Goal: Information Seeking & Learning: Find specific fact

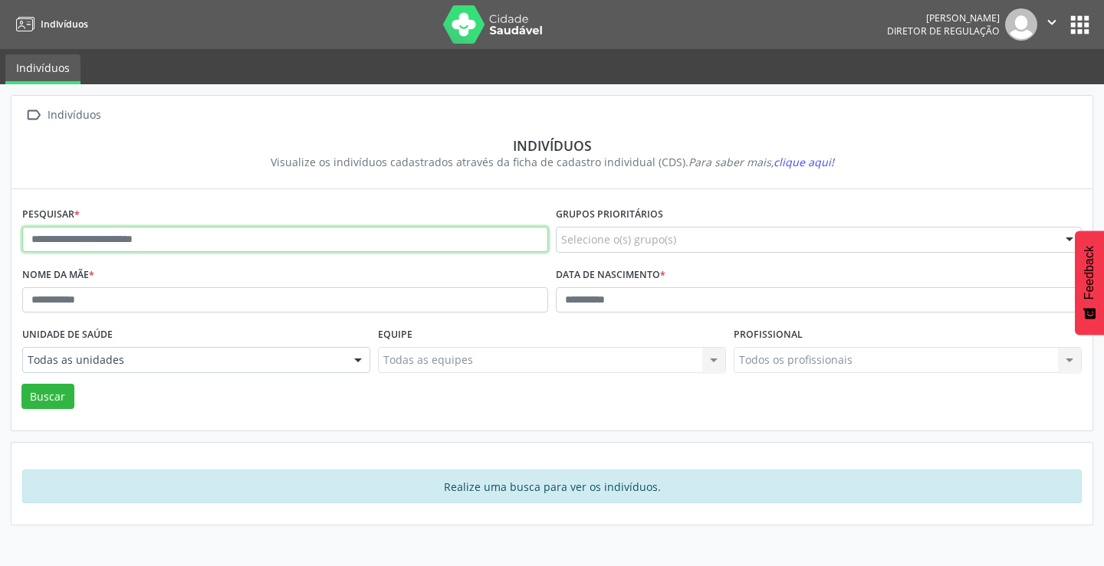
click at [146, 245] on input "text" at bounding box center [285, 240] width 526 height 26
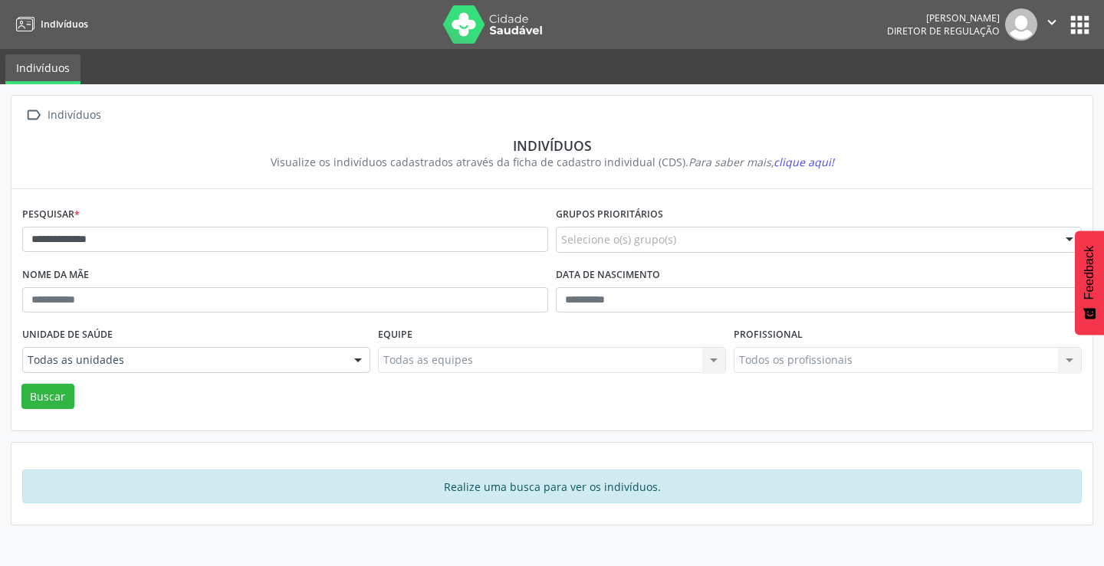
click at [132, 222] on div "**********" at bounding box center [284, 233] width 533 height 61
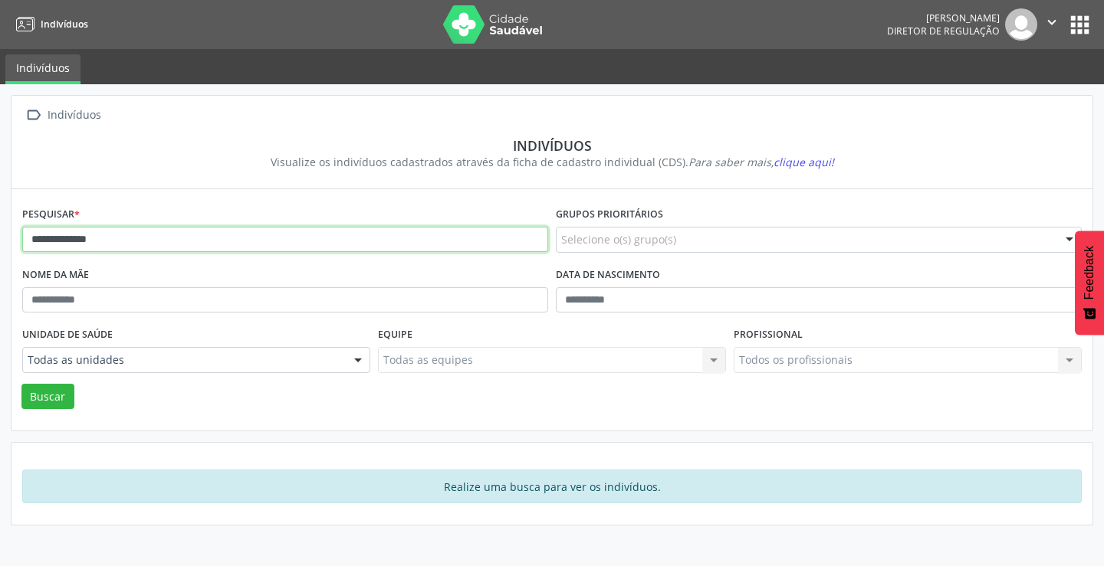
click at [121, 237] on input "**********" at bounding box center [285, 240] width 526 height 26
click at [21, 384] on button "Buscar" at bounding box center [47, 397] width 53 height 26
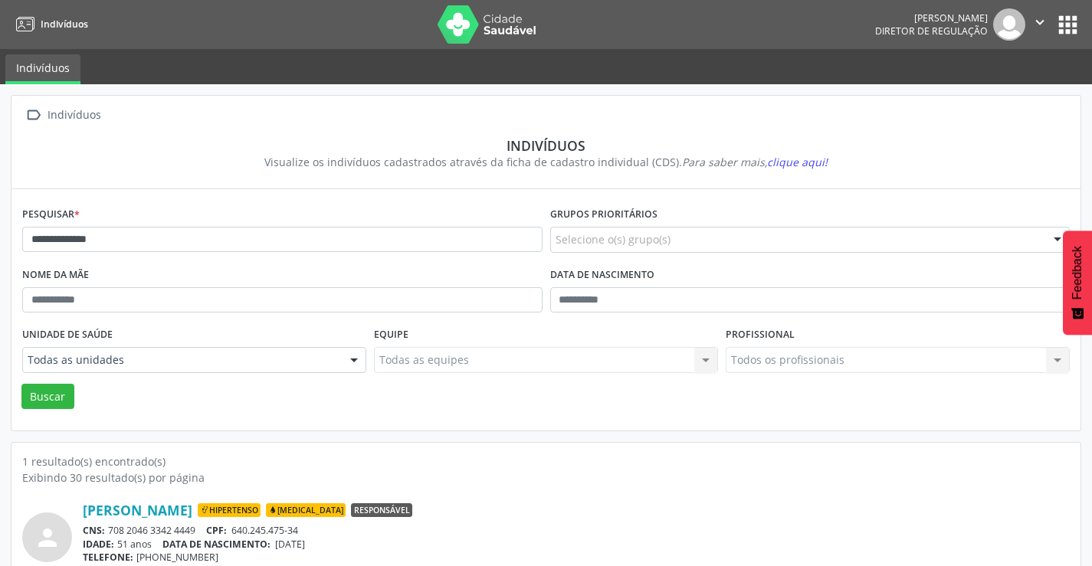
scroll to position [59, 0]
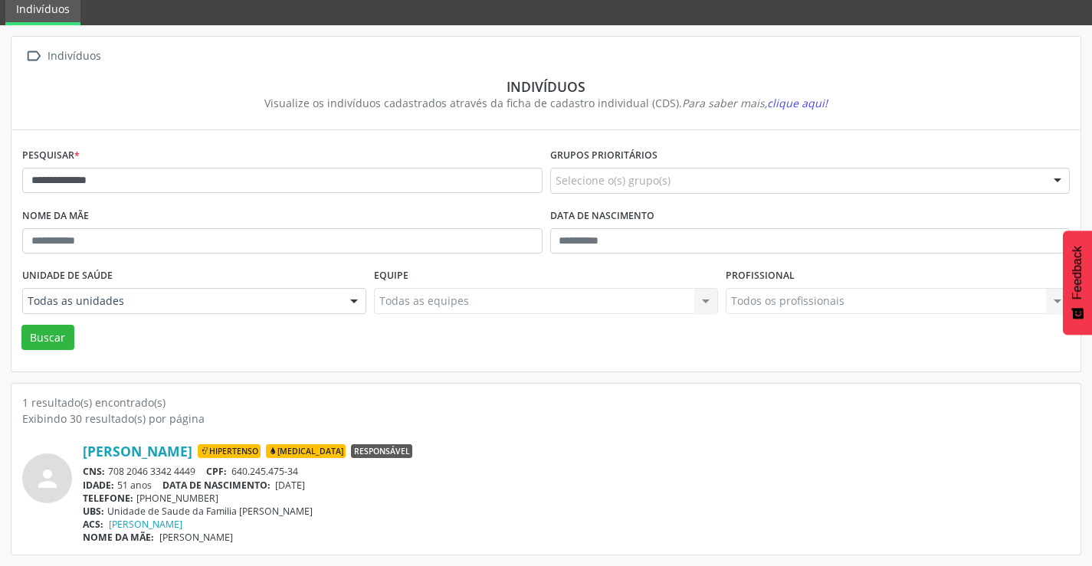
drag, startPoint x: 202, startPoint y: 471, endPoint x: 110, endPoint y: 473, distance: 92.8
click at [110, 473] on div "CNS: 708 2046 3342 4449 CPF: 640.245.475-34" at bounding box center [576, 471] width 987 height 13
copy div "708 2046 3342 4449"
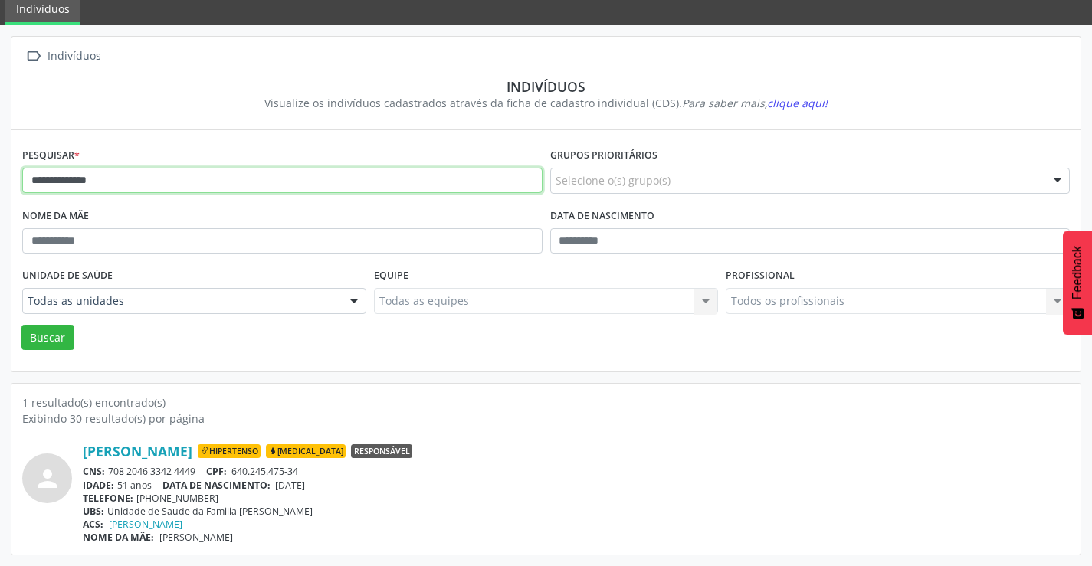
click at [261, 175] on input "**********" at bounding box center [282, 181] width 520 height 26
type input "*"
click at [21, 325] on button "Buscar" at bounding box center [47, 338] width 53 height 26
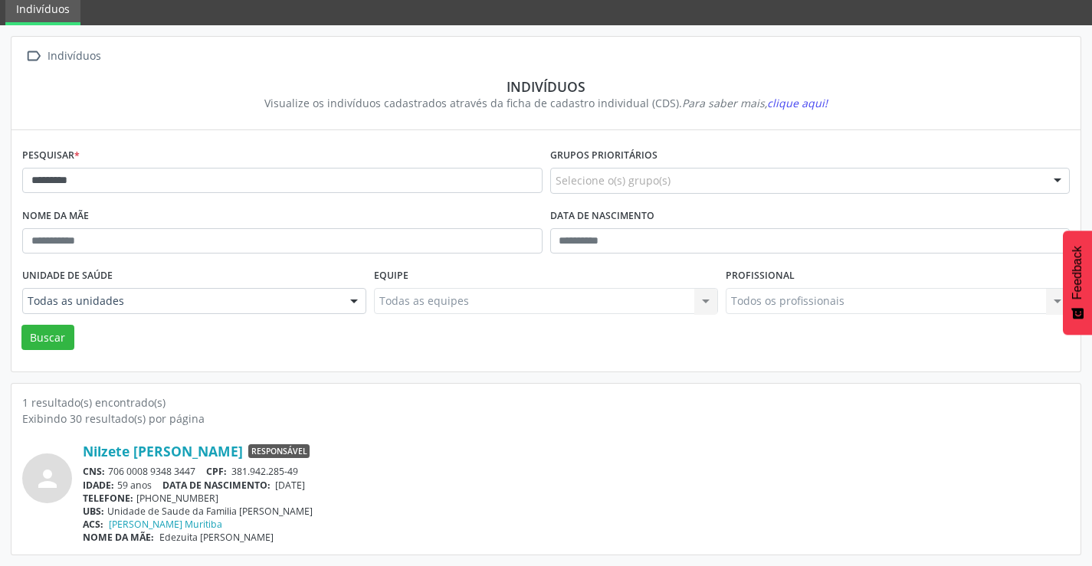
drag, startPoint x: 201, startPoint y: 474, endPoint x: 123, endPoint y: 465, distance: 78.6
click at [113, 474] on div "CNS: 706 0008 9348 3447 CPF: 381.942.285-49" at bounding box center [576, 471] width 987 height 13
drag, startPoint x: 123, startPoint y: 464, endPoint x: 543, endPoint y: 516, distance: 423.1
click at [585, 538] on div "NOME DA MÃE: [PERSON_NAME]" at bounding box center [576, 537] width 987 height 13
drag, startPoint x: 201, startPoint y: 467, endPoint x: 108, endPoint y: 472, distance: 92.8
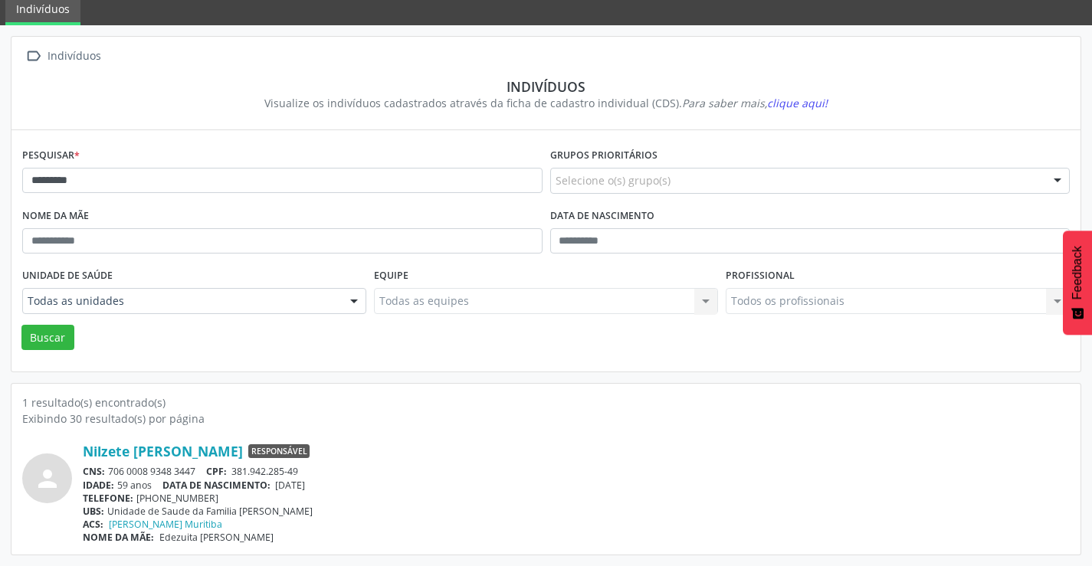
click at [108, 472] on div "CNS: 706 0008 9348 3447 CPF: 381.942.285-49" at bounding box center [576, 471] width 987 height 13
copy div "706 0008 9348 3447"
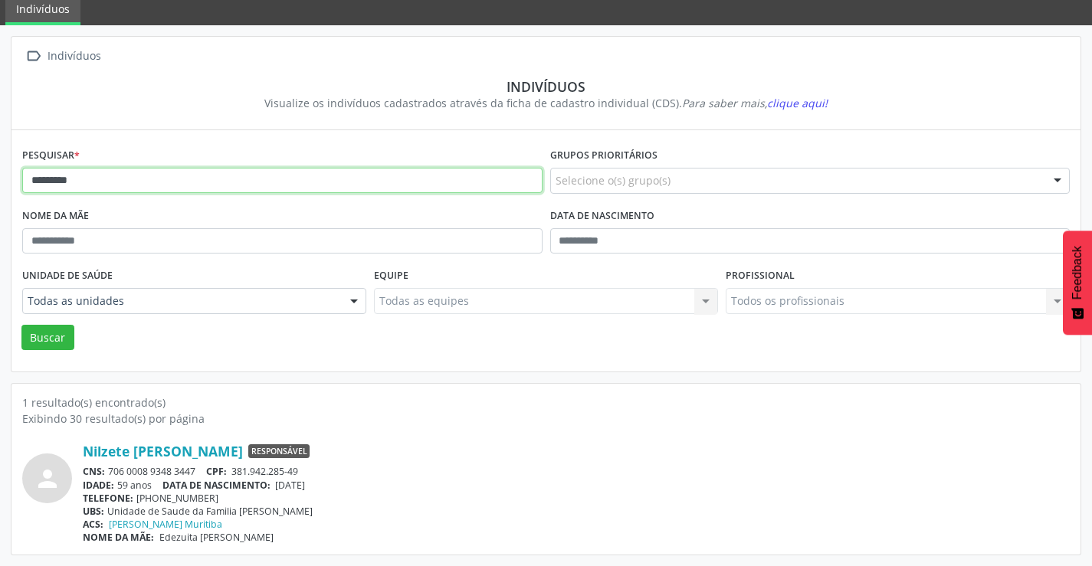
click at [116, 179] on input "*********" at bounding box center [282, 181] width 520 height 26
type input "*"
click at [21, 325] on button "Buscar" at bounding box center [47, 338] width 53 height 26
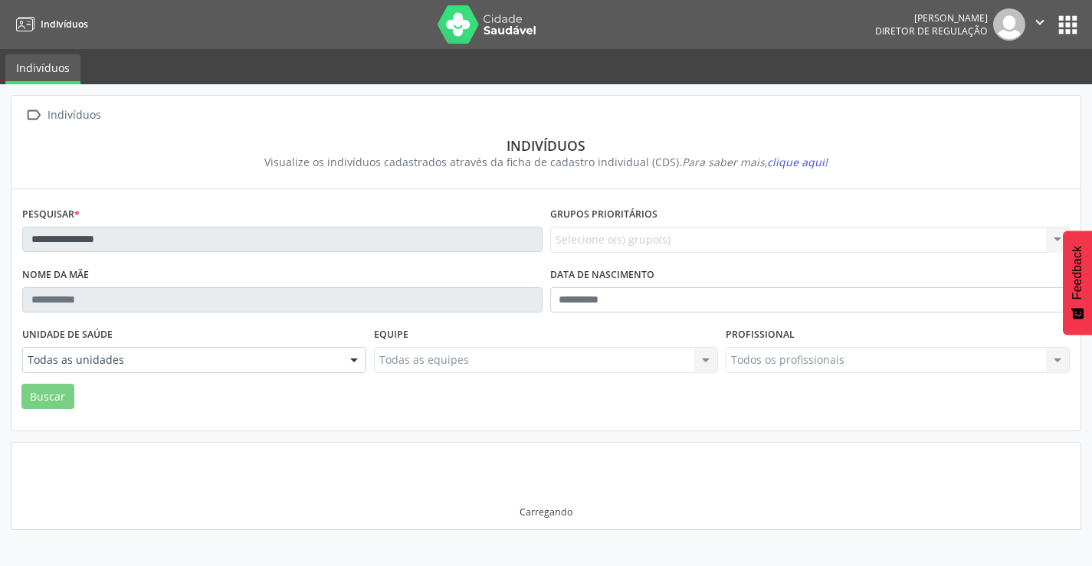
scroll to position [0, 0]
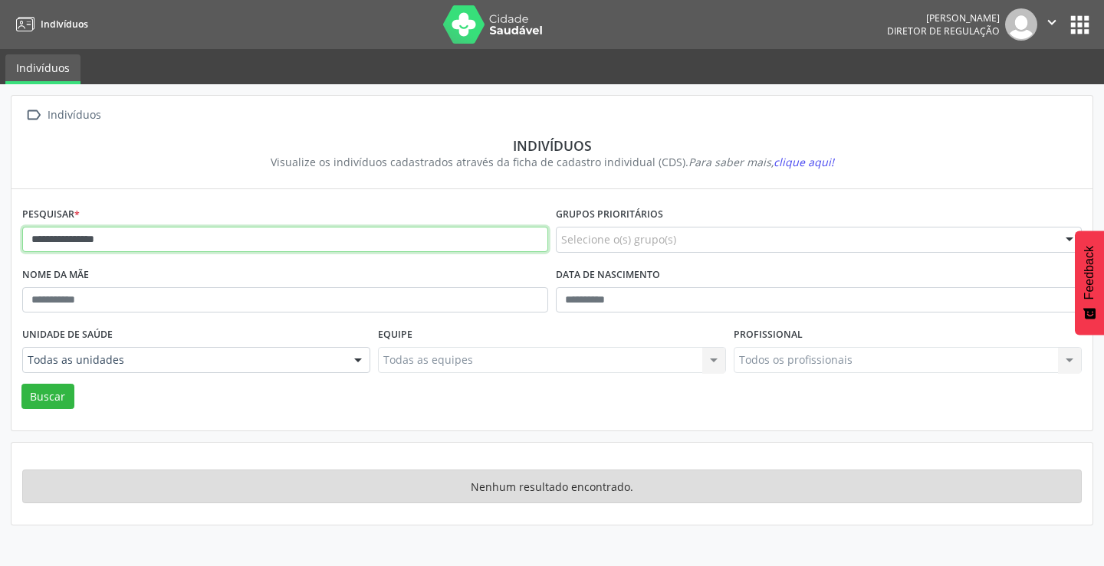
click at [163, 238] on input "**********" at bounding box center [285, 240] width 526 height 26
click at [21, 384] on button "Buscar" at bounding box center [47, 397] width 53 height 26
click at [163, 238] on input "**********" at bounding box center [285, 240] width 526 height 26
click at [21, 384] on button "Buscar" at bounding box center [47, 397] width 53 height 26
click at [163, 238] on input "**********" at bounding box center [285, 240] width 526 height 26
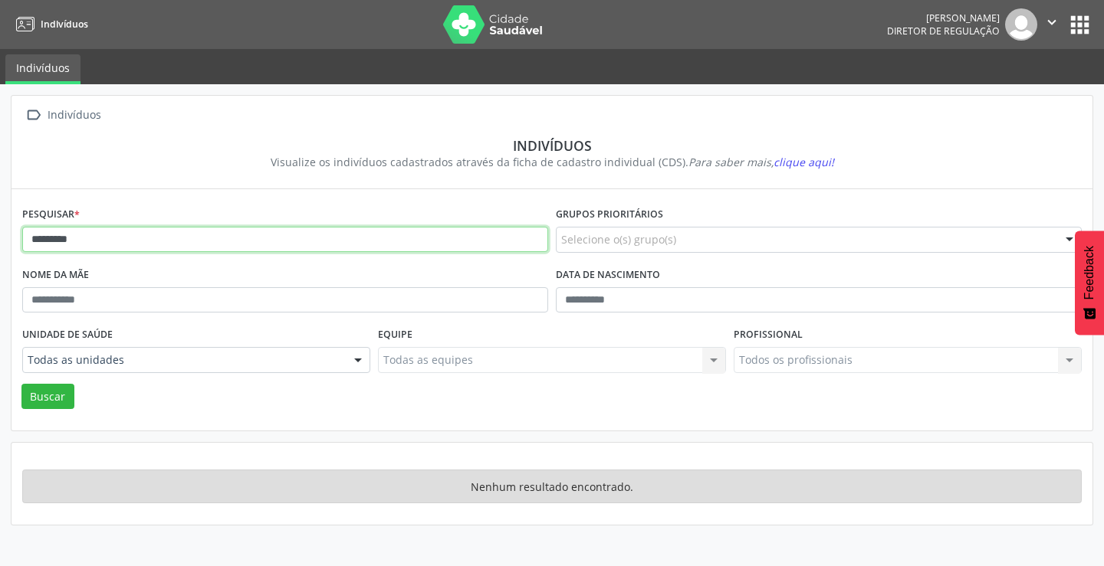
click at [21, 384] on button "Buscar" at bounding box center [47, 397] width 53 height 26
click at [163, 238] on input "*********" at bounding box center [285, 240] width 526 height 26
click at [21, 384] on button "Buscar" at bounding box center [47, 397] width 53 height 26
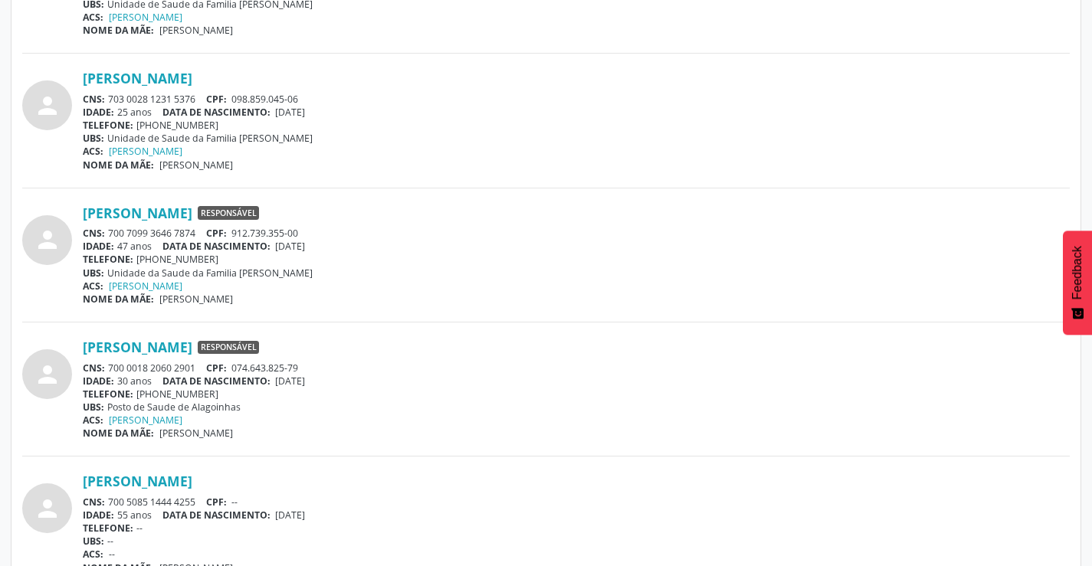
scroll to position [996, 0]
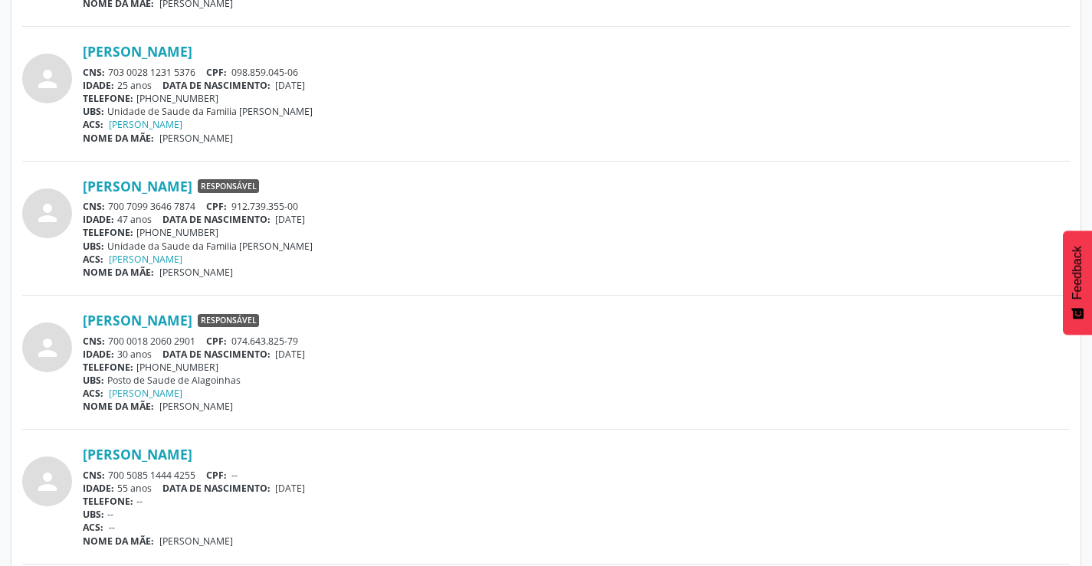
drag, startPoint x: 203, startPoint y: 201, endPoint x: 108, endPoint y: 205, distance: 95.1
click at [108, 205] on div "CNS: 700 7099 3646 7874 CPF: 912.739.355-00" at bounding box center [576, 206] width 987 height 13
copy div "700 7099 3646 7874"
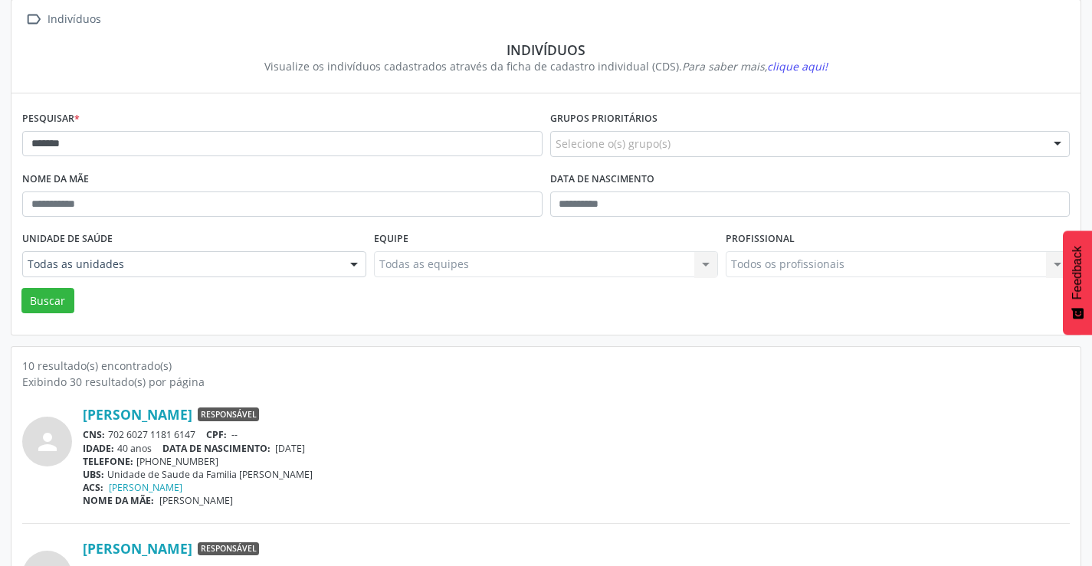
scroll to position [0, 0]
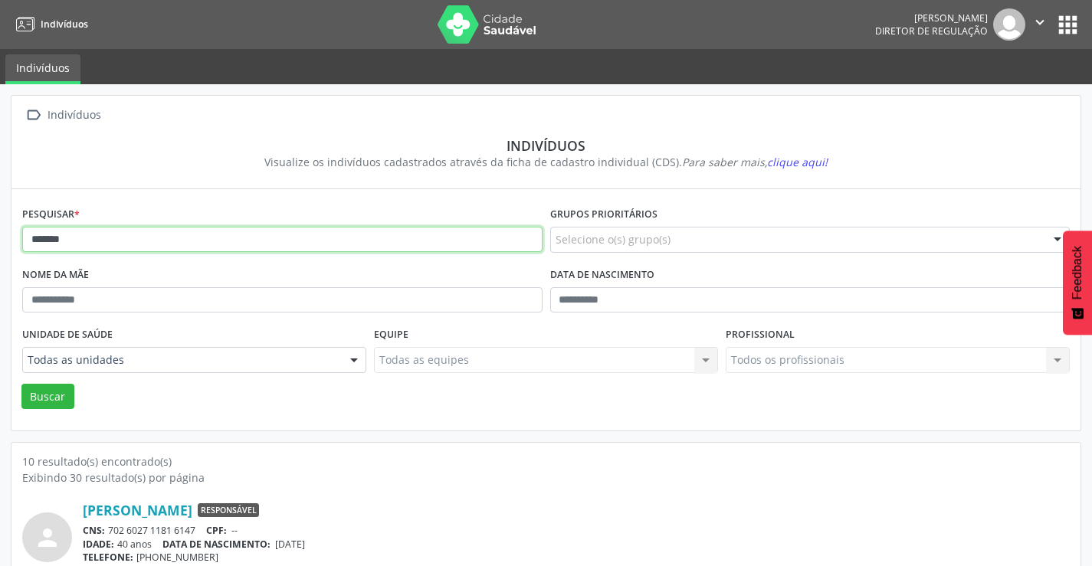
click at [132, 229] on input "*******" at bounding box center [282, 240] width 520 height 26
type input "*"
click at [21, 384] on button "Buscar" at bounding box center [47, 397] width 53 height 26
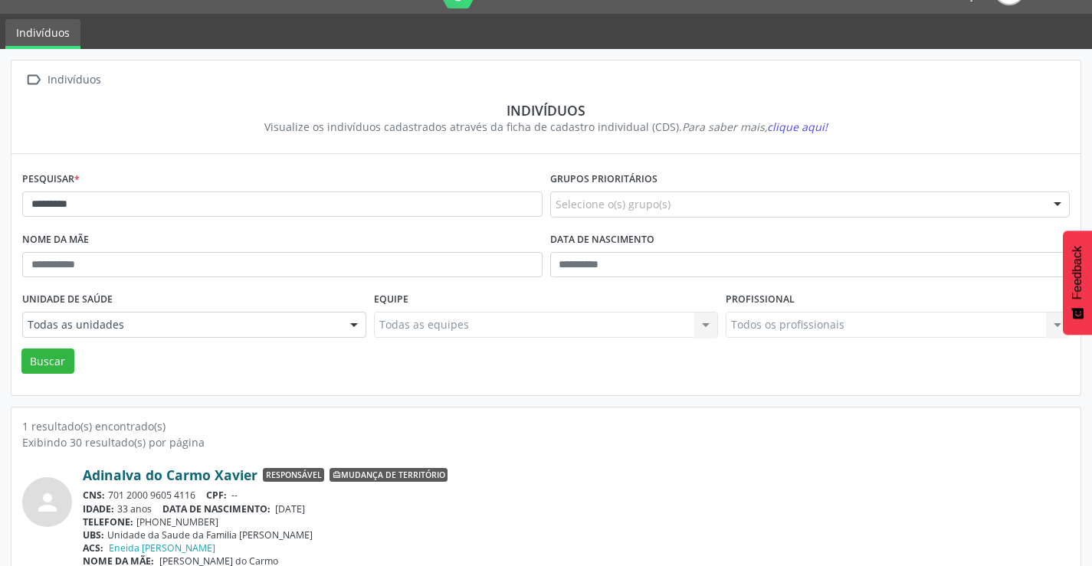
scroll to position [59, 0]
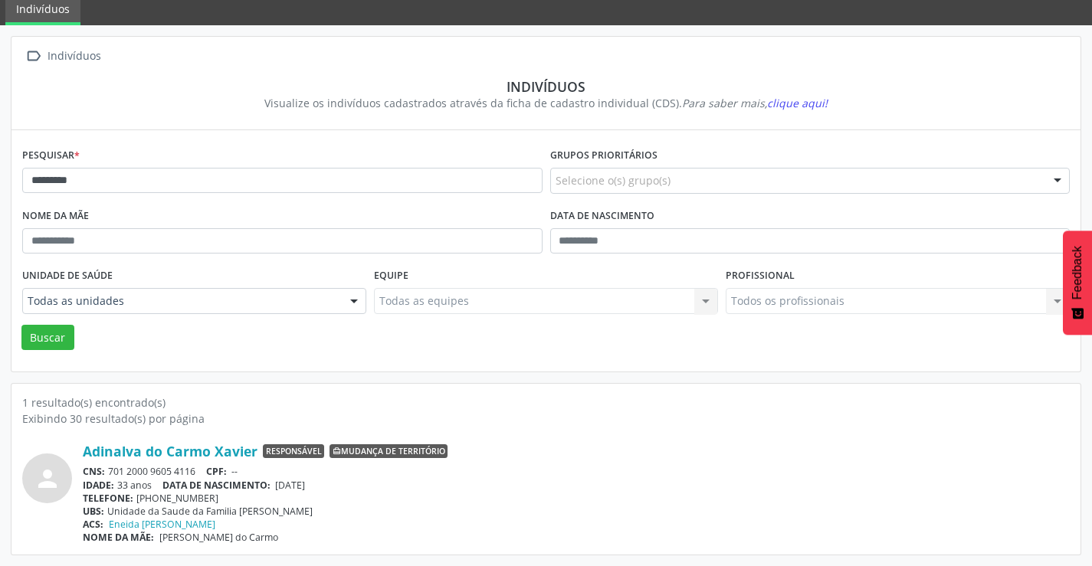
drag, startPoint x: 204, startPoint y: 468, endPoint x: 109, endPoint y: 469, distance: 95.0
click at [109, 469] on div "CNS: 701 2000 9605 4116 CPF: --" at bounding box center [576, 471] width 987 height 13
copy div "701 2000 9605 4116"
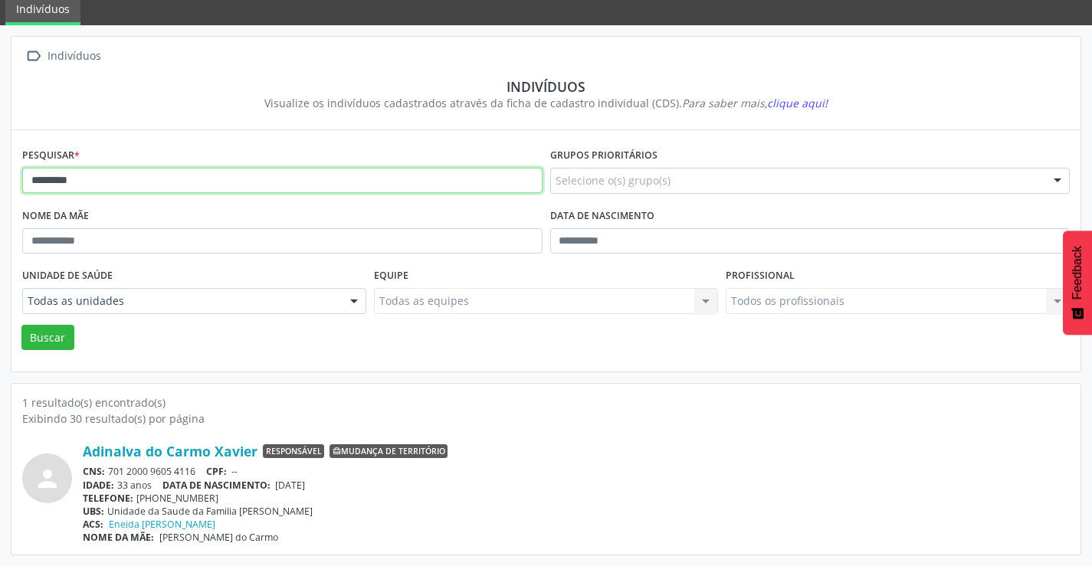
click at [119, 185] on input "********" at bounding box center [282, 181] width 520 height 26
type input "*"
click at [21, 325] on button "Buscar" at bounding box center [47, 338] width 53 height 26
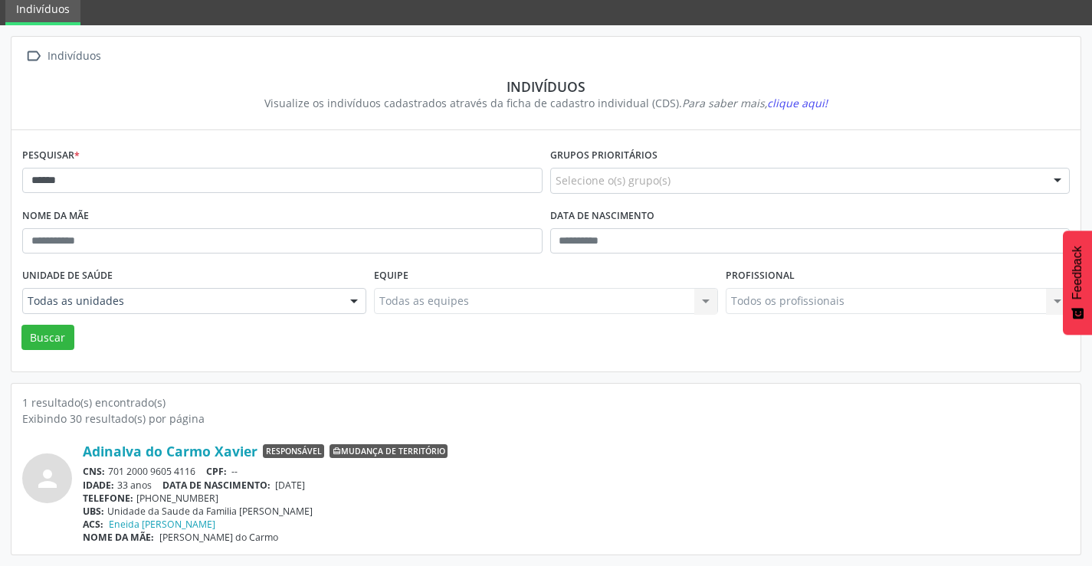
scroll to position [0, 0]
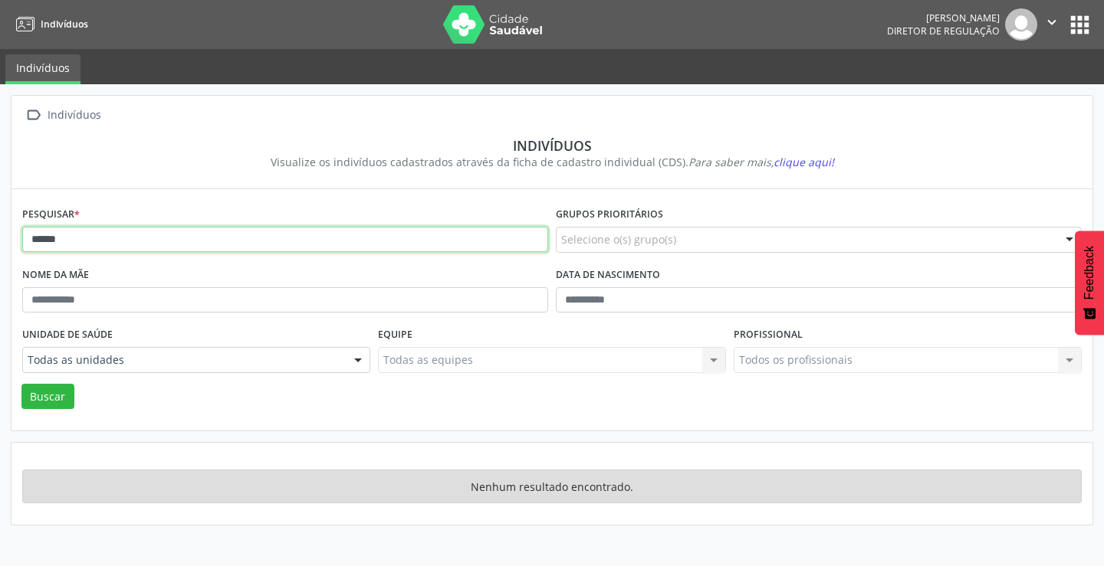
click at [123, 238] on input "******" at bounding box center [285, 240] width 526 height 26
click at [21, 384] on button "Buscar" at bounding box center [47, 397] width 53 height 26
click at [123, 238] on input "*****" at bounding box center [285, 240] width 526 height 26
click at [21, 384] on button "Buscar" at bounding box center [47, 397] width 53 height 26
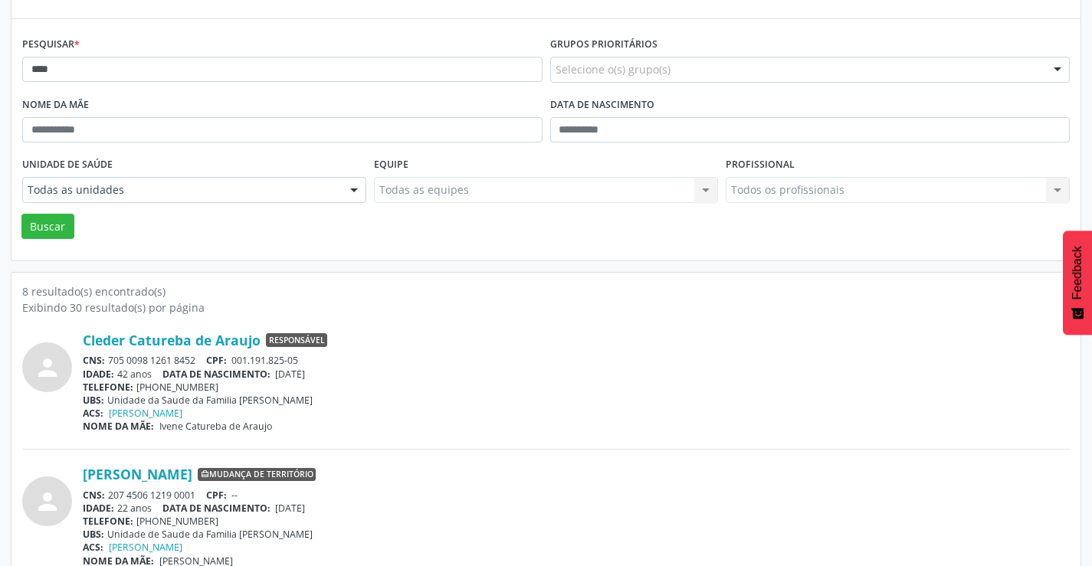
scroll to position [157, 0]
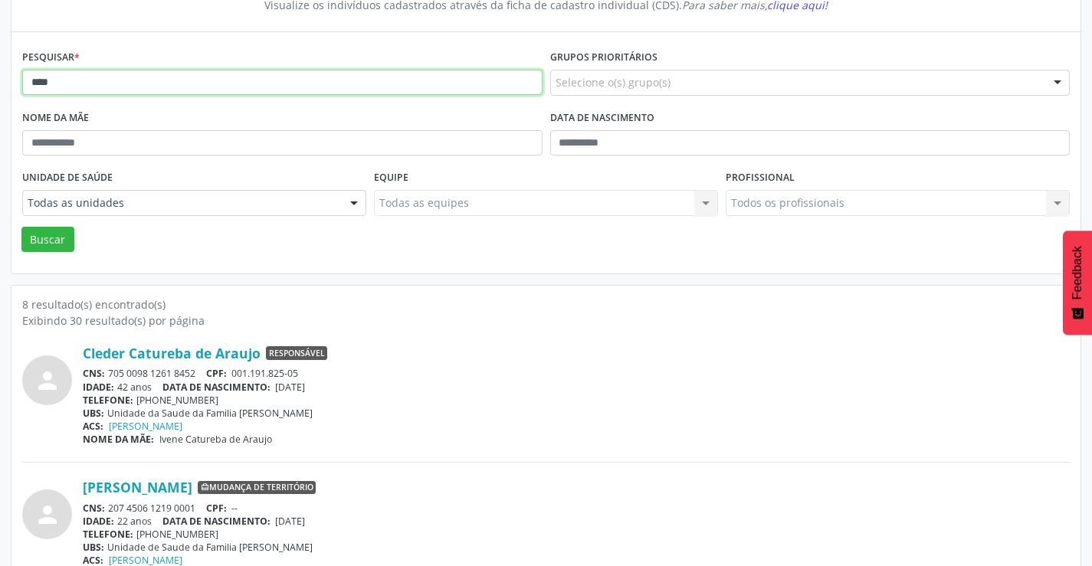
click at [71, 81] on input "****" at bounding box center [282, 83] width 520 height 26
click at [21, 227] on button "Buscar" at bounding box center [47, 240] width 53 height 26
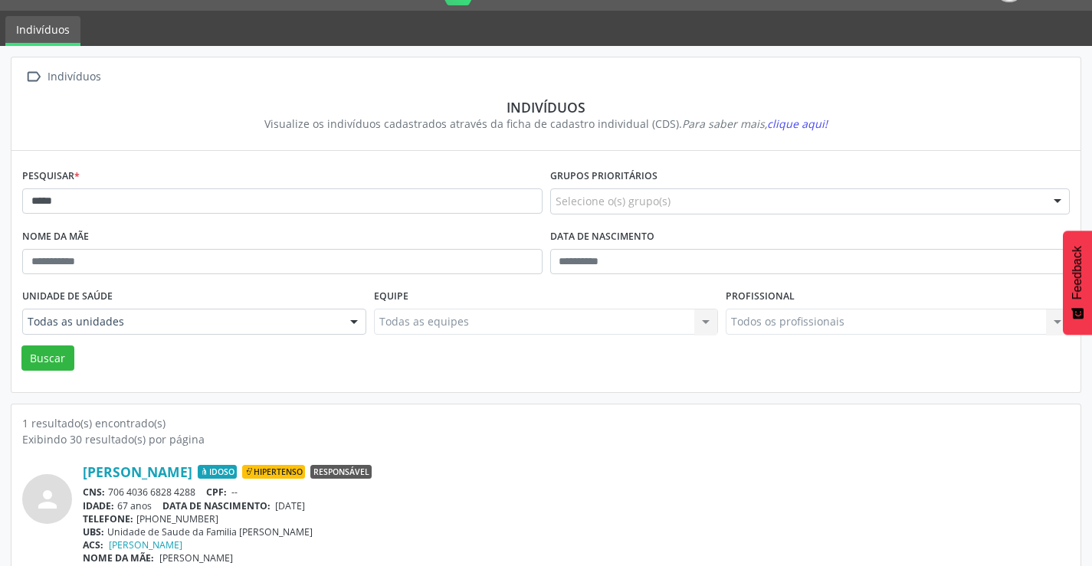
scroll to position [59, 0]
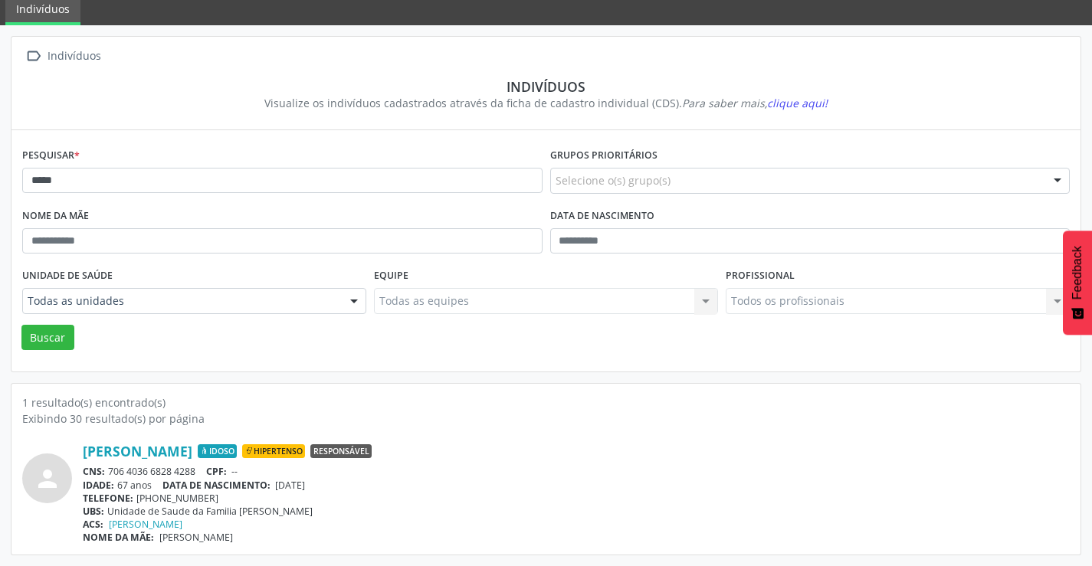
drag, startPoint x: 203, startPoint y: 469, endPoint x: 111, endPoint y: 472, distance: 92.0
click at [111, 472] on div "CNS: 706 4036 6828 4288 CPF: --" at bounding box center [576, 471] width 987 height 13
copy div "706 4036 6828 4288"
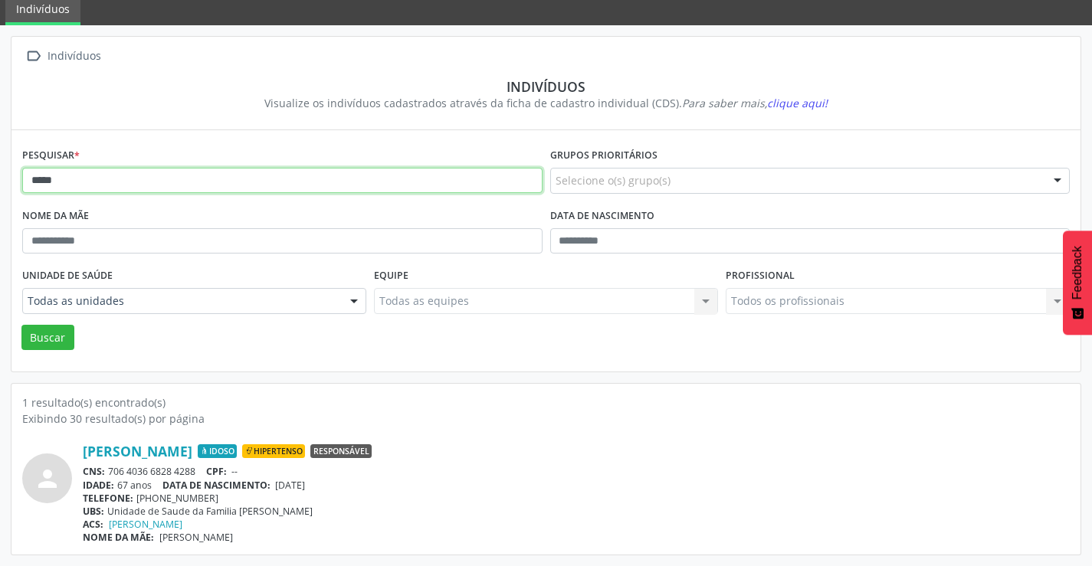
click at [151, 186] on input "*****" at bounding box center [282, 181] width 520 height 26
type input "*"
click at [21, 325] on button "Buscar" at bounding box center [47, 338] width 53 height 26
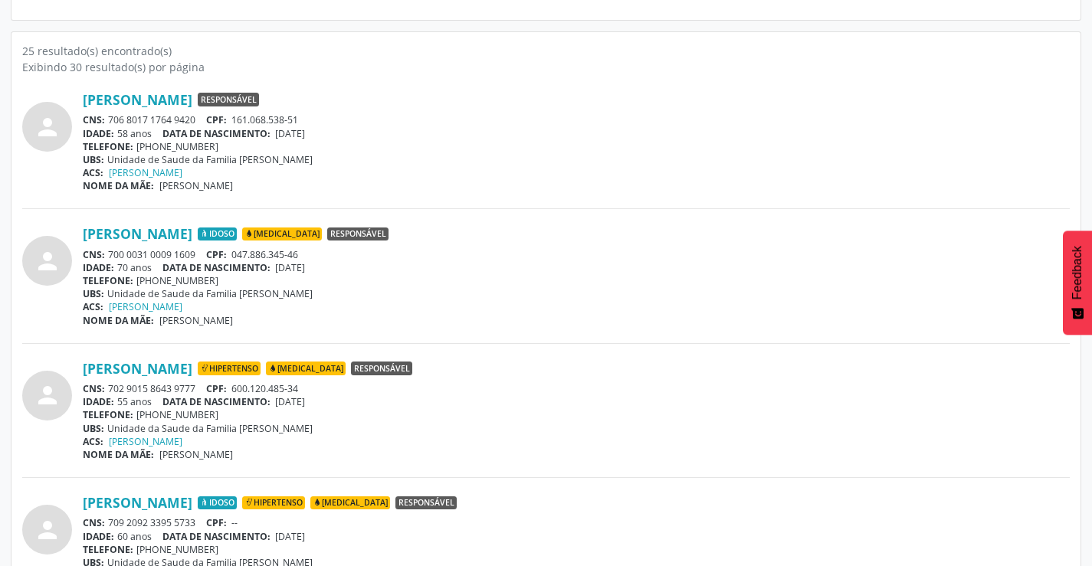
scroll to position [460, 0]
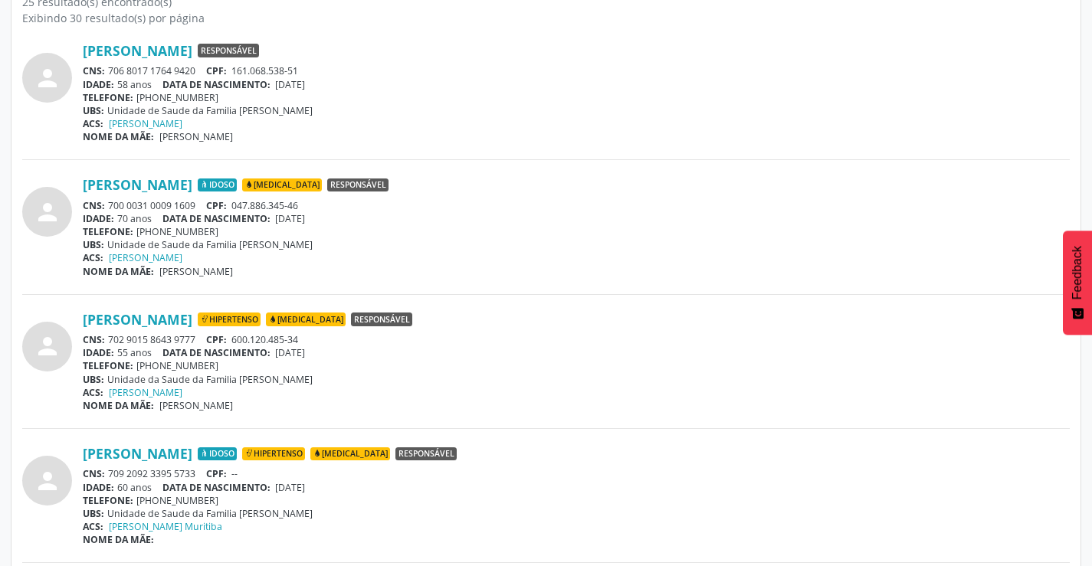
drag, startPoint x: 195, startPoint y: 340, endPoint x: 111, endPoint y: 339, distance: 84.3
click at [111, 339] on div "CNS: 702 9015 8643 9777 CPF: 600.120.485-34" at bounding box center [576, 339] width 987 height 13
copy div "702 9015 8643 9777"
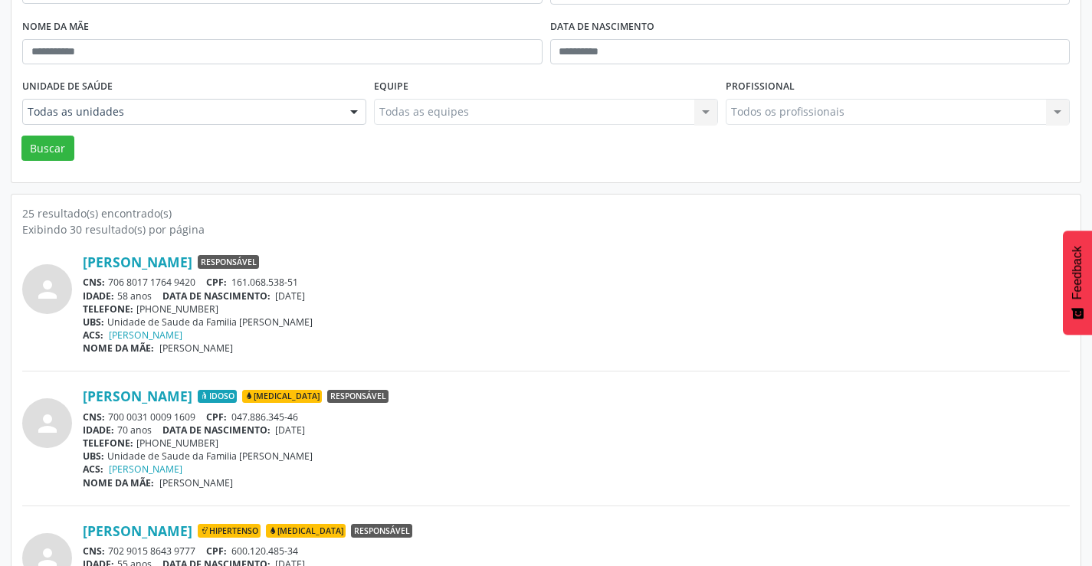
scroll to position [0, 0]
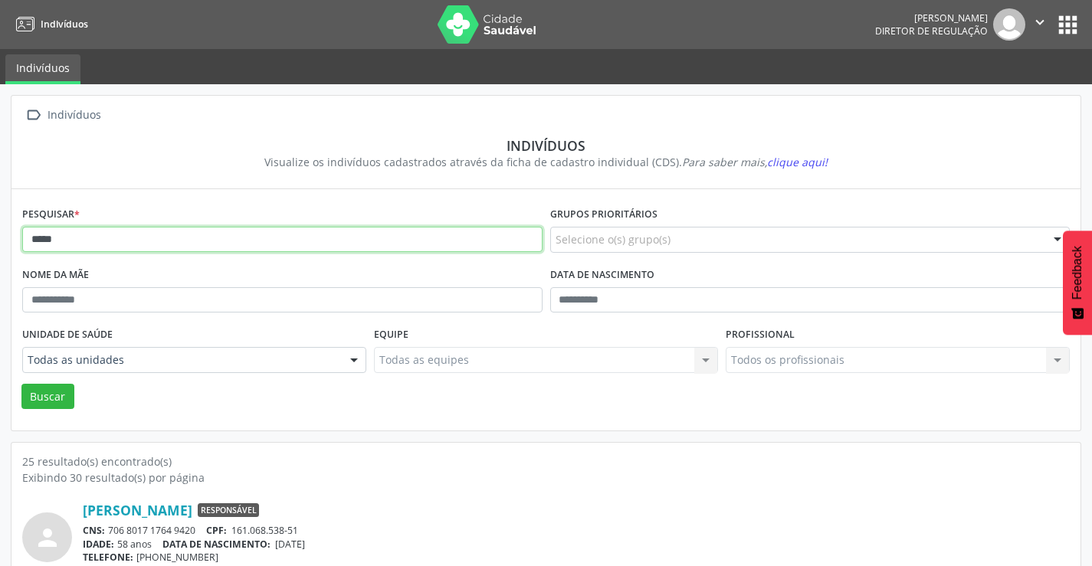
click at [222, 247] on input "*****" at bounding box center [282, 240] width 520 height 26
type input "*"
click at [21, 384] on button "Buscar" at bounding box center [47, 397] width 53 height 26
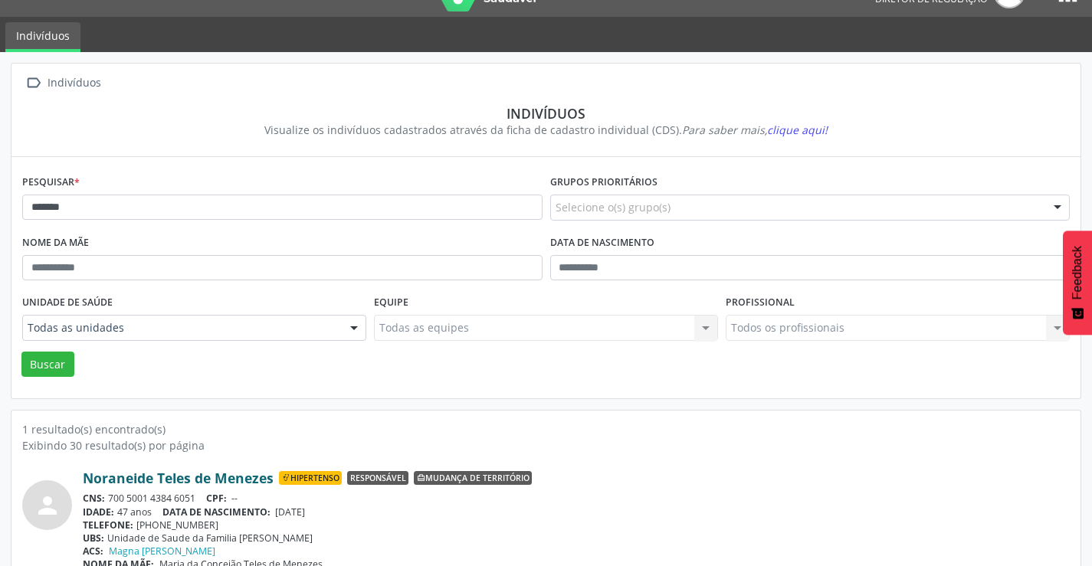
scroll to position [59, 0]
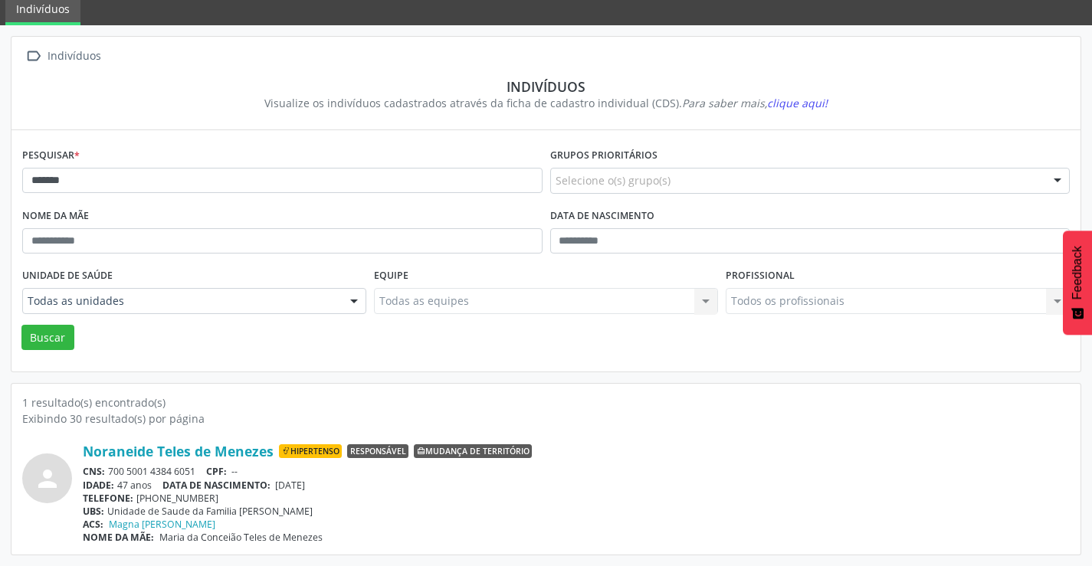
drag, startPoint x: 198, startPoint y: 474, endPoint x: 111, endPoint y: 474, distance: 87.4
click at [111, 474] on div "CNS: 700 5001 4384 6051 CPF: --" at bounding box center [576, 471] width 987 height 13
copy div "700 5001 4384 6051"
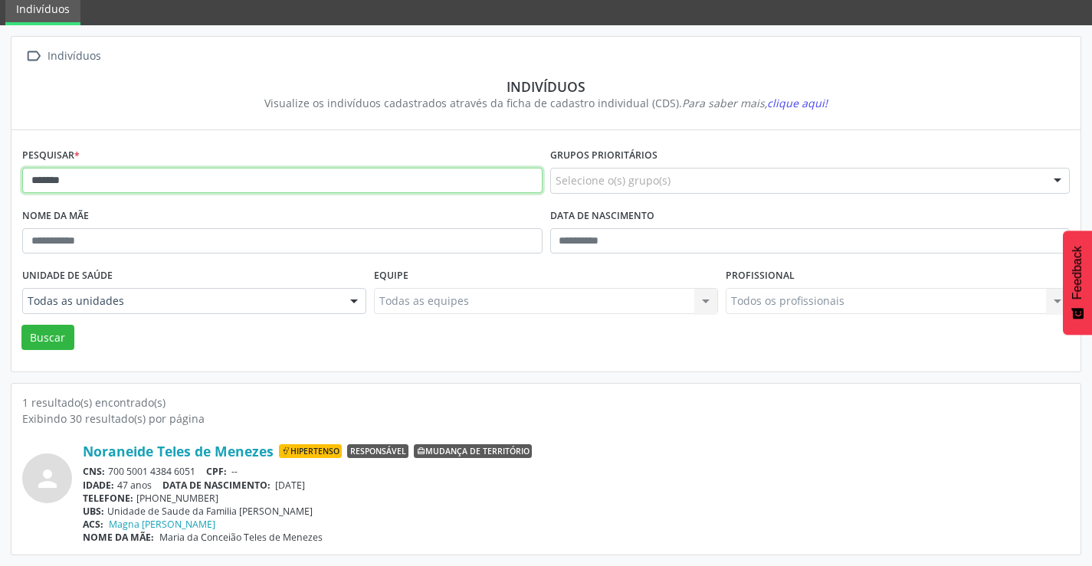
click at [138, 188] on input "*******" at bounding box center [282, 181] width 520 height 26
type input "*"
click at [21, 325] on button "Buscar" at bounding box center [47, 338] width 53 height 26
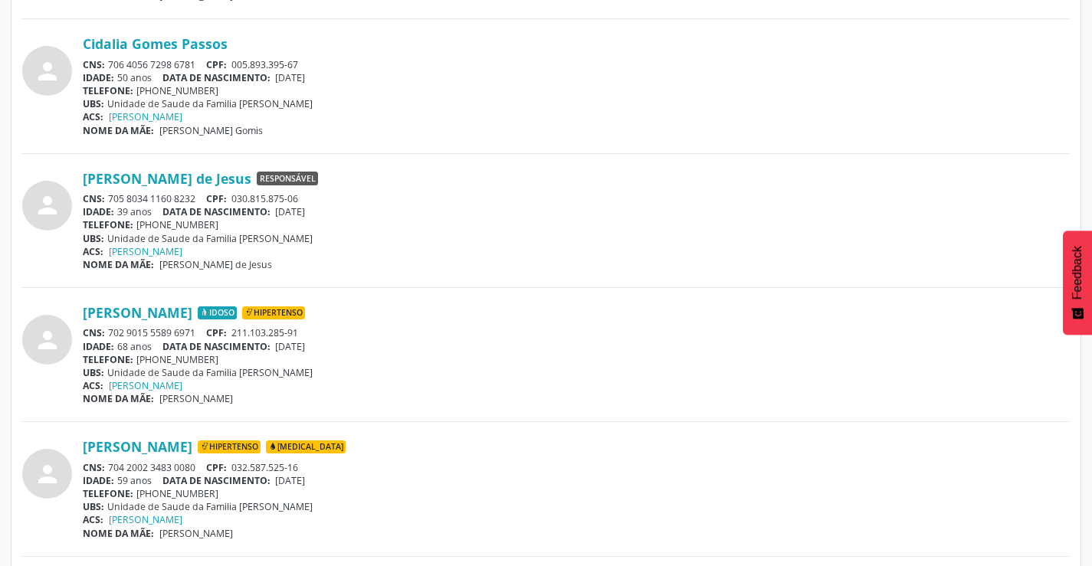
scroll to position [613, 0]
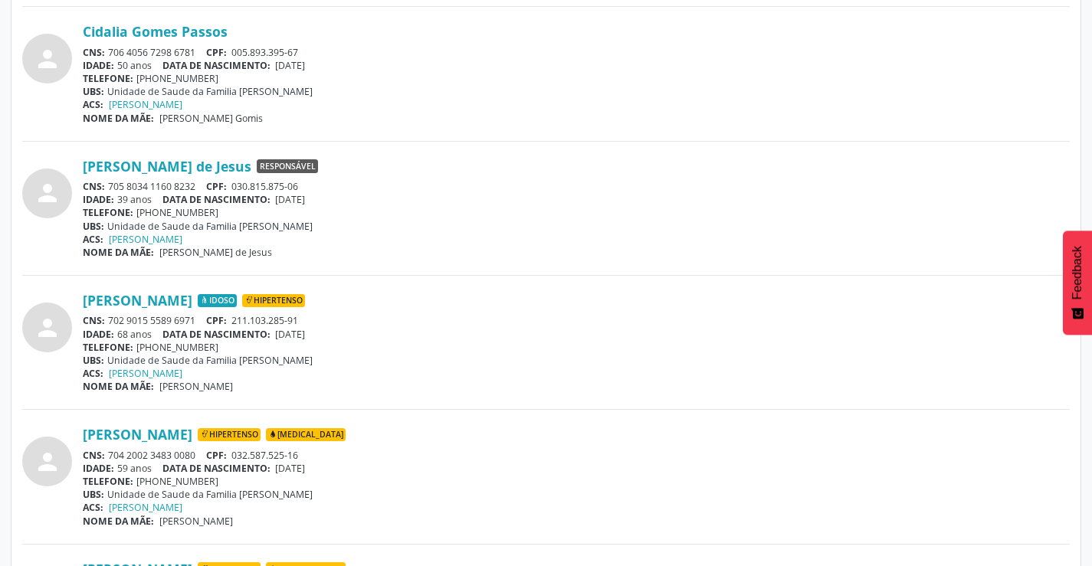
drag, startPoint x: 204, startPoint y: 316, endPoint x: 103, endPoint y: 318, distance: 101.2
click at [103, 318] on div "CNS: 702 9015 5589 6971 CPF: 211.103.285-91" at bounding box center [576, 320] width 987 height 13
copy div ": 702 9015 5589 6971"
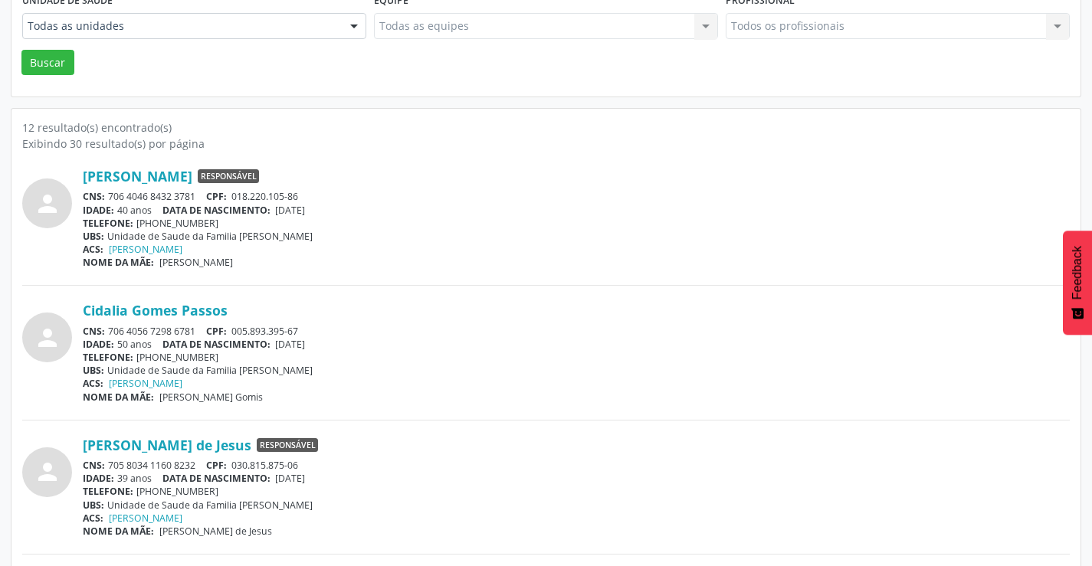
scroll to position [0, 0]
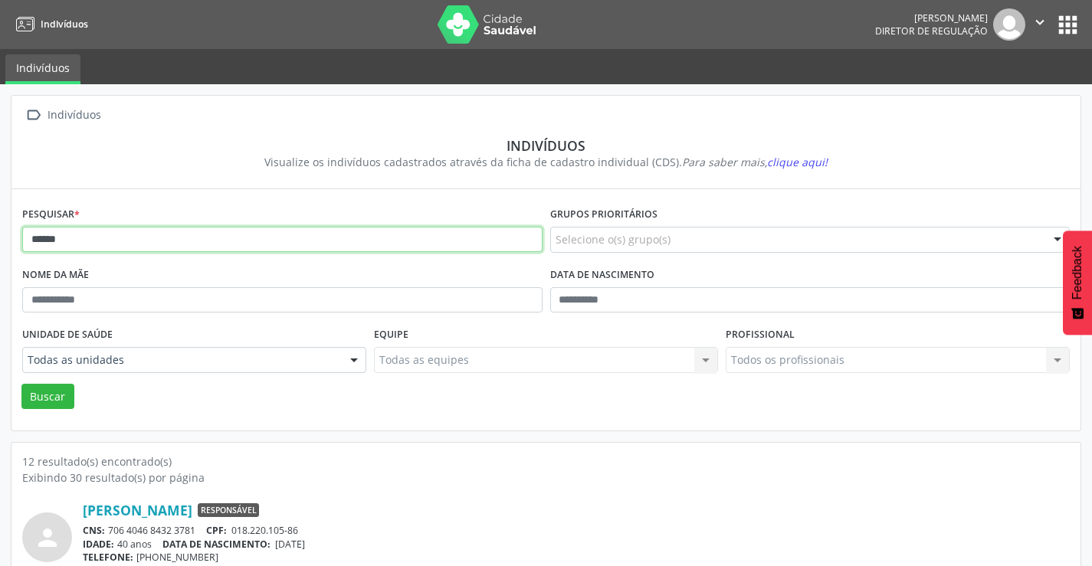
click at [157, 241] on input "******" at bounding box center [282, 240] width 520 height 26
type input "*"
type input "*******"
click at [21, 384] on button "Buscar" at bounding box center [47, 397] width 53 height 26
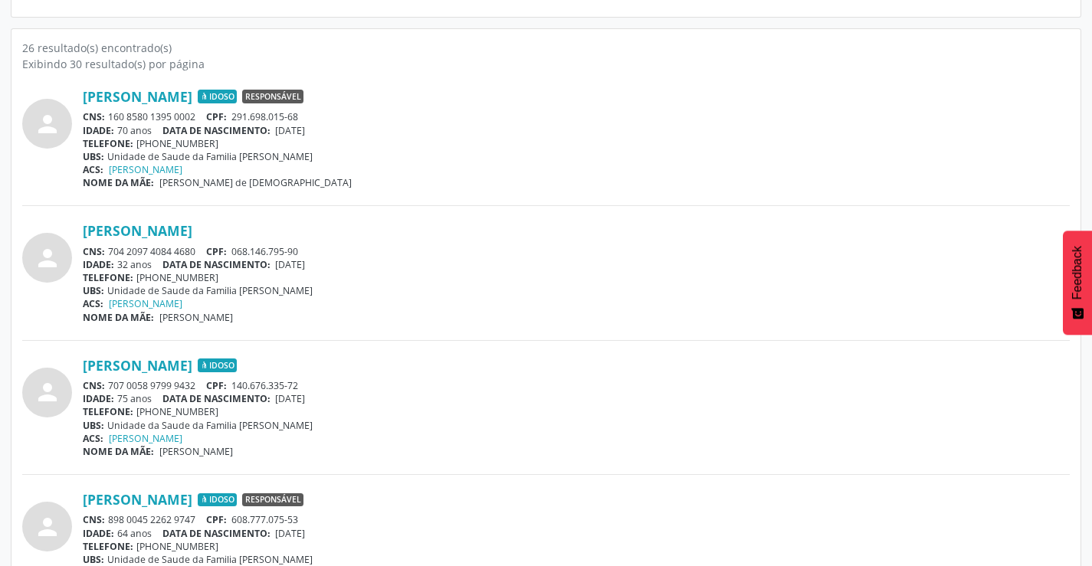
scroll to position [460, 0]
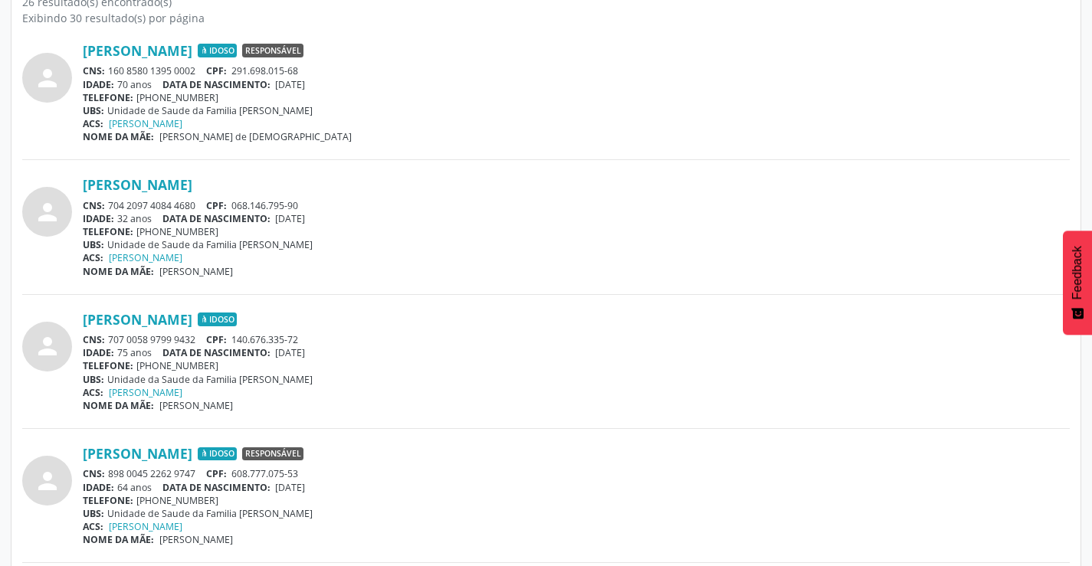
drag, startPoint x: 198, startPoint y: 343, endPoint x: 110, endPoint y: 339, distance: 88.3
click at [110, 339] on div "CNS: 707 0058 9799 9432 CPF: 140.676.335-72" at bounding box center [576, 339] width 987 height 13
copy div "707 0058 9799 9432"
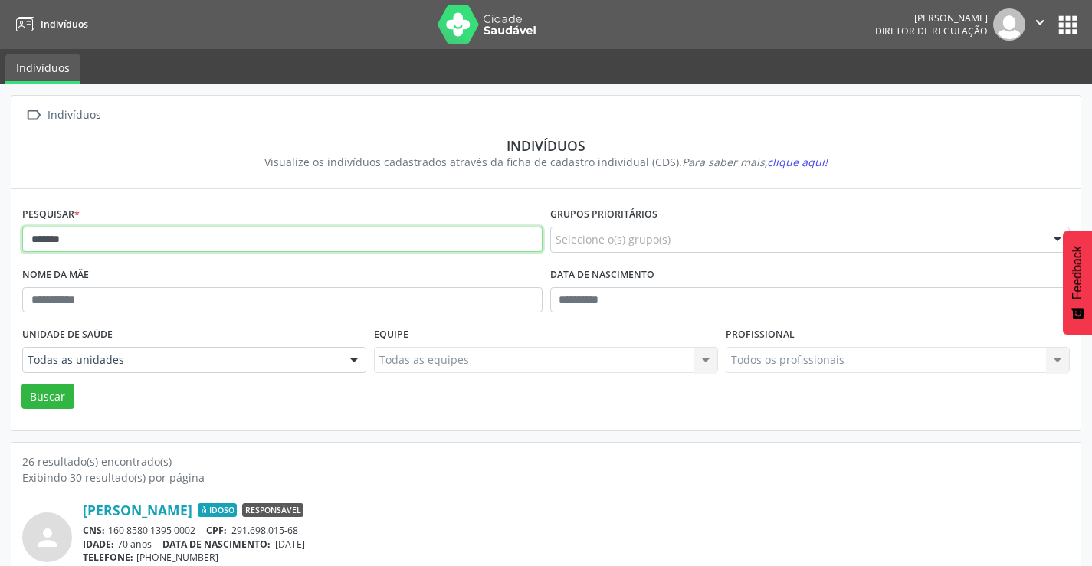
click at [149, 239] on input "*******" at bounding box center [282, 240] width 520 height 26
type input "*"
click at [21, 384] on button "Buscar" at bounding box center [47, 397] width 53 height 26
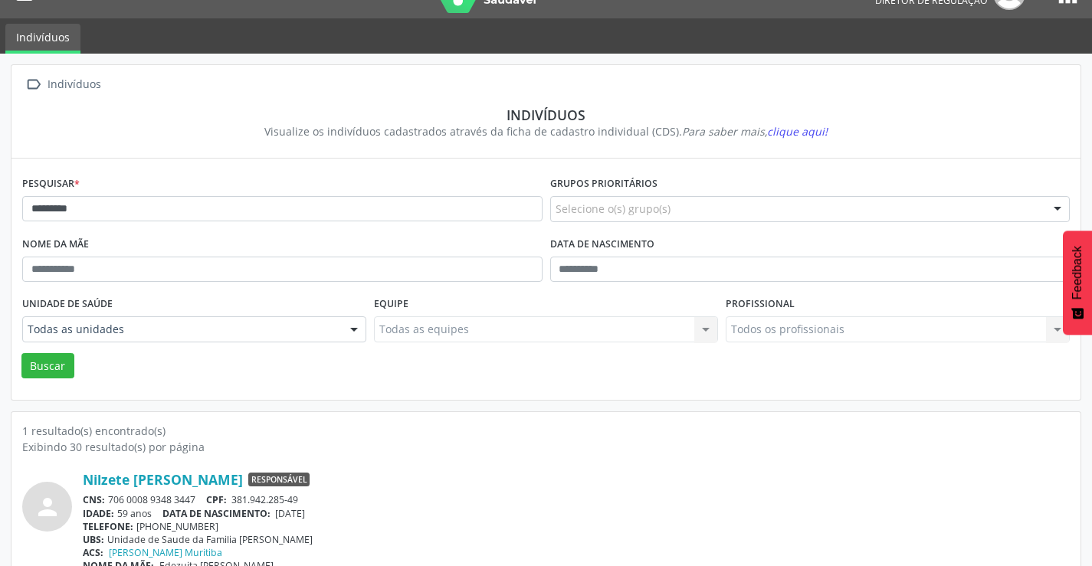
scroll to position [59, 0]
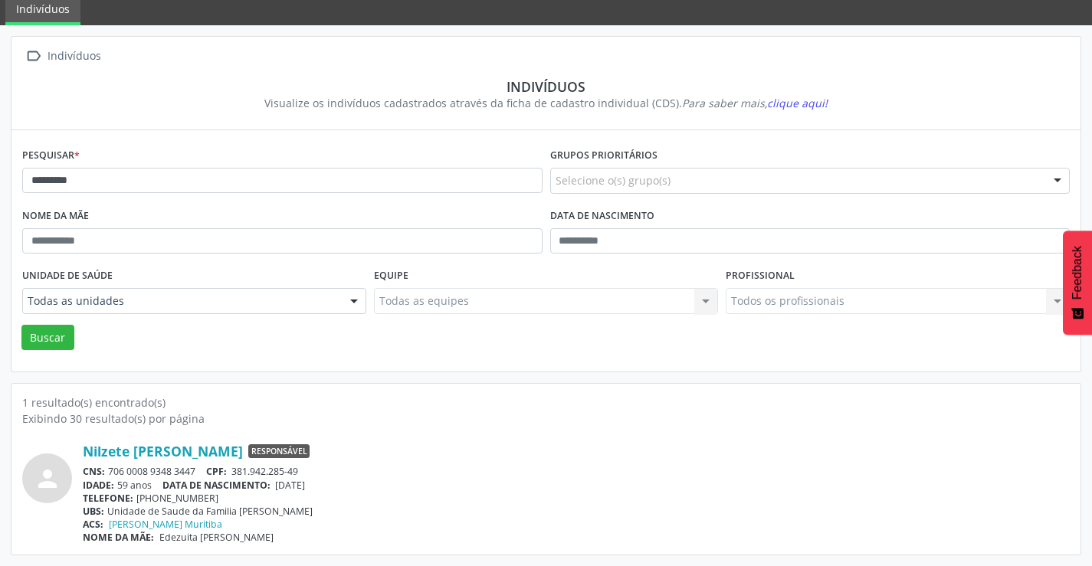
drag, startPoint x: 199, startPoint y: 471, endPoint x: 110, endPoint y: 471, distance: 89.7
click at [110, 471] on div "CNS: 706 0008 9348 3447 CPF: 381.942.285-49" at bounding box center [576, 471] width 987 height 13
copy div "706 0008 9348 3447"
click at [121, 166] on div "Pesquisar * *********" at bounding box center [282, 174] width 528 height 61
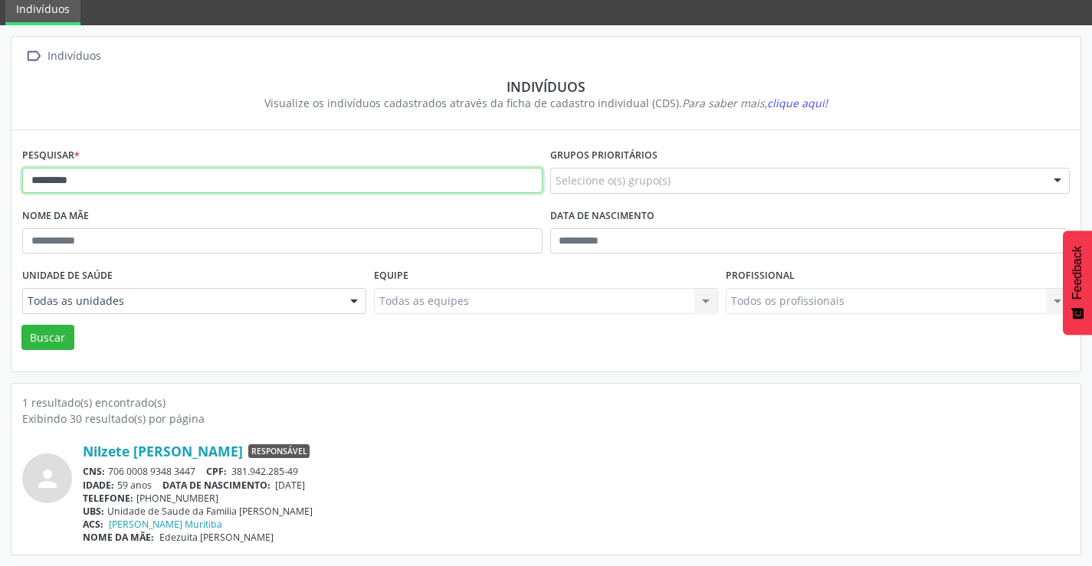
click at [131, 174] on input "*********" at bounding box center [282, 181] width 520 height 26
type input "*"
click at [21, 325] on button "Buscar" at bounding box center [47, 338] width 53 height 26
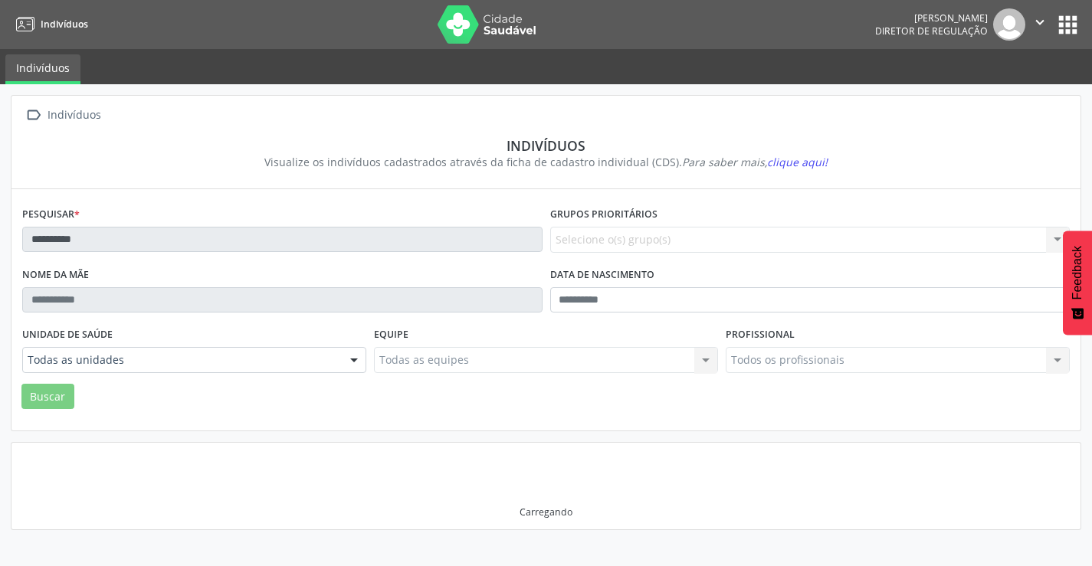
scroll to position [0, 0]
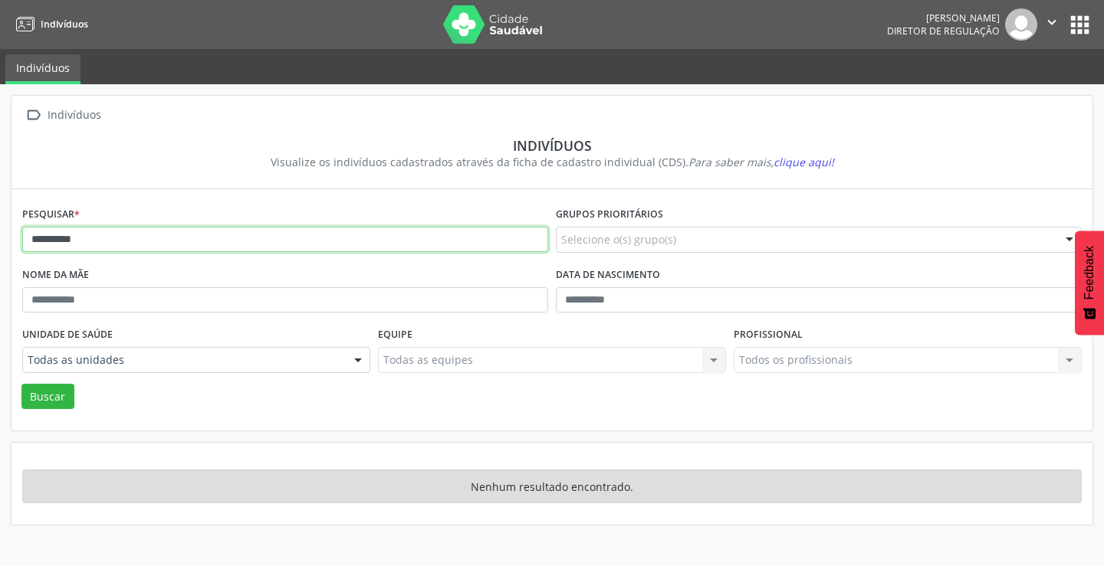
click at [169, 238] on input "**********" at bounding box center [285, 240] width 526 height 26
click at [21, 384] on button "Buscar" at bounding box center [47, 397] width 53 height 26
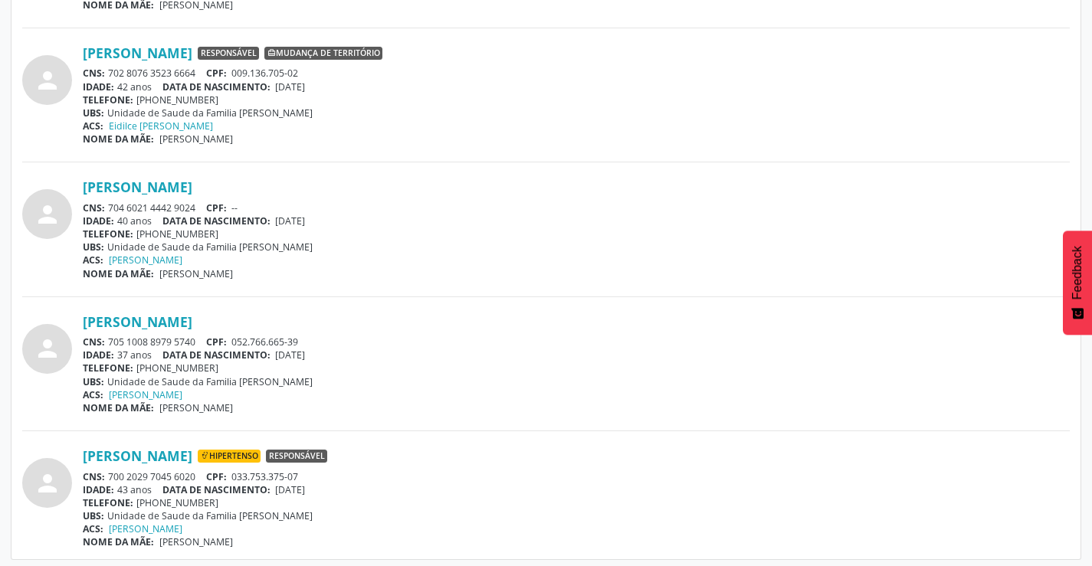
scroll to position [865, 0]
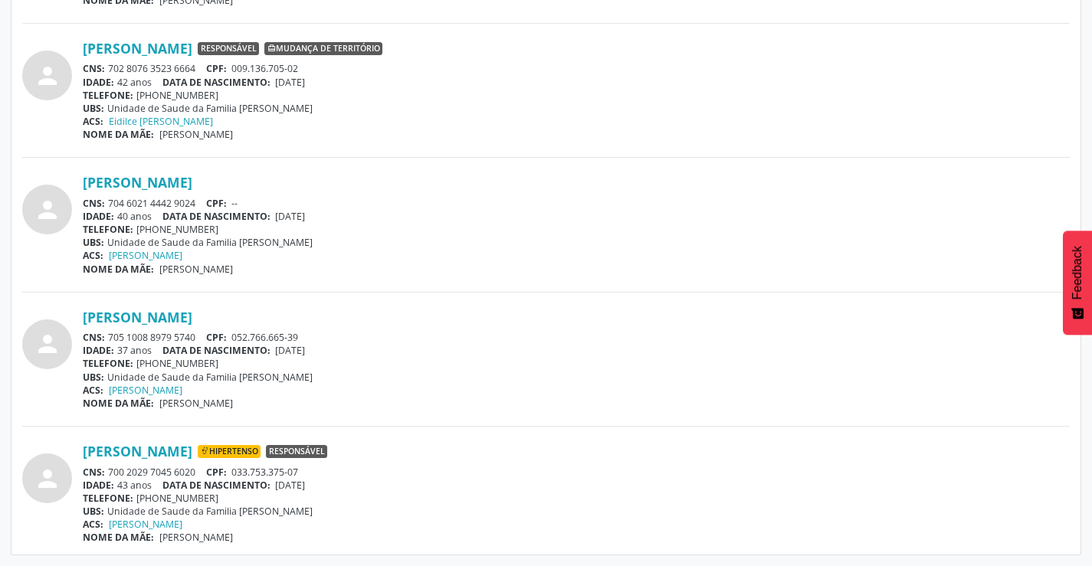
drag, startPoint x: 198, startPoint y: 472, endPoint x: 110, endPoint y: 474, distance: 88.2
click at [110, 474] on div "CNS: 700 2029 7045 6020 CPF: 033.753.375-07" at bounding box center [576, 472] width 987 height 13
copy div "700 2029 7045 6020"
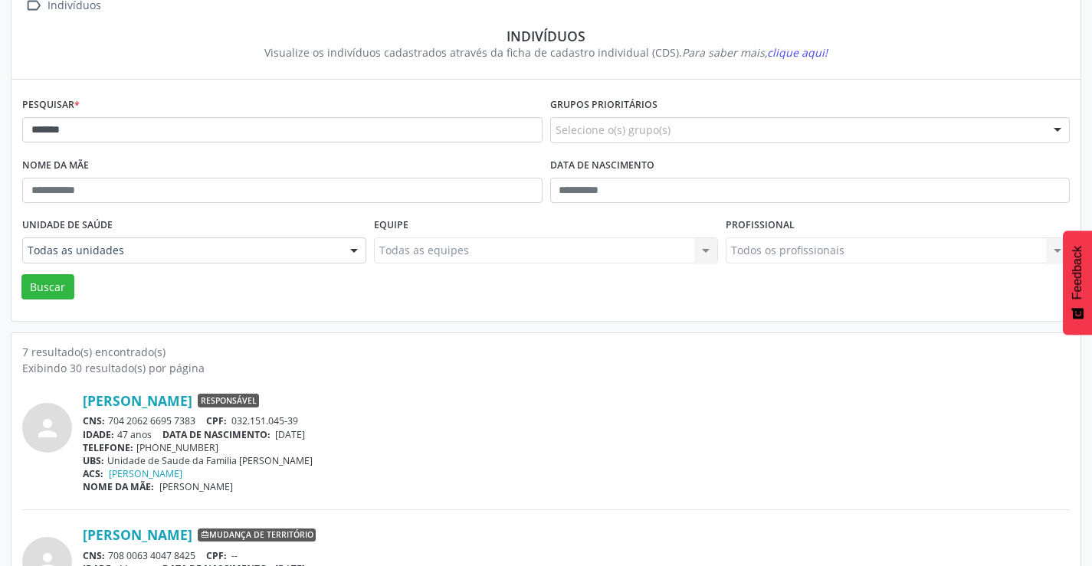
scroll to position [99, 0]
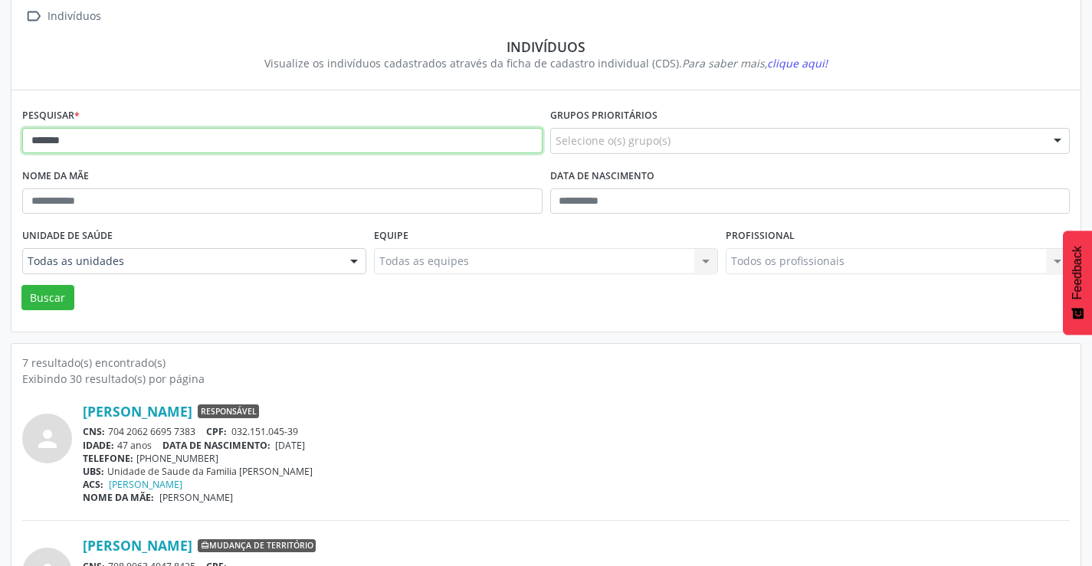
click at [185, 135] on input "*******" at bounding box center [282, 141] width 520 height 26
type input "*"
click at [21, 285] on button "Buscar" at bounding box center [47, 298] width 53 height 26
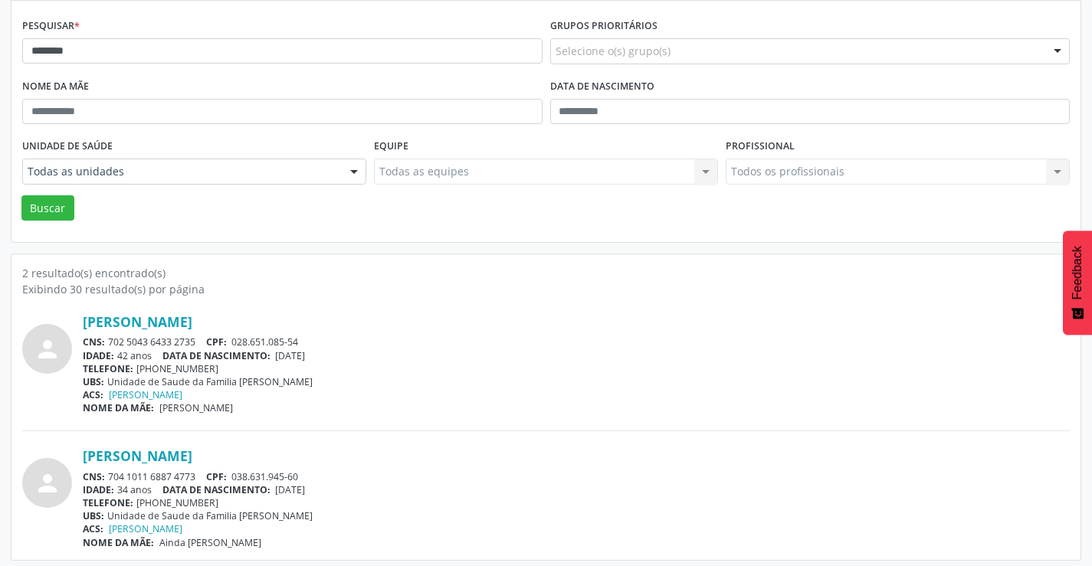
scroll to position [194, 0]
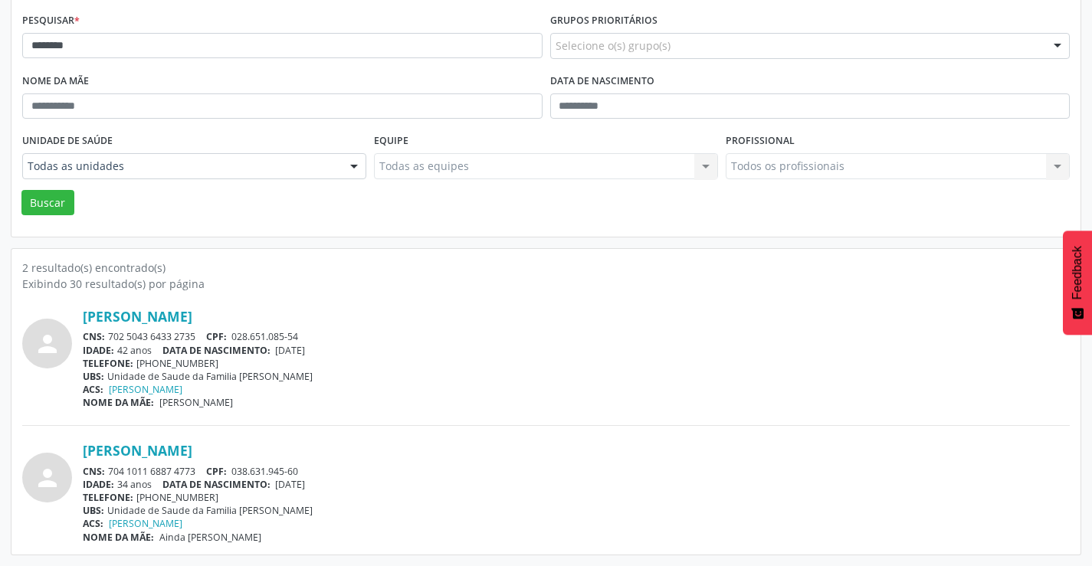
drag, startPoint x: 201, startPoint y: 336, endPoint x: 107, endPoint y: 336, distance: 94.3
click at [107, 336] on div "CNS: 702 5043 6433 2735 CPF: 028.651.085-54" at bounding box center [576, 336] width 987 height 13
copy div "702 5043 6433 2735"
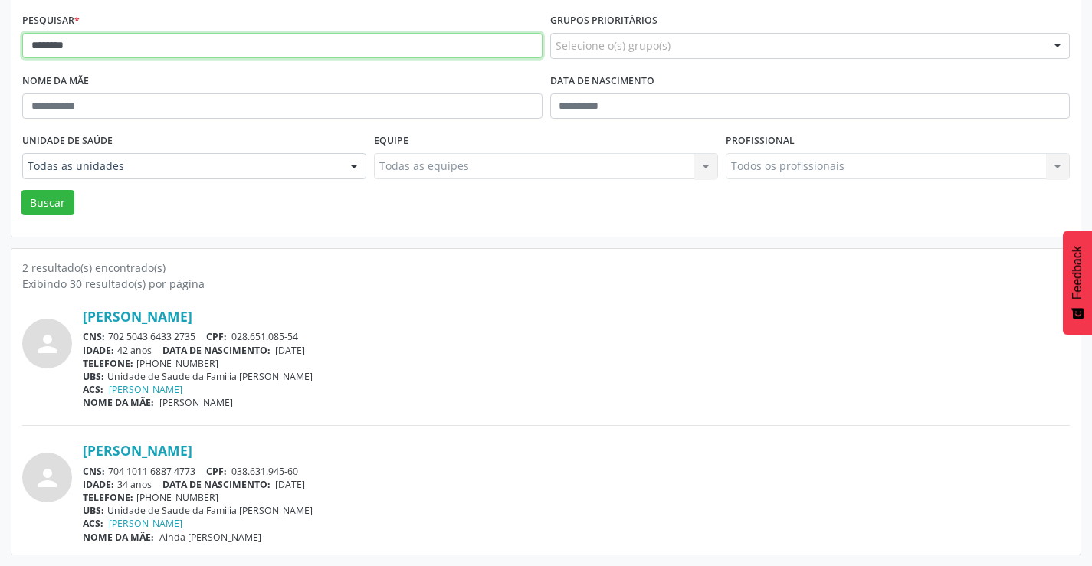
click at [192, 50] on input "********" at bounding box center [282, 46] width 520 height 26
type input "*"
click at [21, 190] on button "Buscar" at bounding box center [47, 203] width 53 height 26
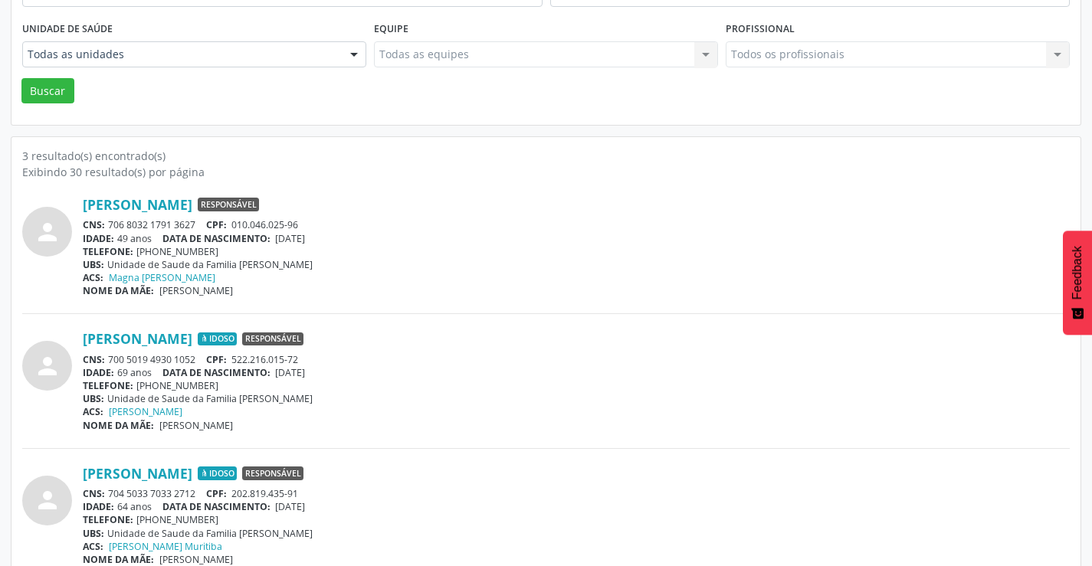
scroll to position [307, 0]
drag, startPoint x: 198, startPoint y: 222, endPoint x: 111, endPoint y: 223, distance: 87.4
click at [111, 223] on div "CNS: 706 8032 1791 3627 CPF: 010.046.025-96" at bounding box center [576, 224] width 987 height 13
copy div "706 8032 1791 3627"
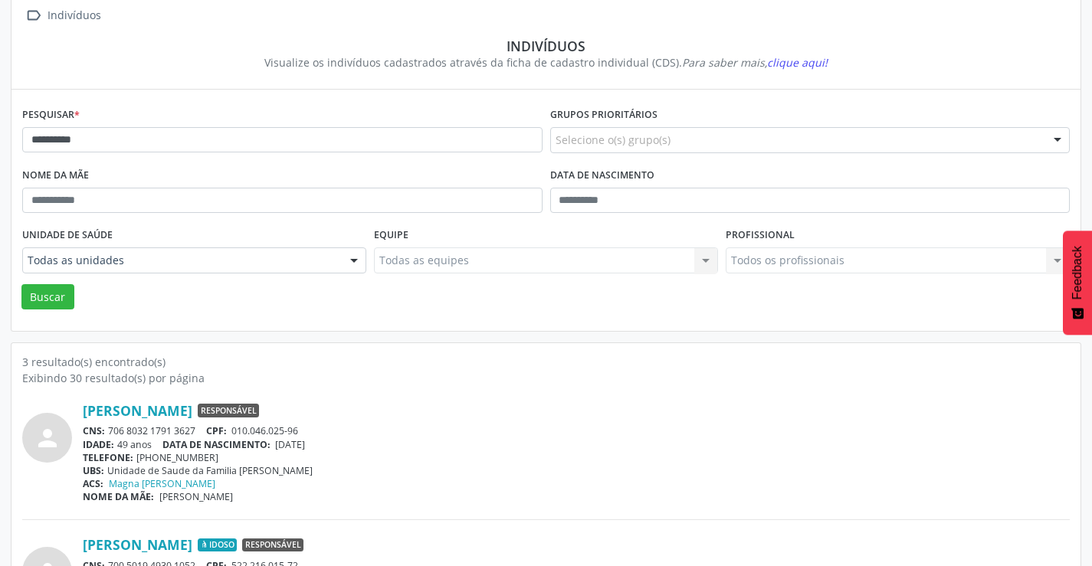
scroll to position [0, 0]
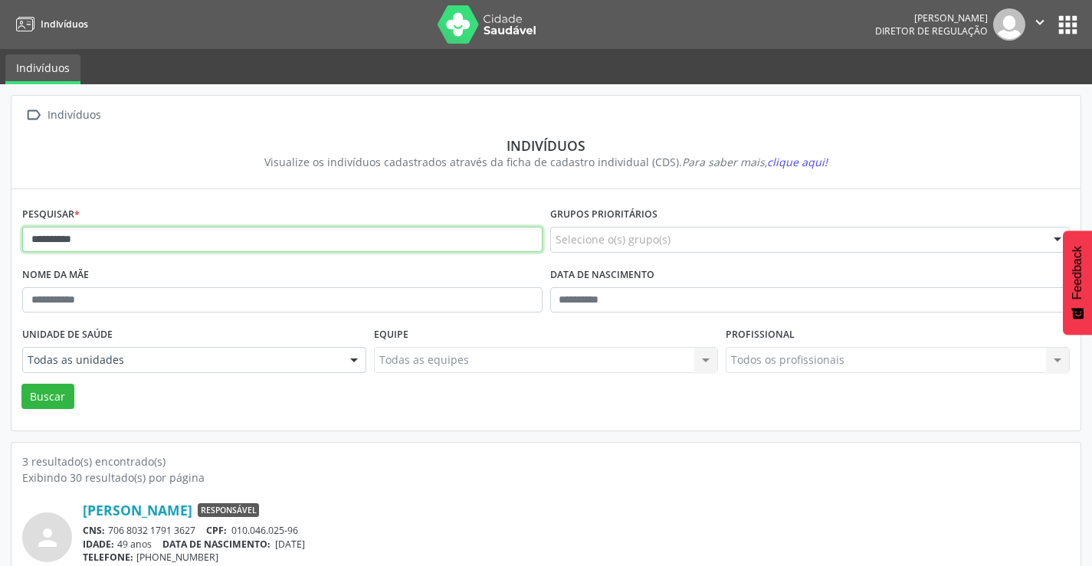
click at [175, 237] on input "**********" at bounding box center [282, 240] width 520 height 26
type input "*"
click at [21, 384] on button "Buscar" at bounding box center [47, 397] width 53 height 26
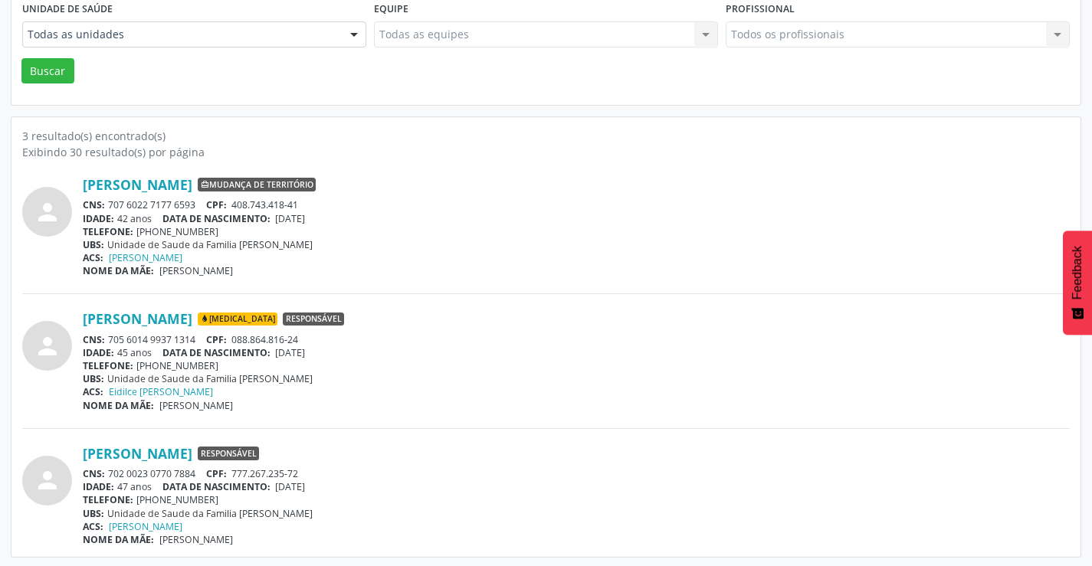
scroll to position [328, 0]
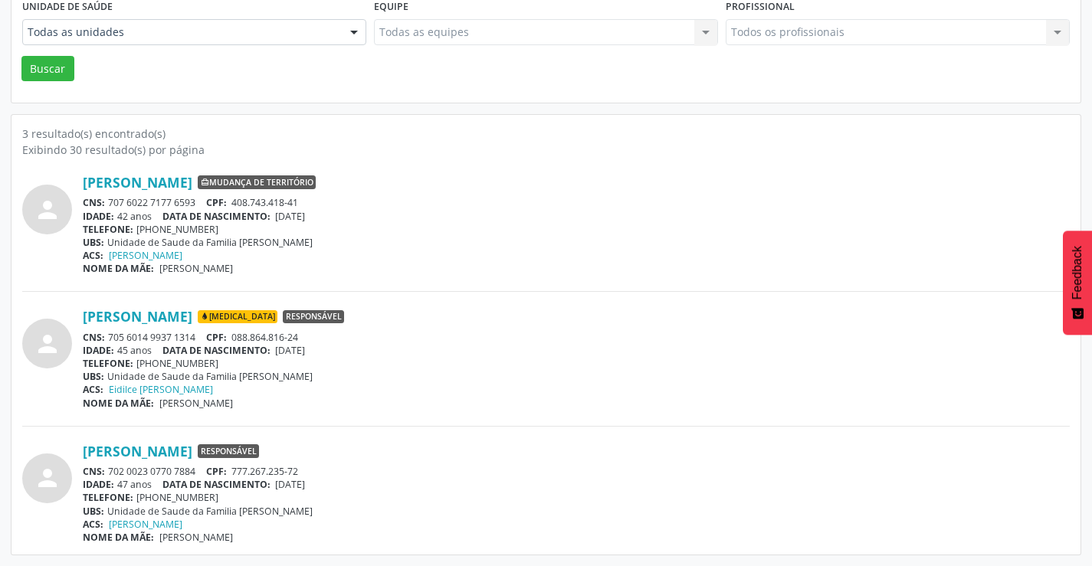
drag, startPoint x: 198, startPoint y: 336, endPoint x: 112, endPoint y: 339, distance: 85.9
click at [112, 339] on div "CNS: 705 6014 9937 1314 CPF: 088.864.816-24" at bounding box center [576, 337] width 987 height 13
copy div "705 6014 9937 1314"
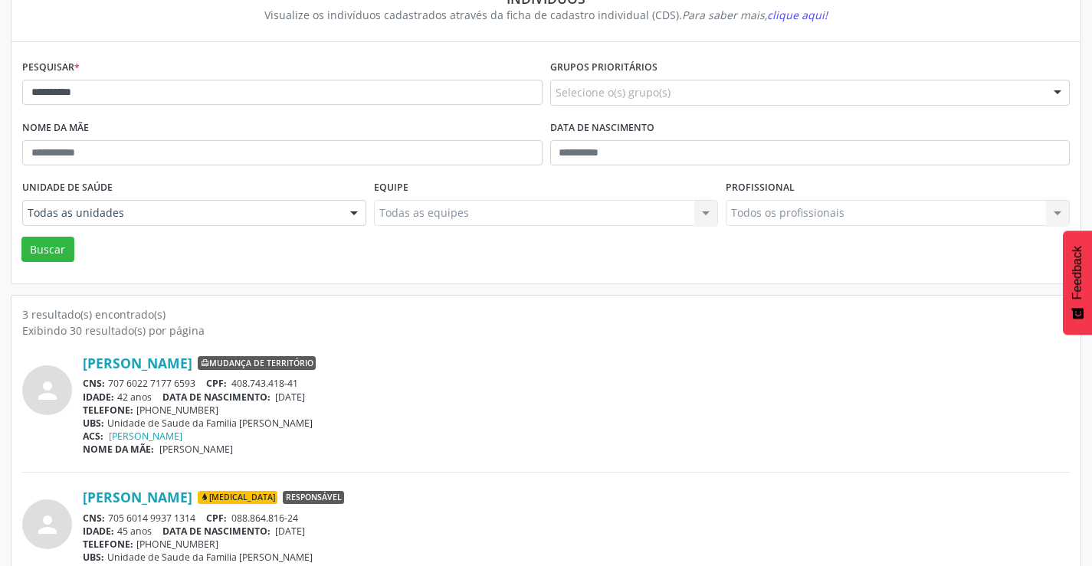
scroll to position [98, 0]
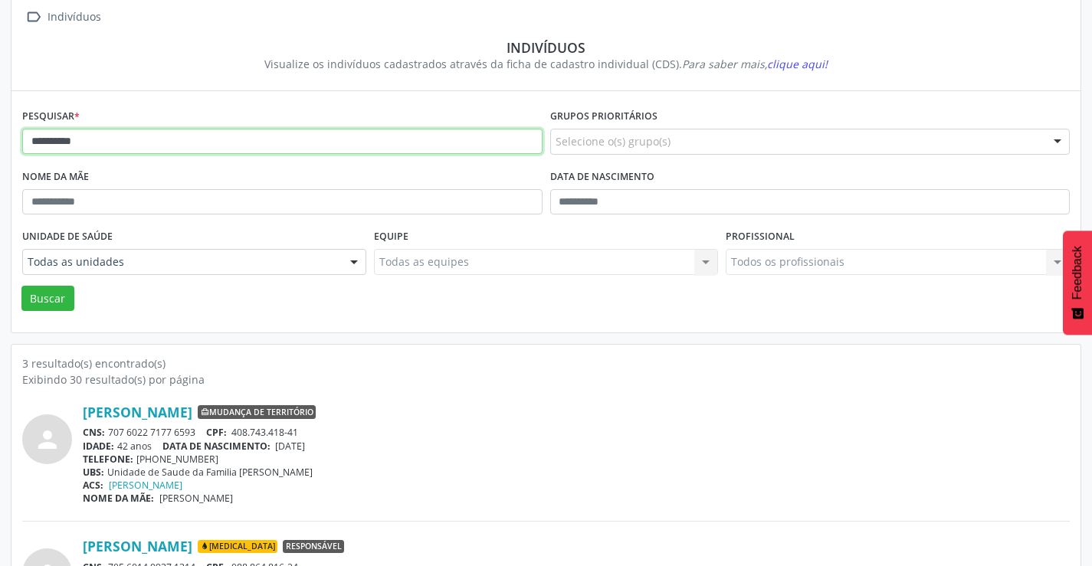
click at [187, 148] on input "**********" at bounding box center [282, 142] width 520 height 26
type input "*"
click at [21, 286] on button "Buscar" at bounding box center [47, 299] width 53 height 26
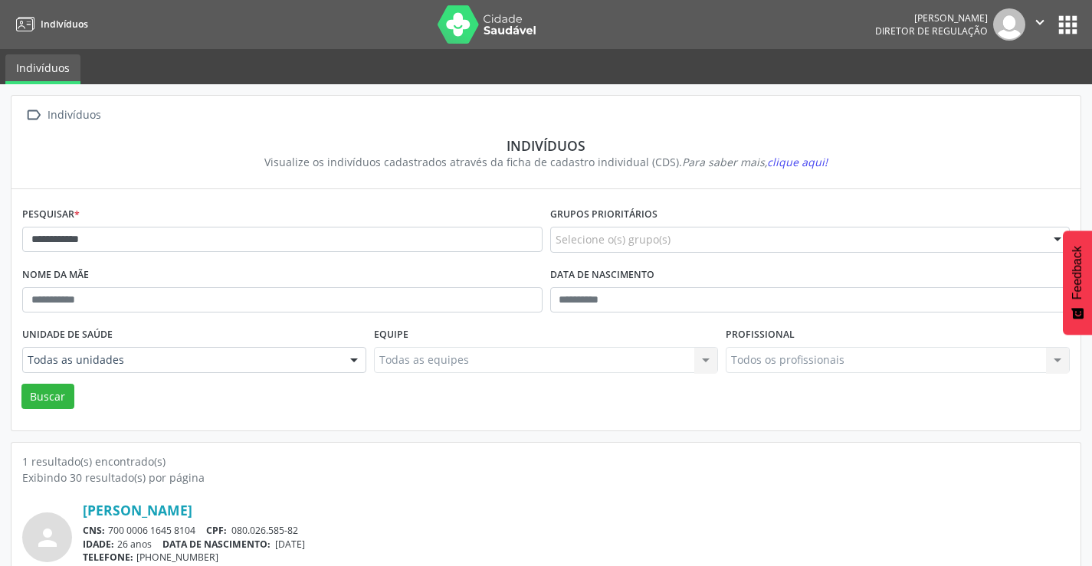
scroll to position [59, 0]
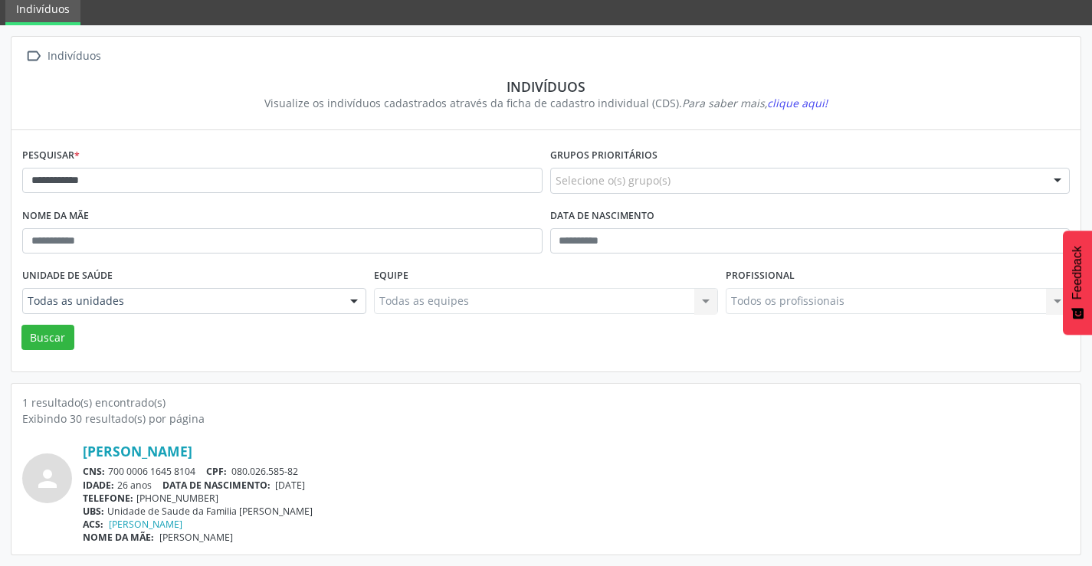
drag, startPoint x: 204, startPoint y: 467, endPoint x: 112, endPoint y: 468, distance: 92.0
click at [113, 470] on div "CNS: 700 0006 1645 8104 CPF: 080.026.585-82" at bounding box center [576, 471] width 987 height 13
drag, startPoint x: 430, startPoint y: 414, endPoint x: 294, endPoint y: 469, distance: 147.2
click at [417, 415] on div "Exibindo 30 resultado(s) por página" at bounding box center [546, 419] width 1048 height 16
drag, startPoint x: 202, startPoint y: 471, endPoint x: 120, endPoint y: 469, distance: 82.8
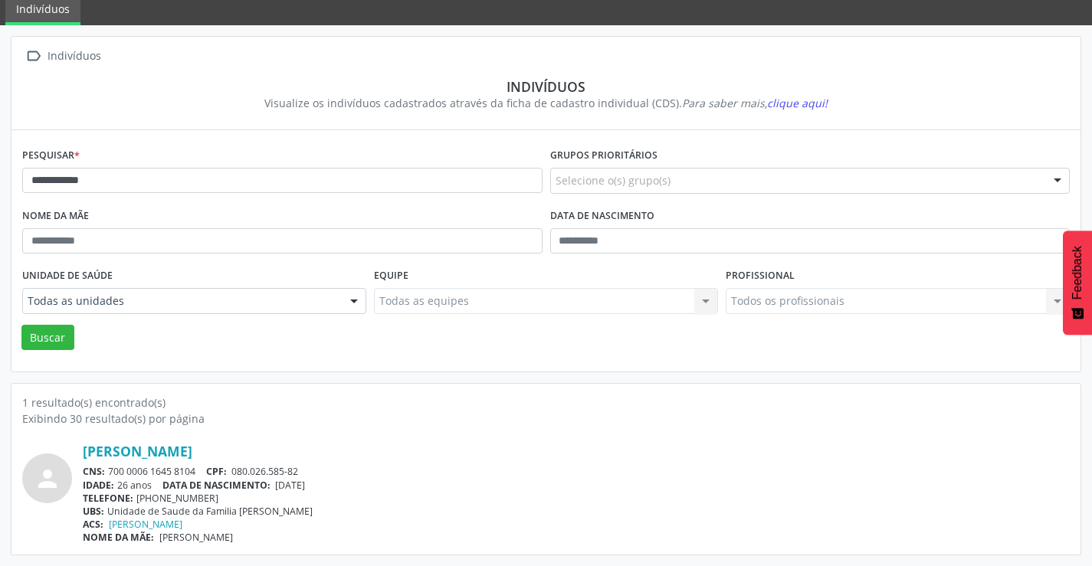
click at [115, 471] on div "CNS: 700 0006 1645 8104 CPF: 080.026.585-82" at bounding box center [576, 471] width 987 height 13
drag, startPoint x: 324, startPoint y: 412, endPoint x: 204, endPoint y: 462, distance: 130.5
click at [323, 412] on div "Exibindo 30 resultado(s) por página" at bounding box center [546, 419] width 1048 height 16
drag, startPoint x: 200, startPoint y: 471, endPoint x: 108, endPoint y: 471, distance: 92.0
click at [108, 471] on div "CNS: 700 0006 1645 8104 CPF: 080.026.585-82" at bounding box center [576, 471] width 987 height 13
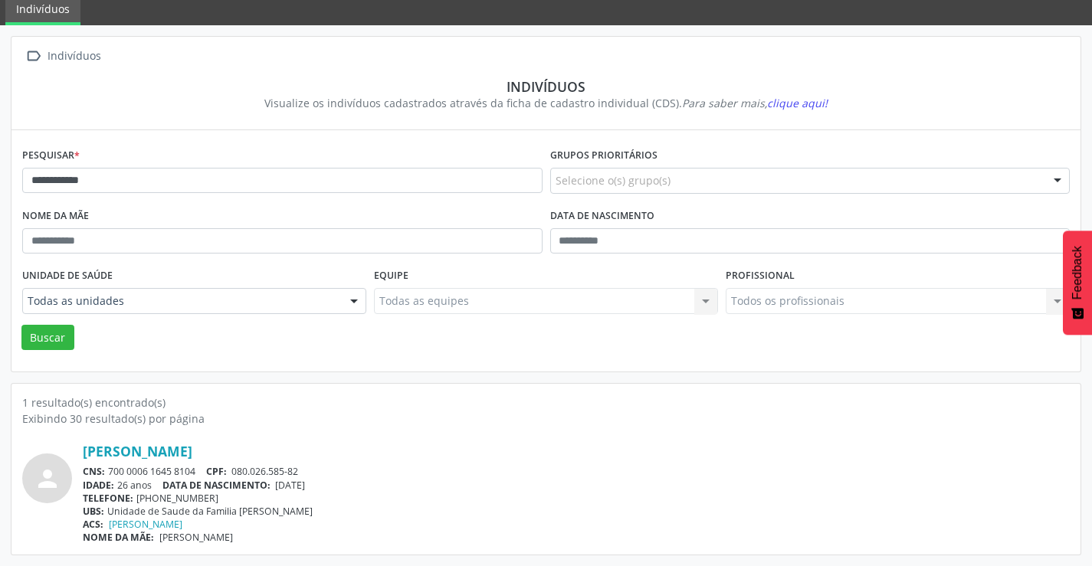
copy div "700 0006 1645 8104"
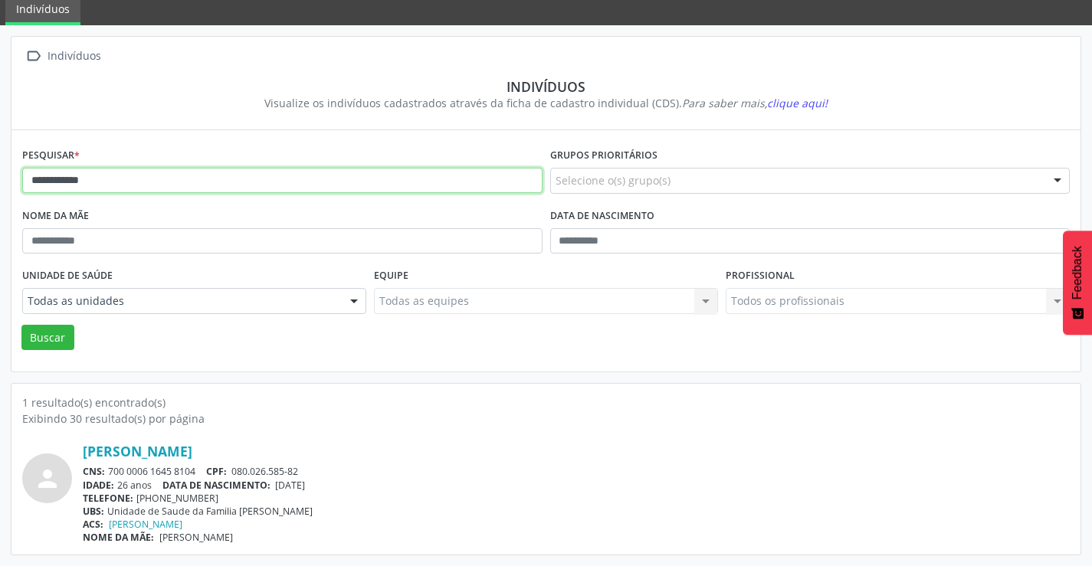
click at [217, 184] on input "**********" at bounding box center [282, 181] width 520 height 26
type input "*"
click at [21, 325] on button "Buscar" at bounding box center [47, 338] width 53 height 26
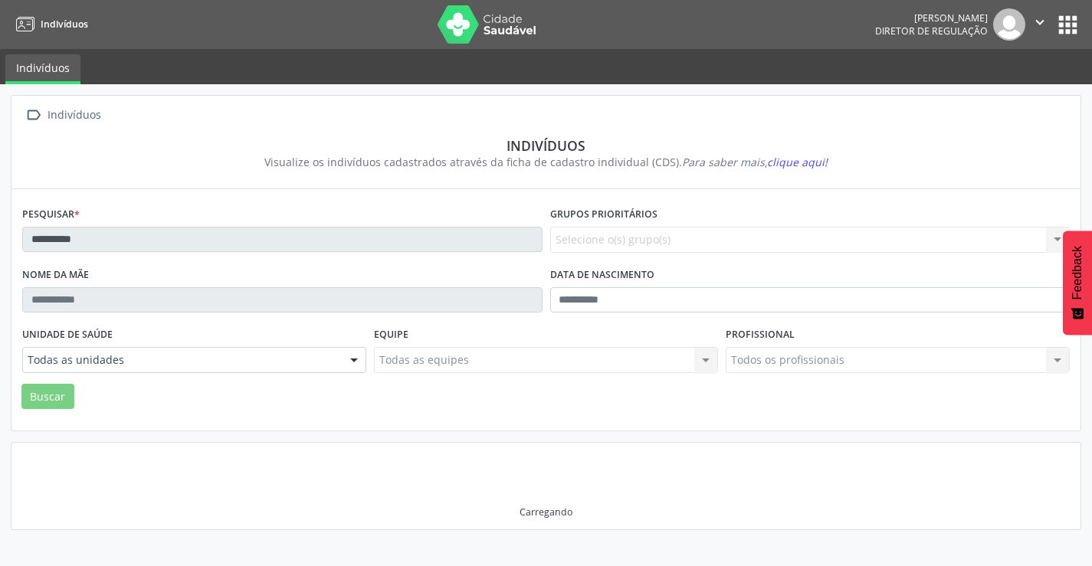
scroll to position [0, 0]
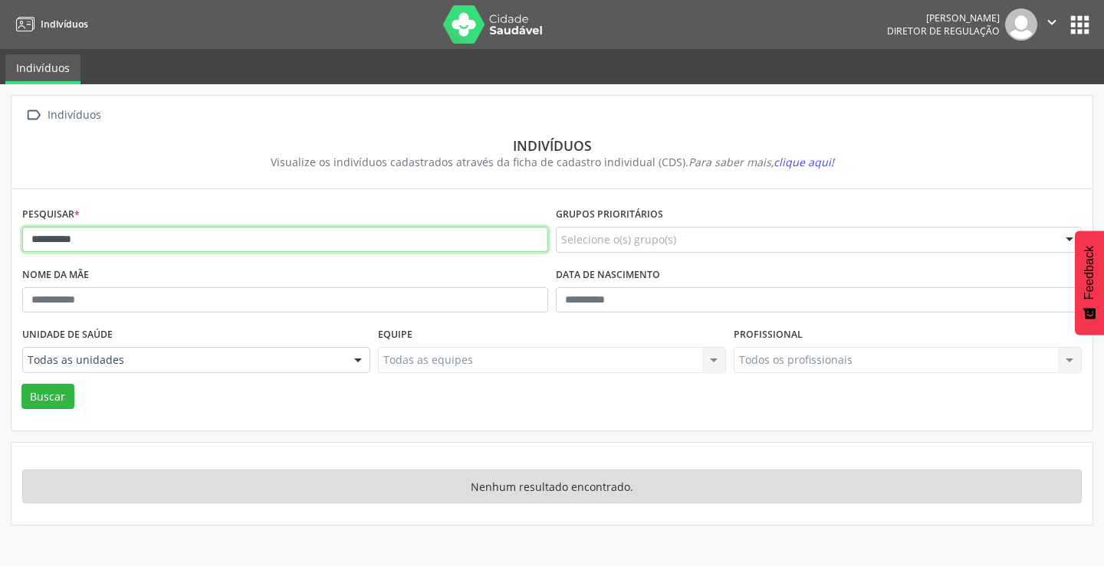
click at [165, 247] on input "**********" at bounding box center [285, 240] width 526 height 26
click at [21, 384] on button "Buscar" at bounding box center [47, 397] width 53 height 26
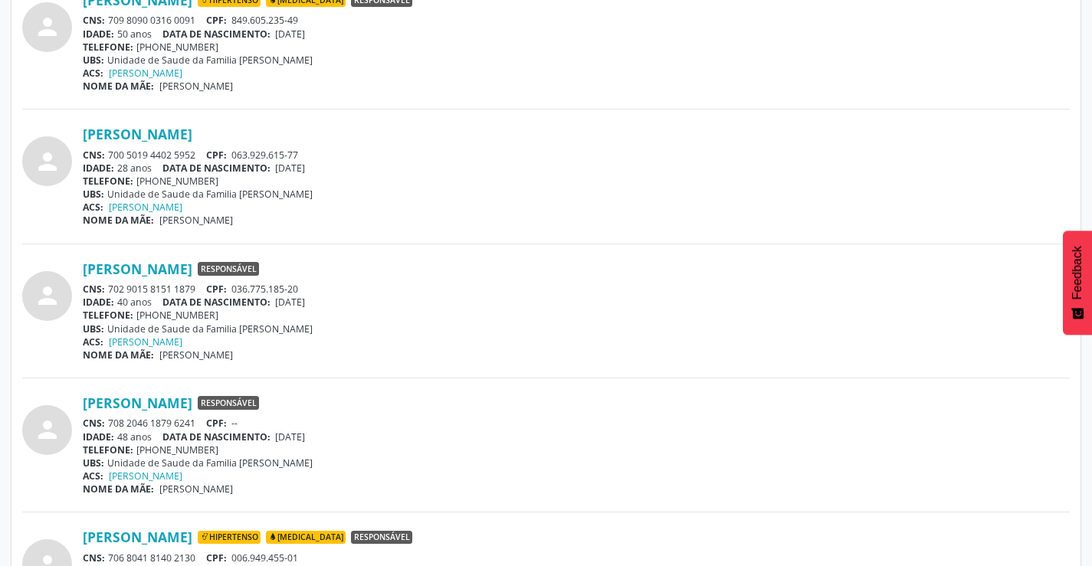
scroll to position [3602, 0]
drag, startPoint x: 170, startPoint y: 150, endPoint x: 110, endPoint y: 154, distance: 60.7
click at [110, 154] on div "CNS: 700 5019 4402 5952 CPF: 063.929.615-77" at bounding box center [576, 154] width 987 height 13
copy div "700 5019 4402 5952"
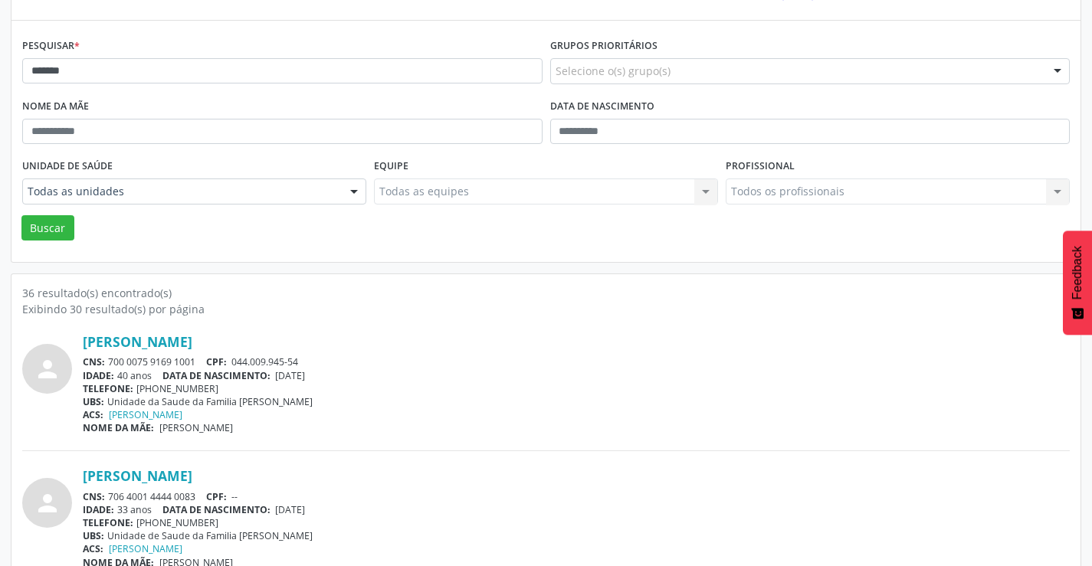
scroll to position [0, 0]
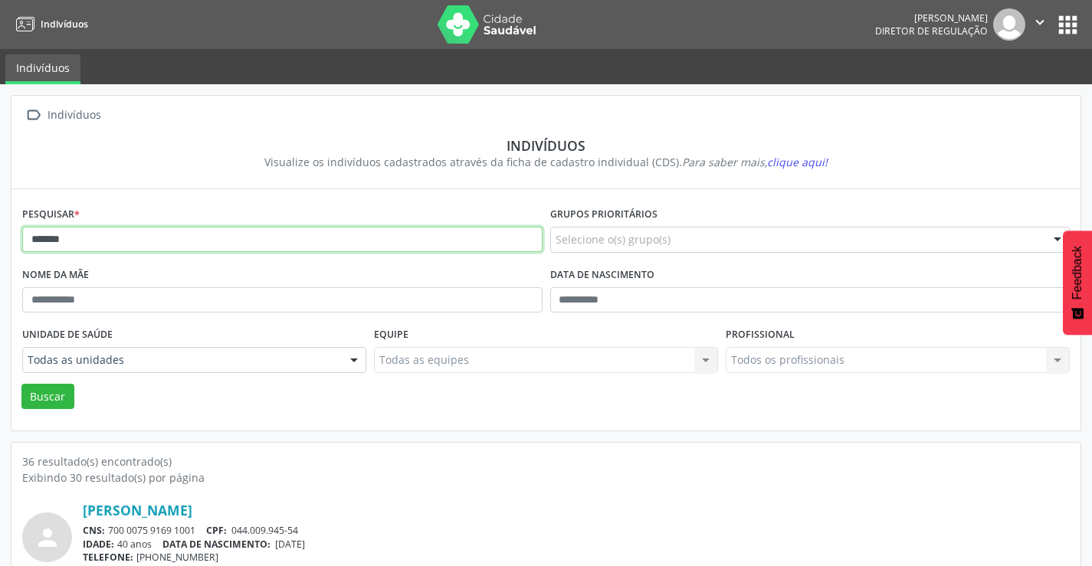
click at [97, 234] on input "*******" at bounding box center [282, 240] width 520 height 26
type input "*"
click at [21, 384] on button "Buscar" at bounding box center [47, 397] width 53 height 26
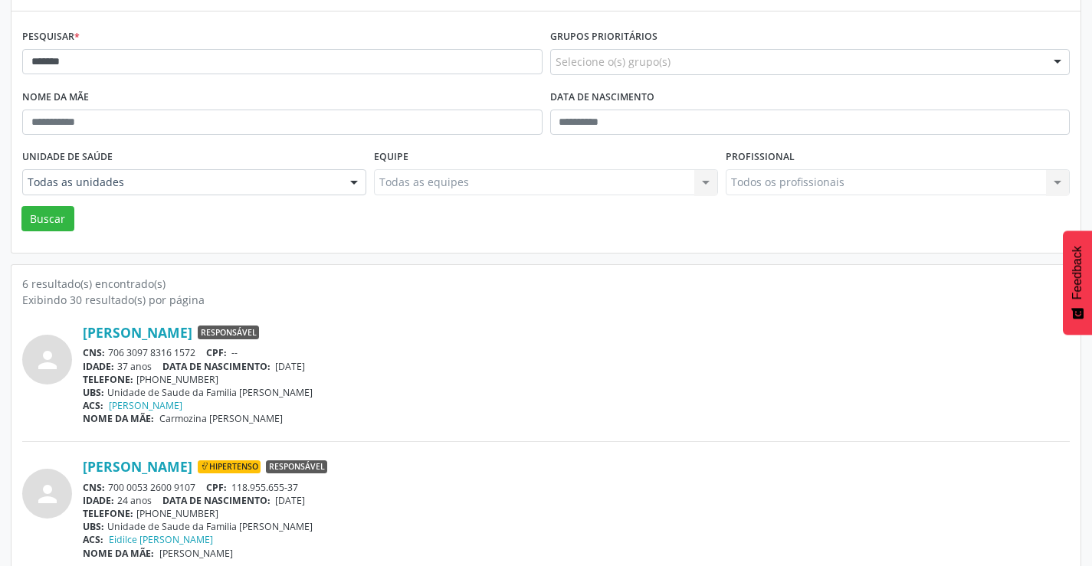
scroll to position [230, 0]
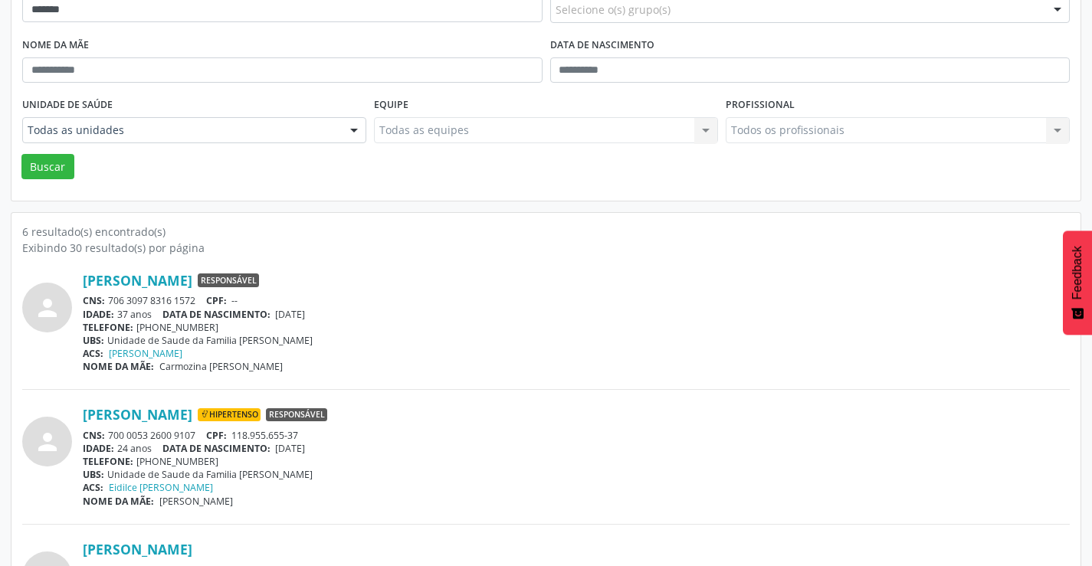
drag, startPoint x: 204, startPoint y: 431, endPoint x: 109, endPoint y: 434, distance: 95.1
click at [109, 435] on div "CNS: 700 0053 2600 9107 CPF: 118.955.655-37" at bounding box center [576, 435] width 987 height 13
copy div "700 0053 2600 9107"
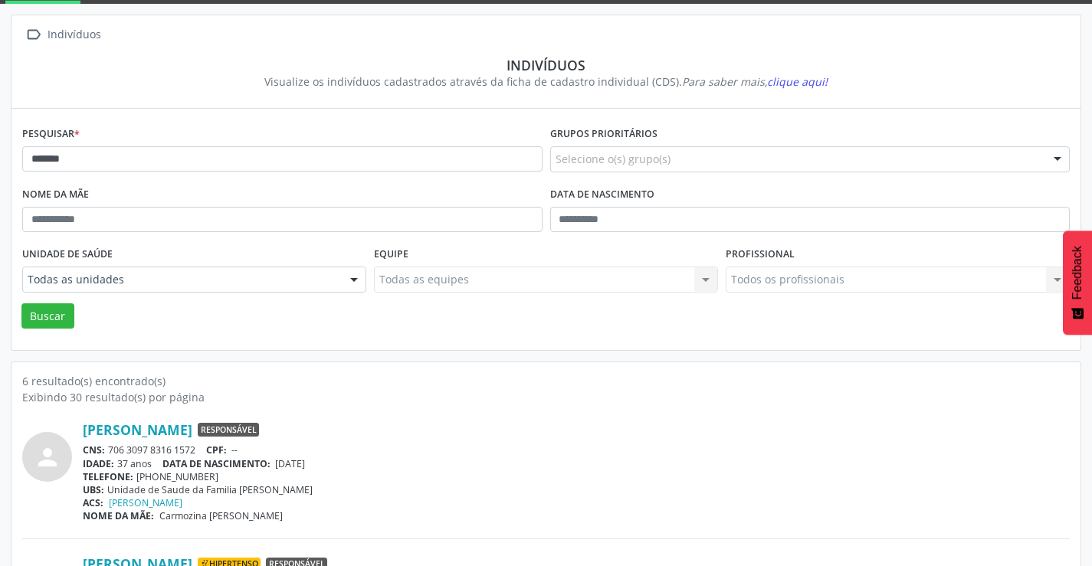
scroll to position [77, 0]
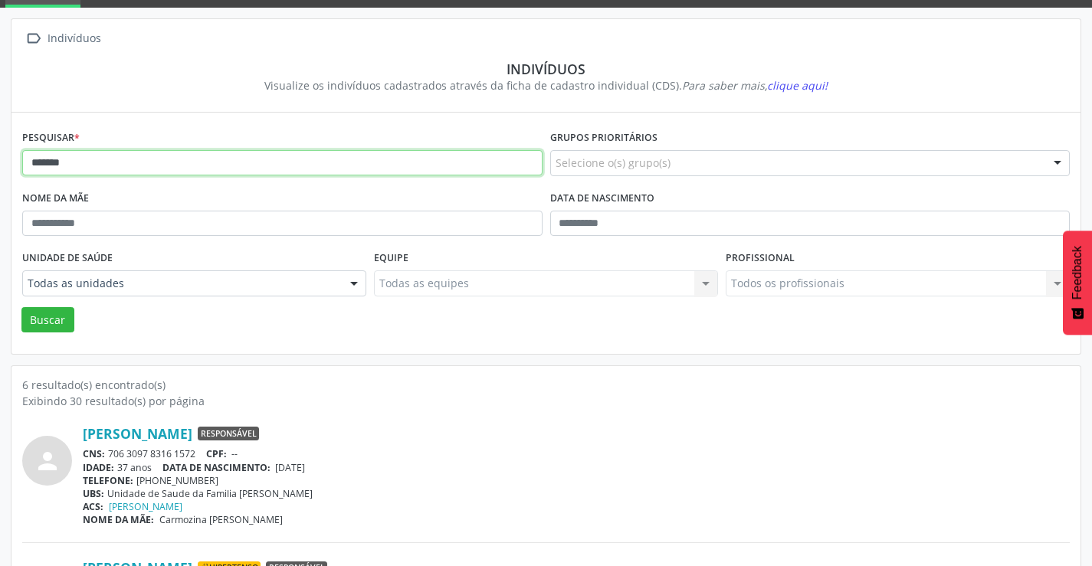
click at [87, 160] on input "*******" at bounding box center [282, 163] width 520 height 26
type input "*"
click at [21, 307] on button "Buscar" at bounding box center [47, 320] width 53 height 26
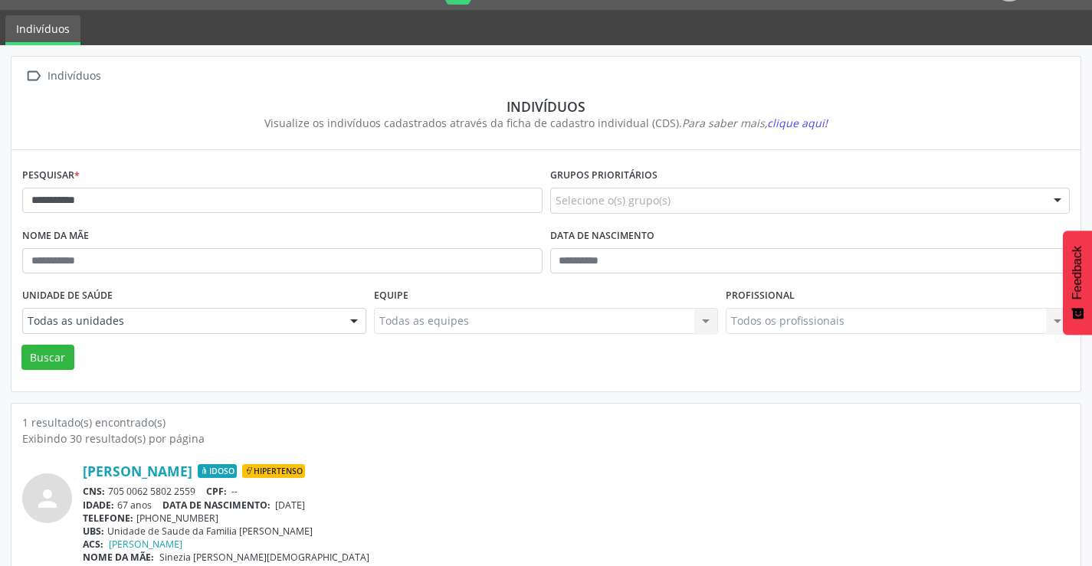
scroll to position [59, 0]
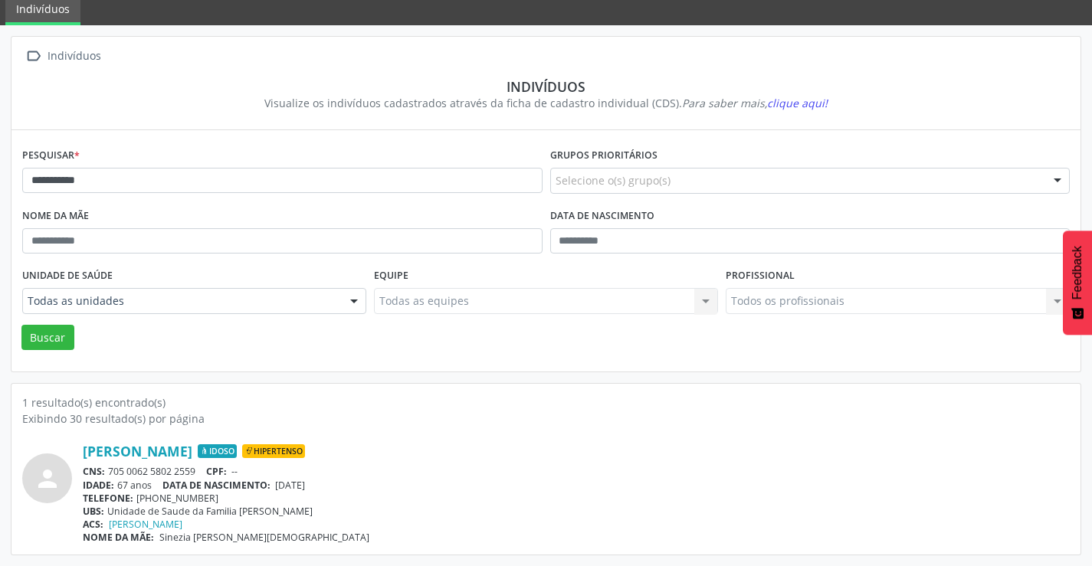
drag, startPoint x: 198, startPoint y: 469, endPoint x: 109, endPoint y: 468, distance: 88.9
click at [109, 468] on div "CNS: 705 0062 5802 2559 CPF: --" at bounding box center [576, 471] width 987 height 13
drag, startPoint x: 100, startPoint y: 466, endPoint x: 290, endPoint y: 482, distance: 190.7
click at [442, 474] on div "CNS: 705 0062 5802 2559 CPF: --" at bounding box center [576, 471] width 987 height 13
drag, startPoint x: 202, startPoint y: 471, endPoint x: 114, endPoint y: 474, distance: 87.4
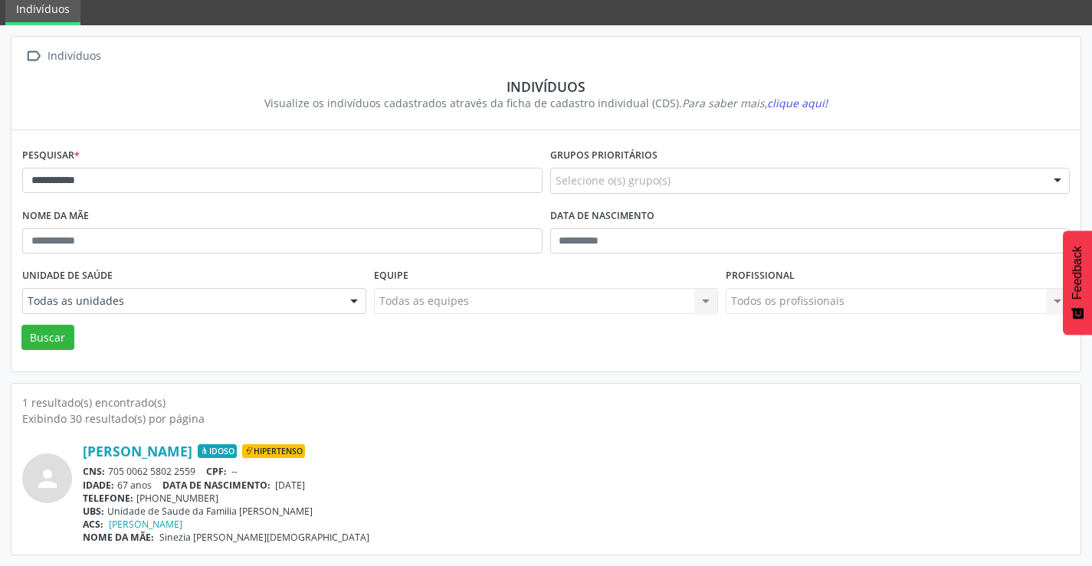
click at [114, 474] on div "CNS: 705 0062 5802 2559 CPF: --" at bounding box center [576, 471] width 987 height 13
drag, startPoint x: 414, startPoint y: 458, endPoint x: 300, endPoint y: 462, distance: 113.5
click at [360, 458] on div "João Felipe da Silva Idoso Hipertenso" at bounding box center [576, 451] width 987 height 17
drag, startPoint x: 202, startPoint y: 470, endPoint x: 109, endPoint y: 471, distance: 92.7
click at [109, 471] on div "CNS: 705 0062 5802 2559 CPF: --" at bounding box center [576, 471] width 987 height 13
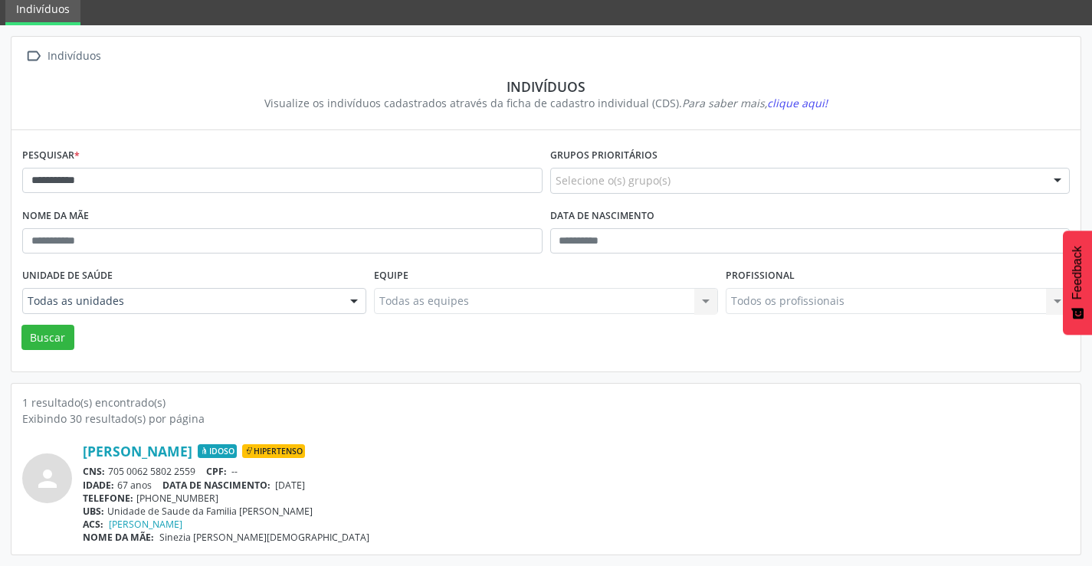
copy div "705 0062 5802 2559"
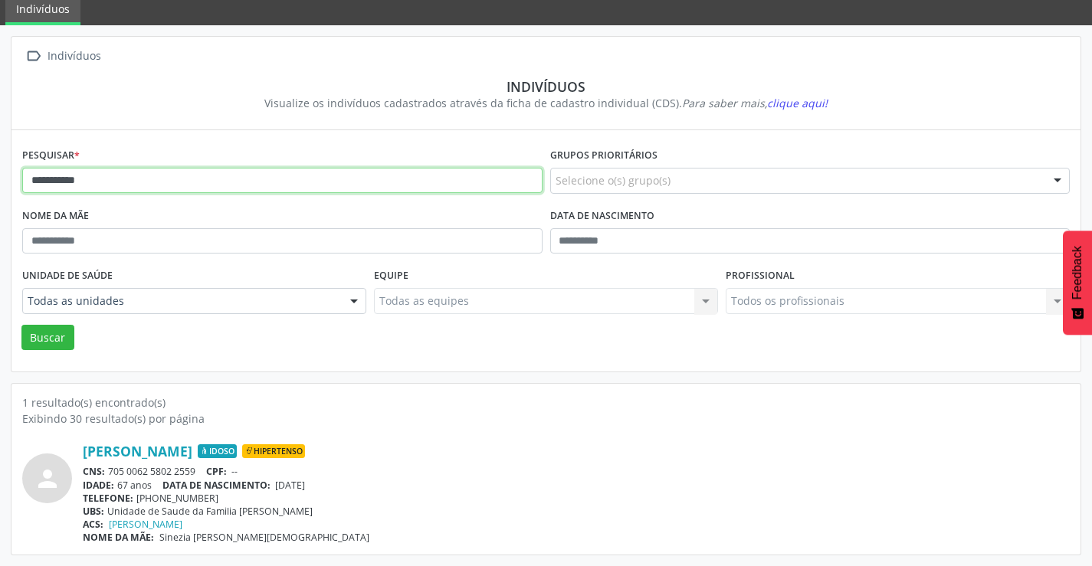
click at [217, 179] on input "**********" at bounding box center [282, 181] width 520 height 26
type input "*"
click at [21, 325] on button "Buscar" at bounding box center [47, 338] width 53 height 26
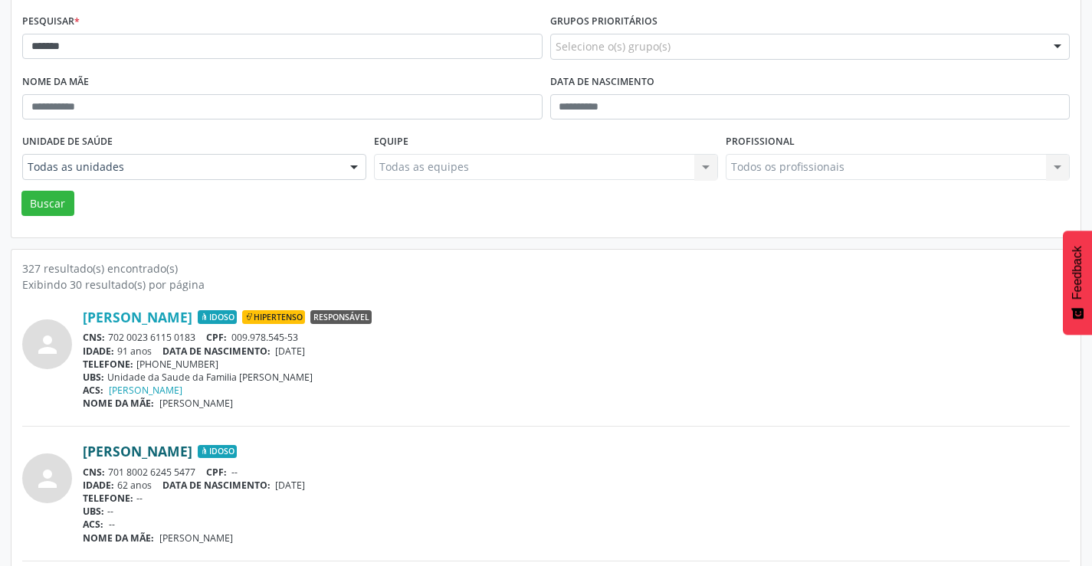
scroll to position [230, 0]
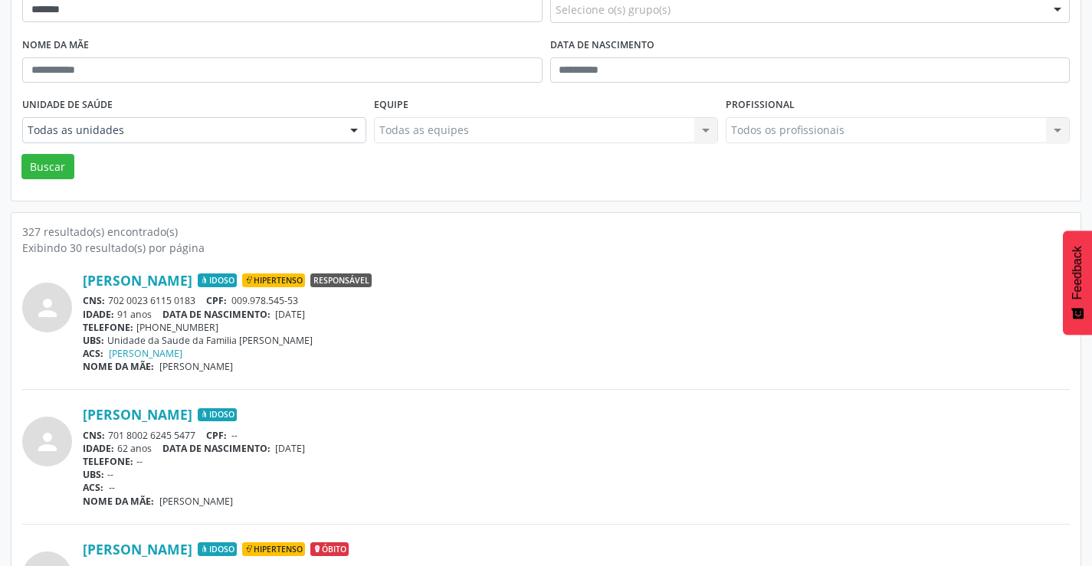
drag, startPoint x: 199, startPoint y: 300, endPoint x: 110, endPoint y: 300, distance: 88.9
click at [110, 300] on div "CNS: 702 0023 6115 0183 CPF: 009.978.545-53" at bounding box center [576, 300] width 987 height 13
copy div "702 0023 6115 0183"
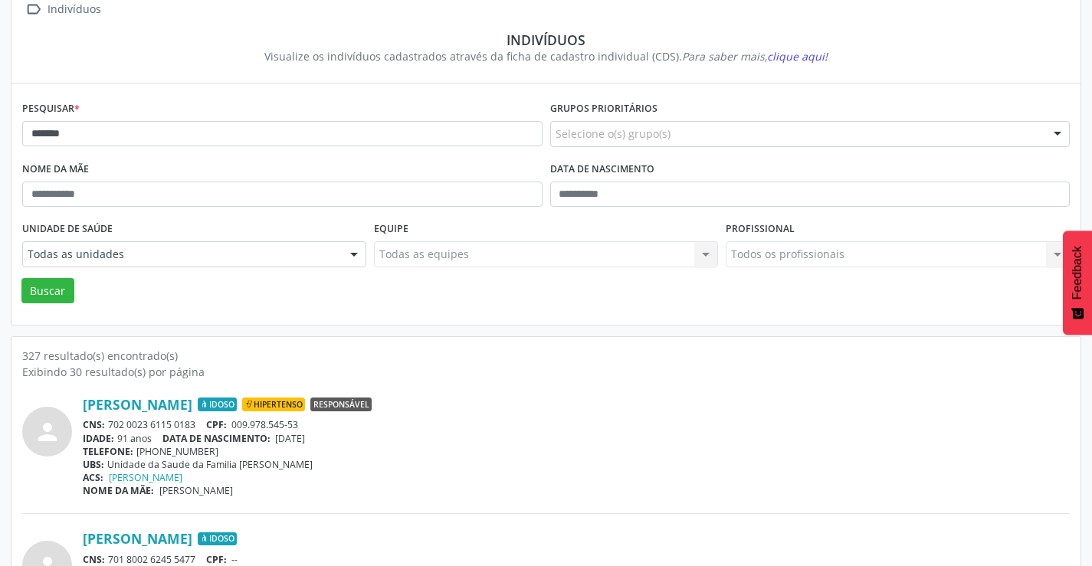
scroll to position [0, 0]
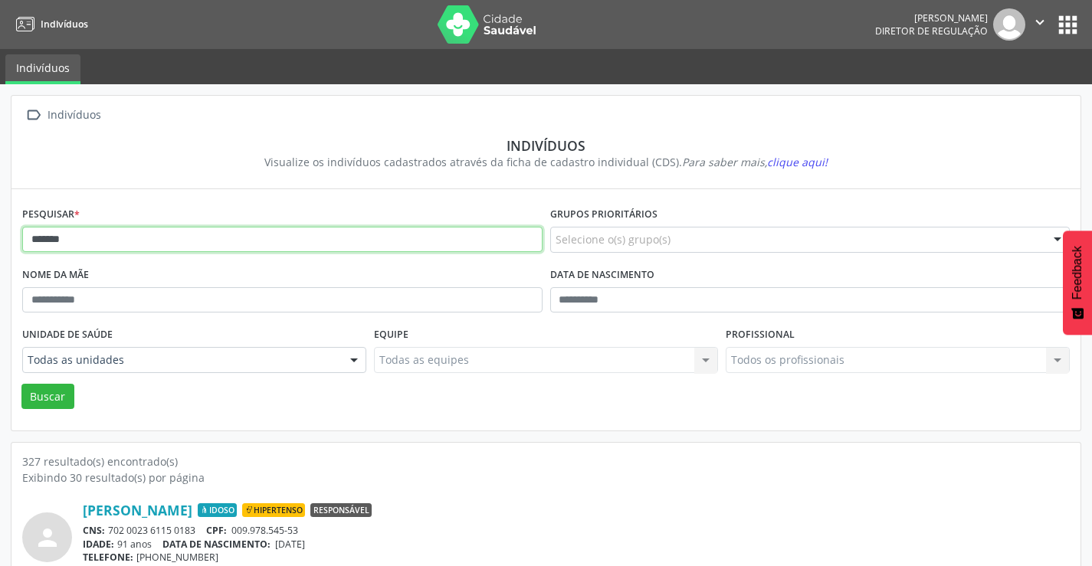
click at [114, 240] on input "*******" at bounding box center [282, 240] width 520 height 26
type input "*"
click at [21, 384] on button "Buscar" at bounding box center [47, 397] width 53 height 26
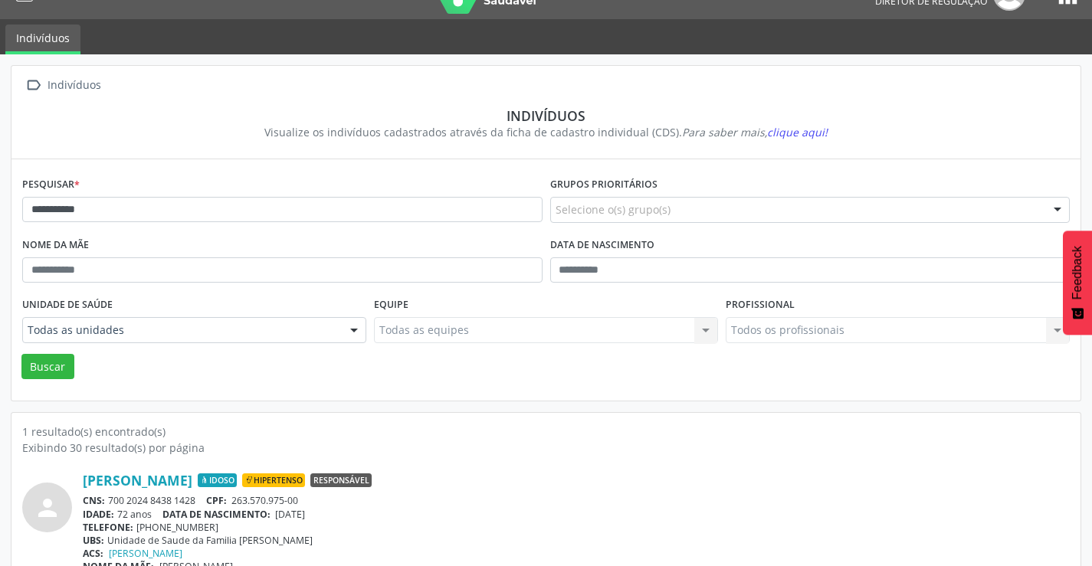
scroll to position [59, 0]
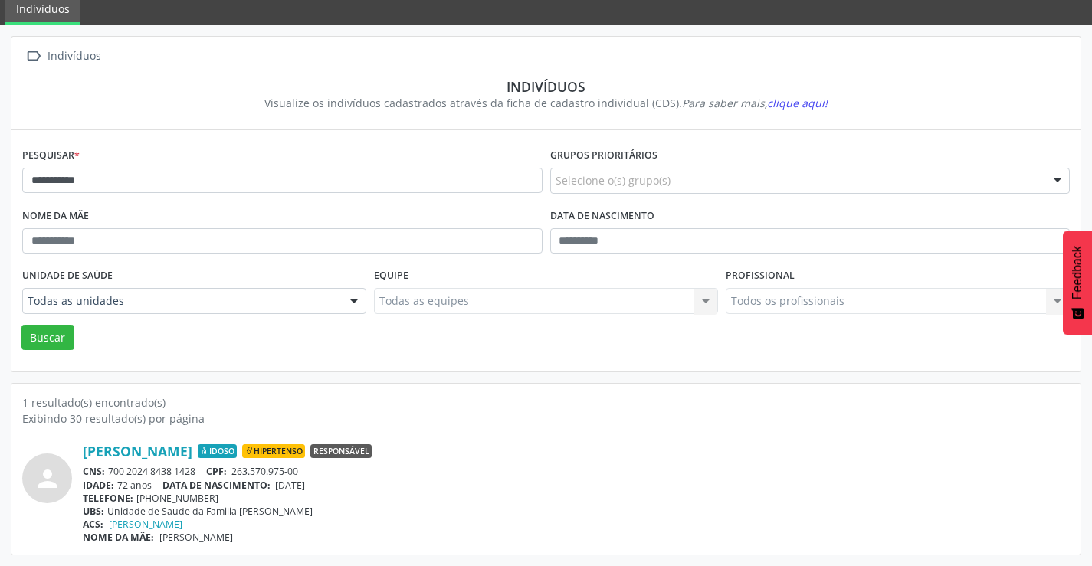
drag, startPoint x: 202, startPoint y: 470, endPoint x: 110, endPoint y: 471, distance: 91.2
click at [110, 471] on div "CNS: 700 2024 8438 1428 CPF: 263.570.975-00" at bounding box center [576, 471] width 987 height 13
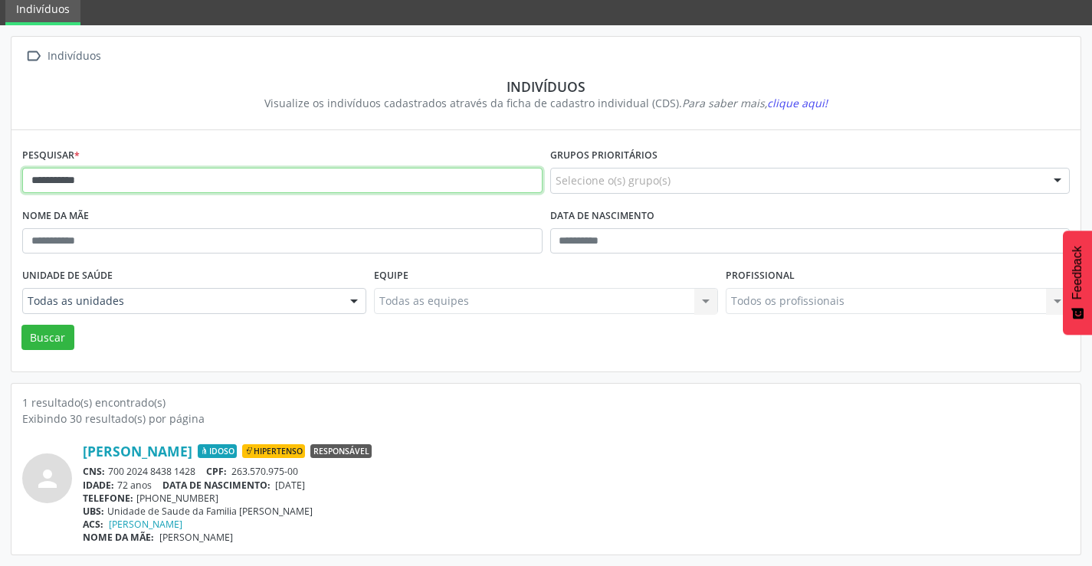
click at [159, 179] on input "**********" at bounding box center [282, 181] width 520 height 26
type input "*"
click at [21, 325] on button "Buscar" at bounding box center [47, 338] width 53 height 26
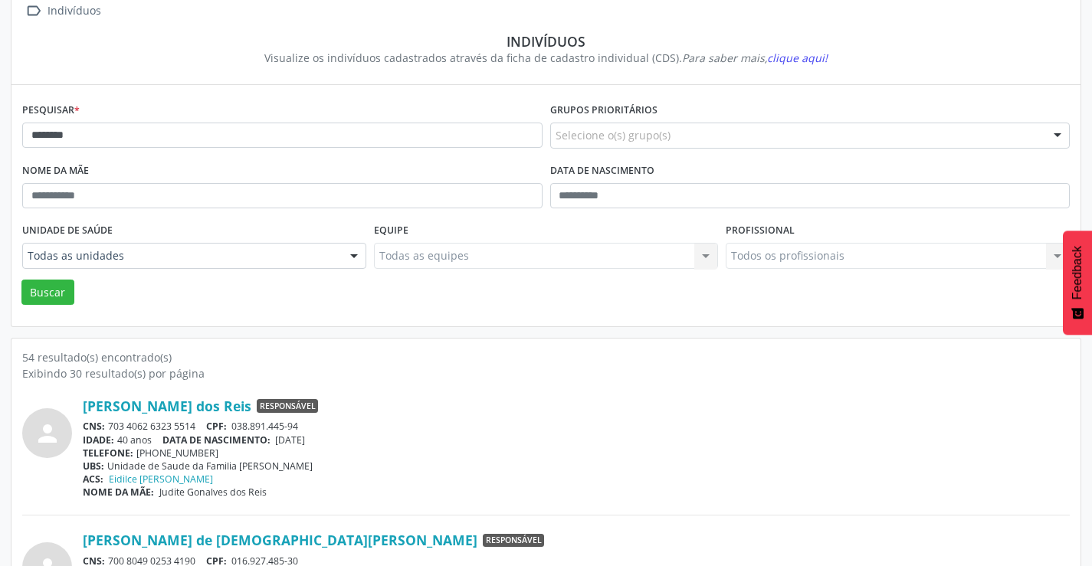
scroll to position [77, 0]
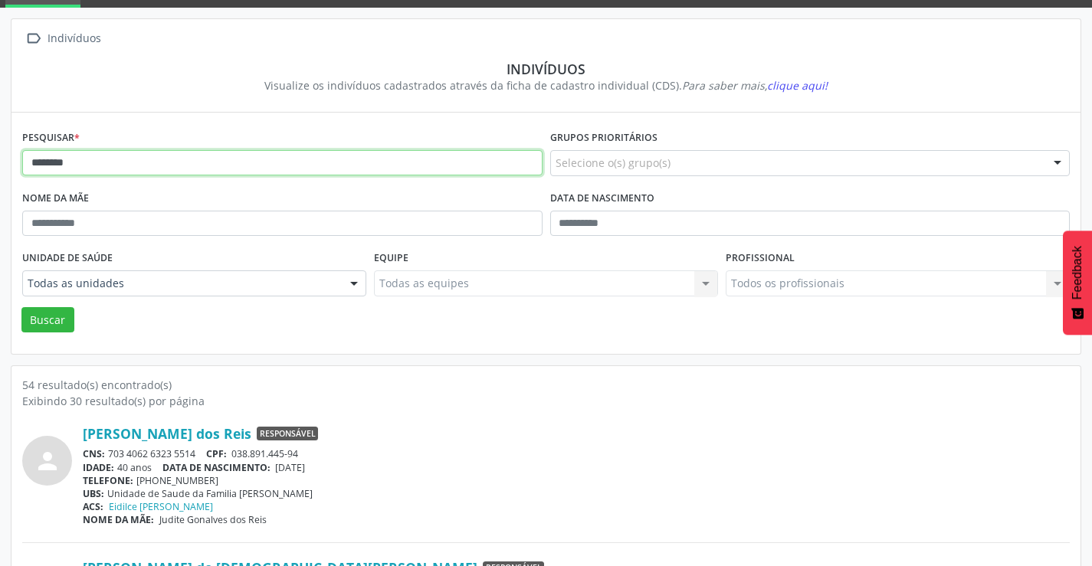
click at [94, 161] on input "********" at bounding box center [282, 163] width 520 height 26
click at [21, 307] on button "Buscar" at bounding box center [47, 320] width 53 height 26
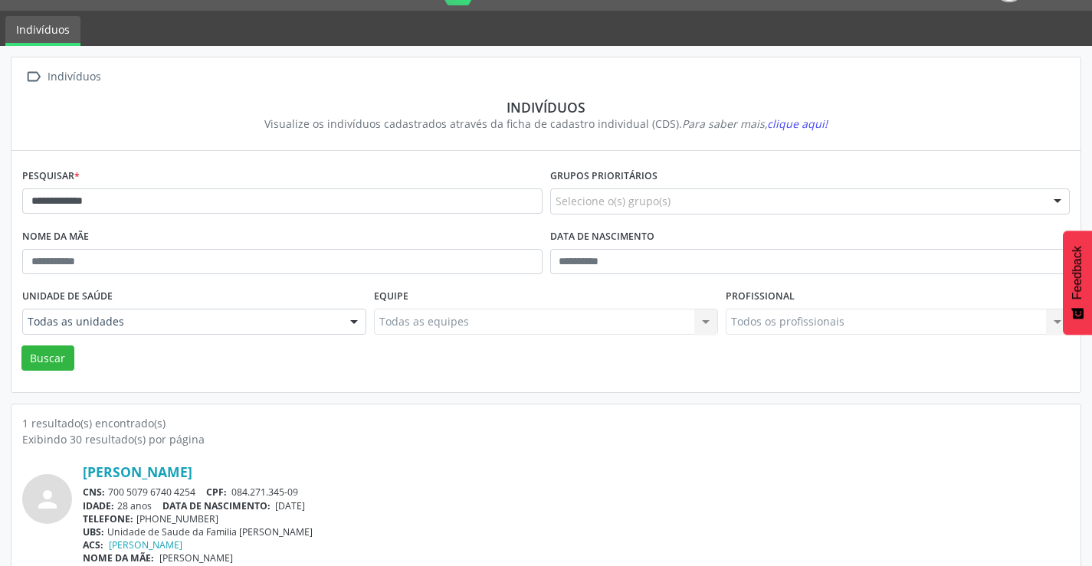
scroll to position [59, 0]
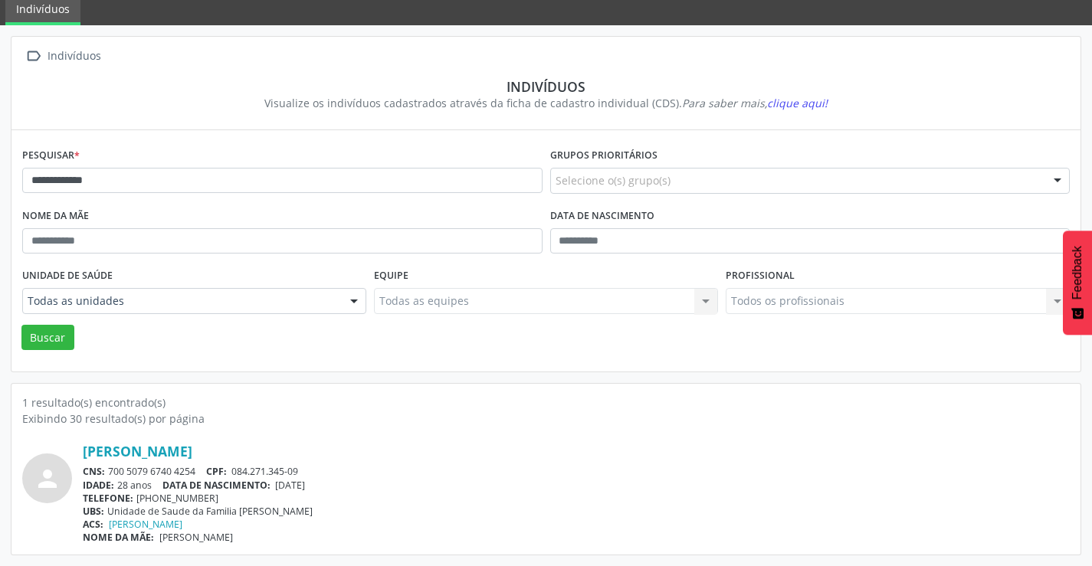
drag, startPoint x: 196, startPoint y: 471, endPoint x: 107, endPoint y: 471, distance: 88.9
click at [107, 471] on div "CNS: 700 5079 6740 4254 CPF: 084.271.345-09" at bounding box center [576, 471] width 987 height 13
drag, startPoint x: 133, startPoint y: 467, endPoint x: 127, endPoint y: 477, distance: 11.1
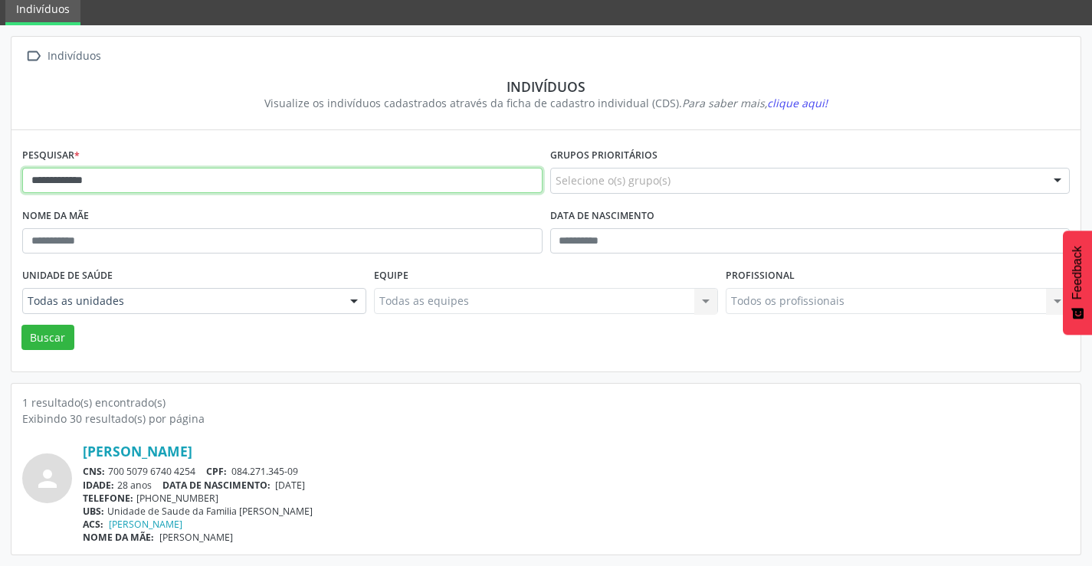
click at [117, 192] on input "**********" at bounding box center [282, 181] width 520 height 26
type input "*"
click at [21, 325] on button "Buscar" at bounding box center [47, 338] width 53 height 26
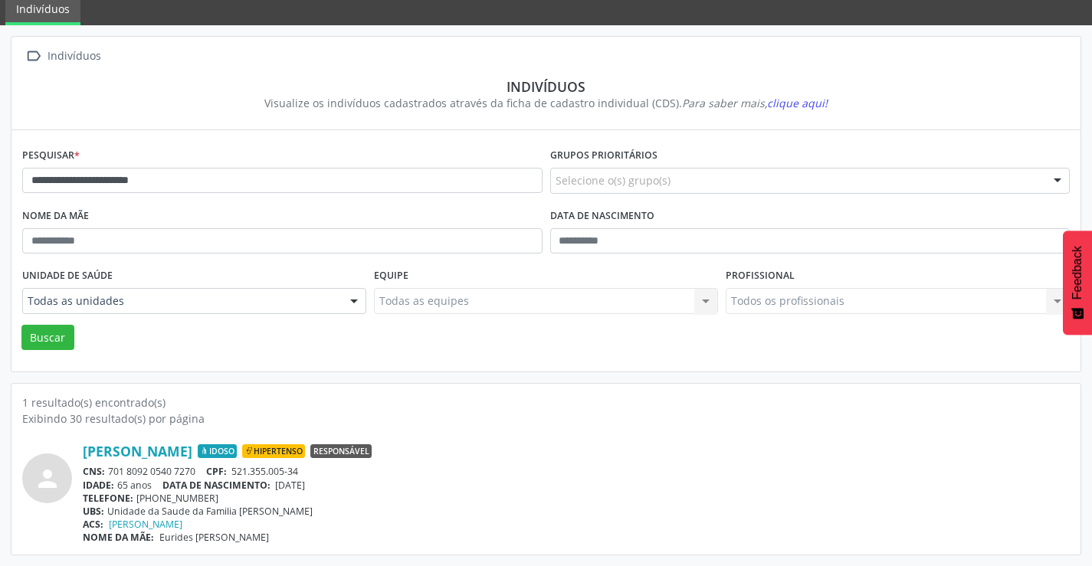
drag, startPoint x: 201, startPoint y: 468, endPoint x: 108, endPoint y: 474, distance: 92.9
click at [108, 474] on div "CNS: 701 8092 0540 7270 CPF: 521.355.005-34" at bounding box center [576, 471] width 987 height 13
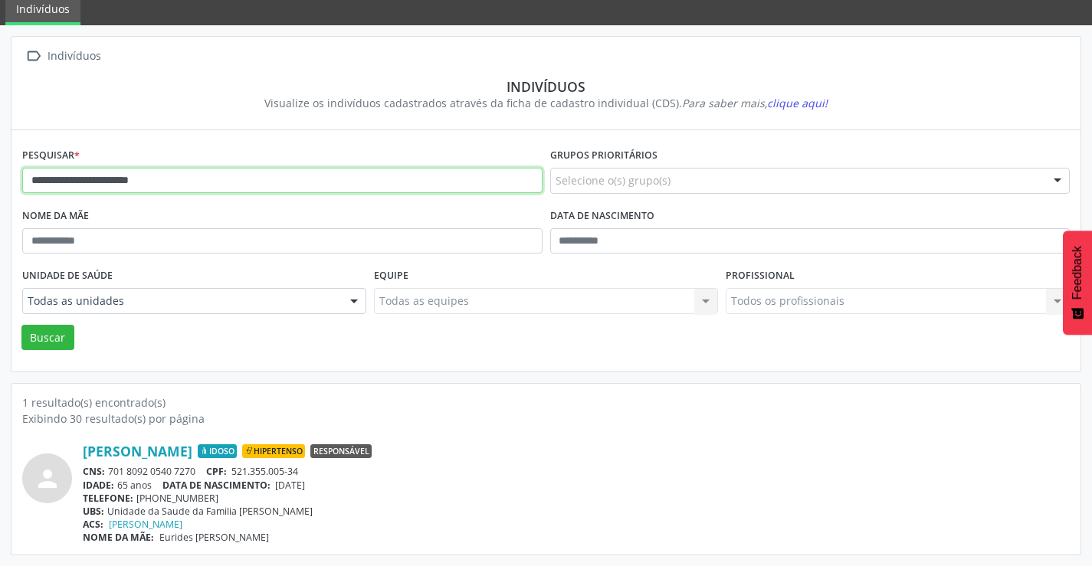
click at [207, 189] on input "**********" at bounding box center [282, 181] width 520 height 26
type input "*"
click at [21, 325] on button "Buscar" at bounding box center [47, 338] width 53 height 26
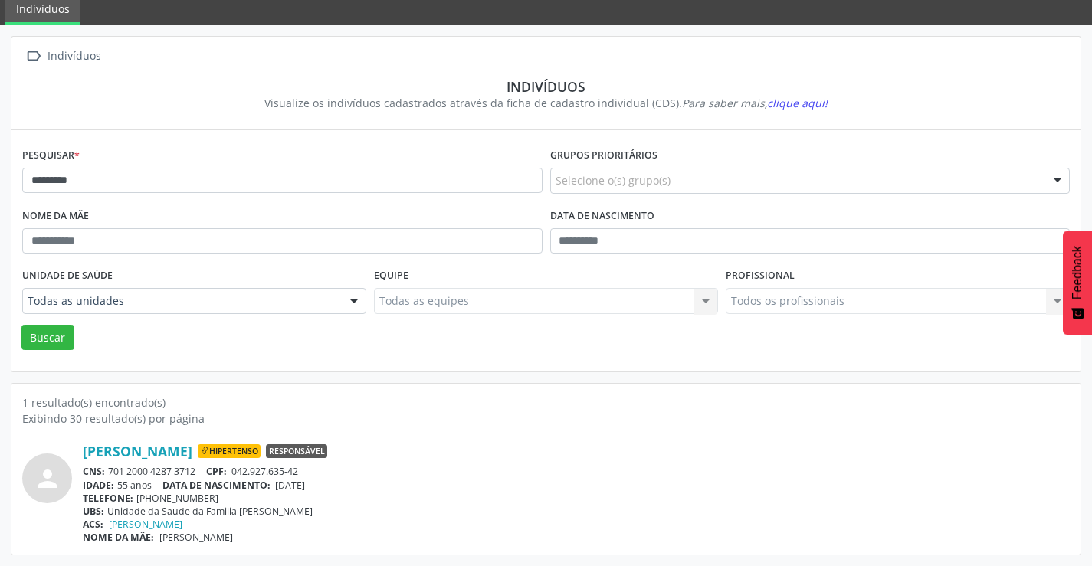
drag, startPoint x: 200, startPoint y: 471, endPoint x: 111, endPoint y: 471, distance: 88.9
click at [111, 471] on div "CNS: 701 2000 4287 3712 CPF: 042.927.635-42" at bounding box center [576, 471] width 987 height 13
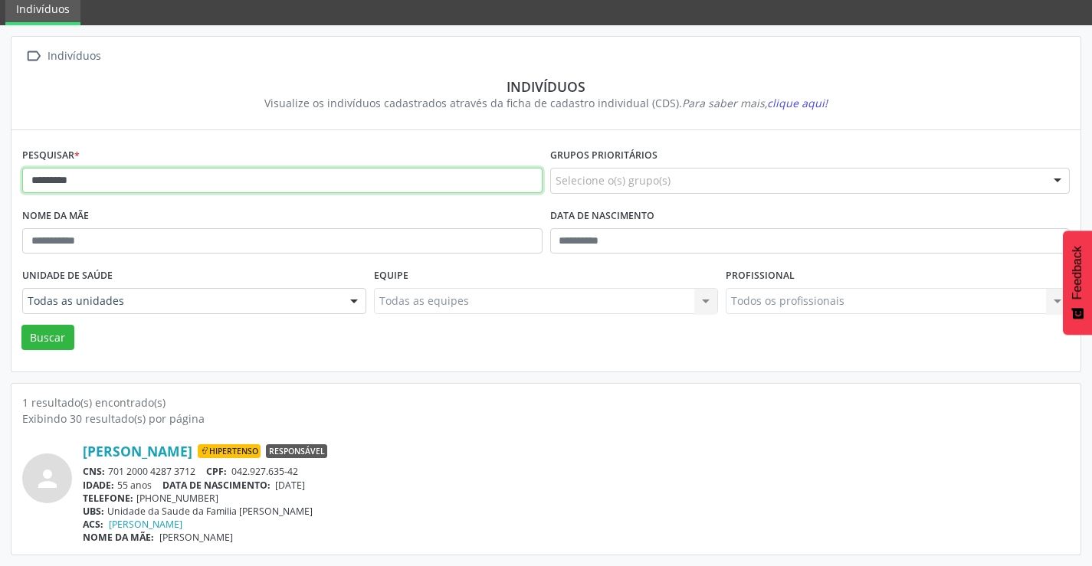
click at [148, 182] on input "*********" at bounding box center [282, 181] width 520 height 26
type input "*"
click at [21, 325] on button "Buscar" at bounding box center [47, 338] width 53 height 26
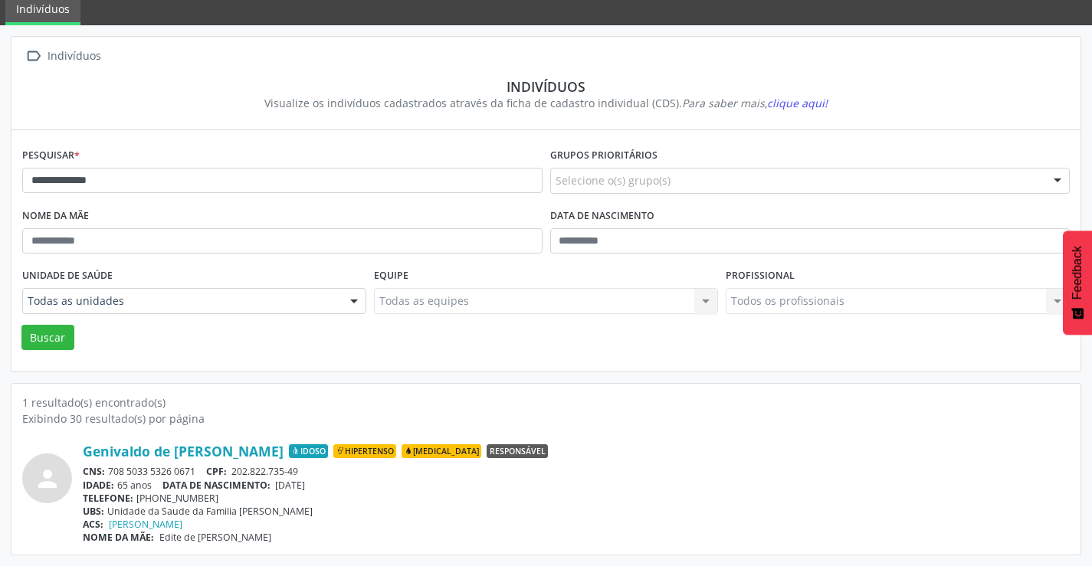
drag, startPoint x: 200, startPoint y: 469, endPoint x: 123, endPoint y: 473, distance: 77.5
click at [113, 474] on div "CNS: 708 5033 5326 0671 CPF: 202.822.735-49" at bounding box center [576, 471] width 987 height 13
drag, startPoint x: 133, startPoint y: 474, endPoint x: 516, endPoint y: 412, distance: 388.3
click at [524, 413] on div "Exibindo 30 resultado(s) por página" at bounding box center [546, 419] width 1048 height 16
drag, startPoint x: 196, startPoint y: 468, endPoint x: 110, endPoint y: 471, distance: 86.7
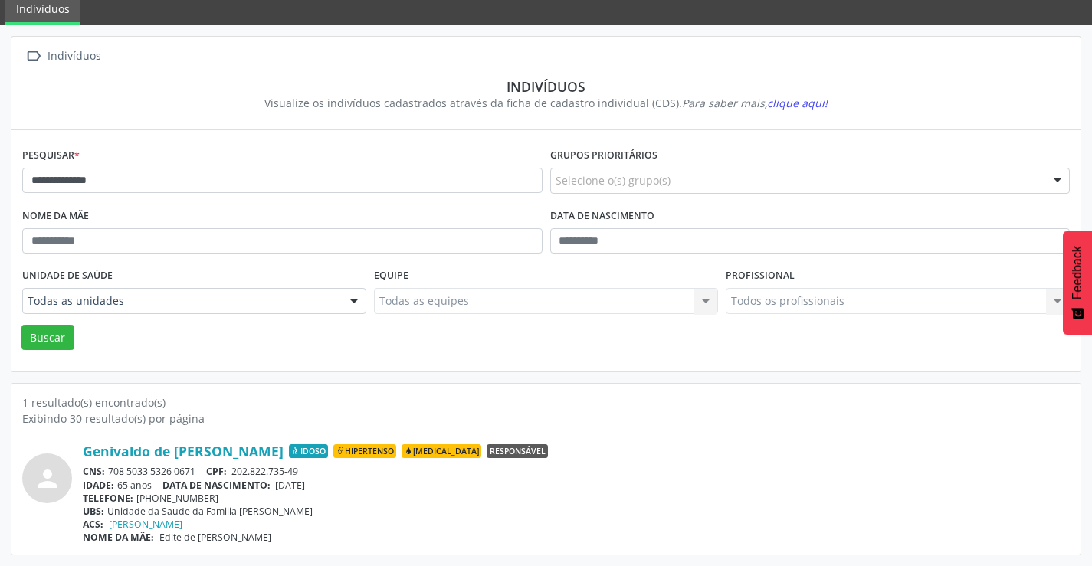
click at [110, 471] on div "CNS: 708 5033 5326 0671 CPF: 202.822.735-49" at bounding box center [576, 471] width 987 height 13
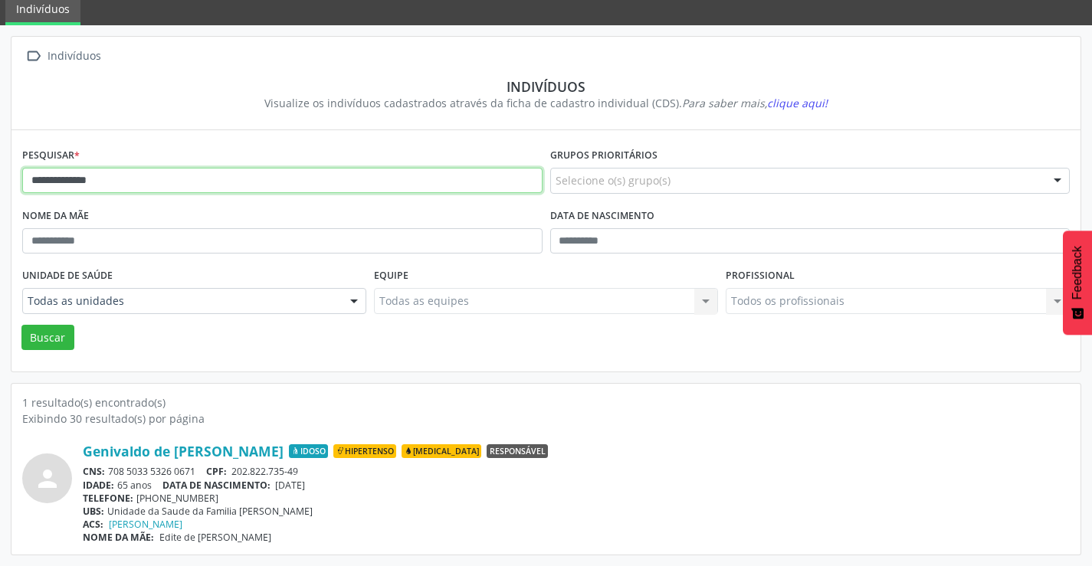
click at [124, 173] on input "**********" at bounding box center [282, 181] width 520 height 26
type input "*"
click at [21, 325] on button "Buscar" at bounding box center [47, 338] width 53 height 26
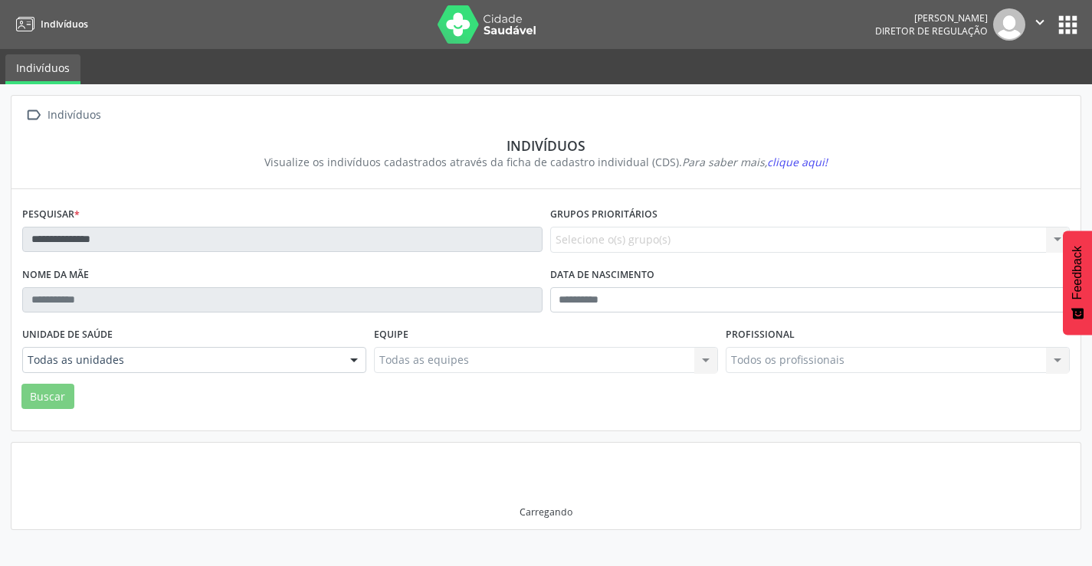
scroll to position [0, 0]
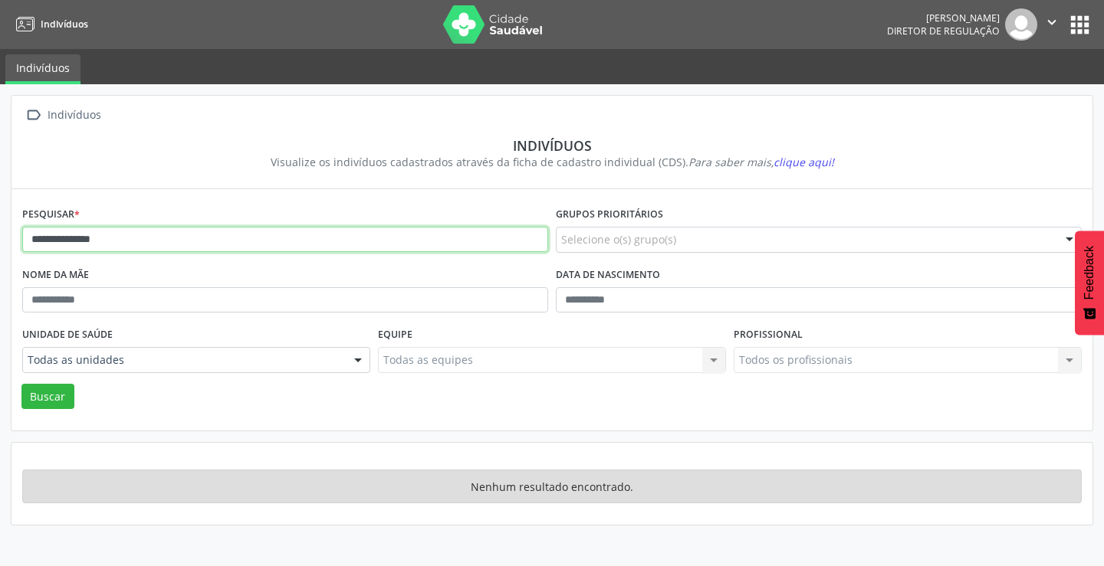
click at [175, 238] on input "**********" at bounding box center [285, 240] width 526 height 26
click at [21, 384] on button "Buscar" at bounding box center [47, 397] width 53 height 26
click at [178, 236] on input "********" at bounding box center [285, 240] width 526 height 26
click at [21, 384] on button "Buscar" at bounding box center [47, 397] width 53 height 26
click at [110, 239] on input "*******" at bounding box center [285, 240] width 526 height 26
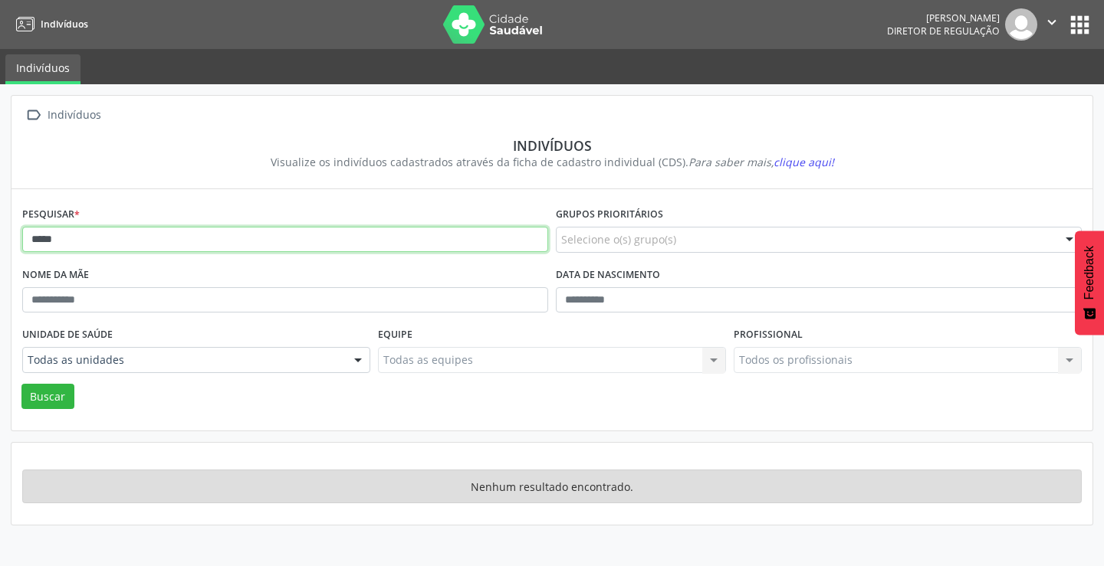
click at [21, 384] on button "Buscar" at bounding box center [47, 397] width 53 height 26
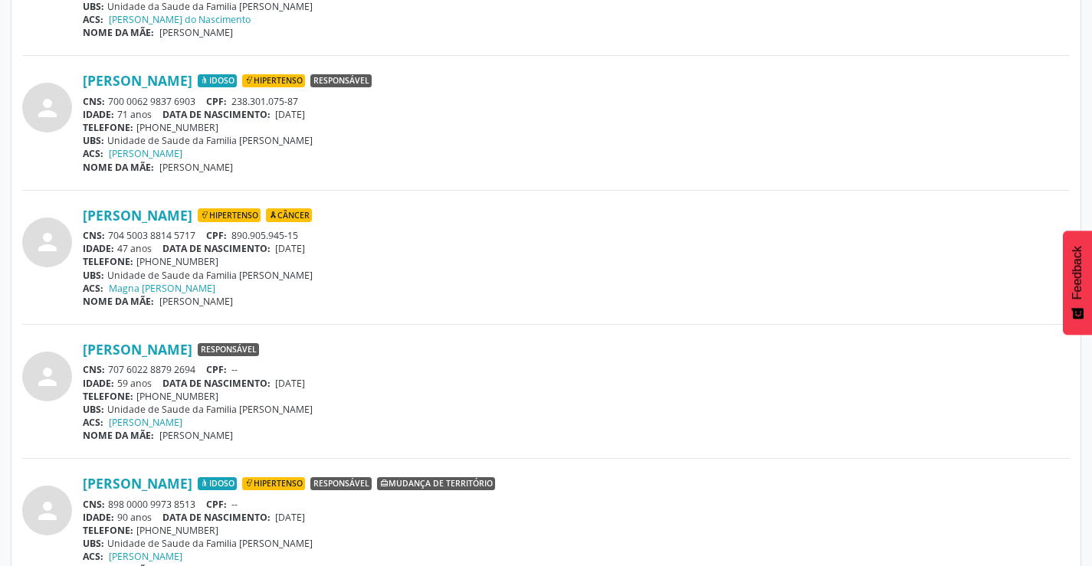
scroll to position [540, 0]
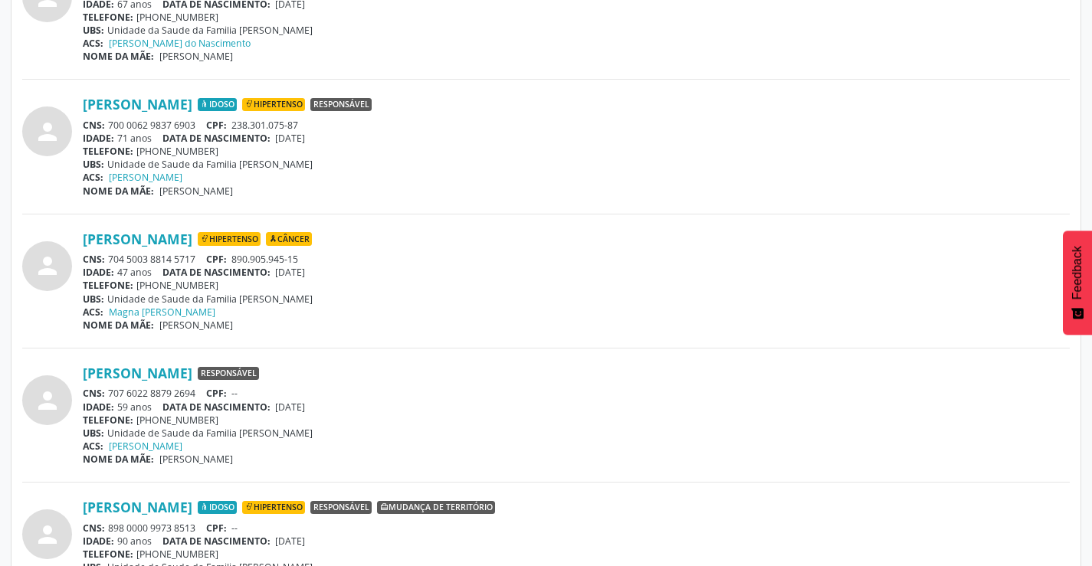
drag, startPoint x: 197, startPoint y: 257, endPoint x: 111, endPoint y: 261, distance: 85.9
click at [111, 261] on div "CNS: 704 5003 8814 5717 CPF: 890.905.945-15" at bounding box center [576, 259] width 987 height 13
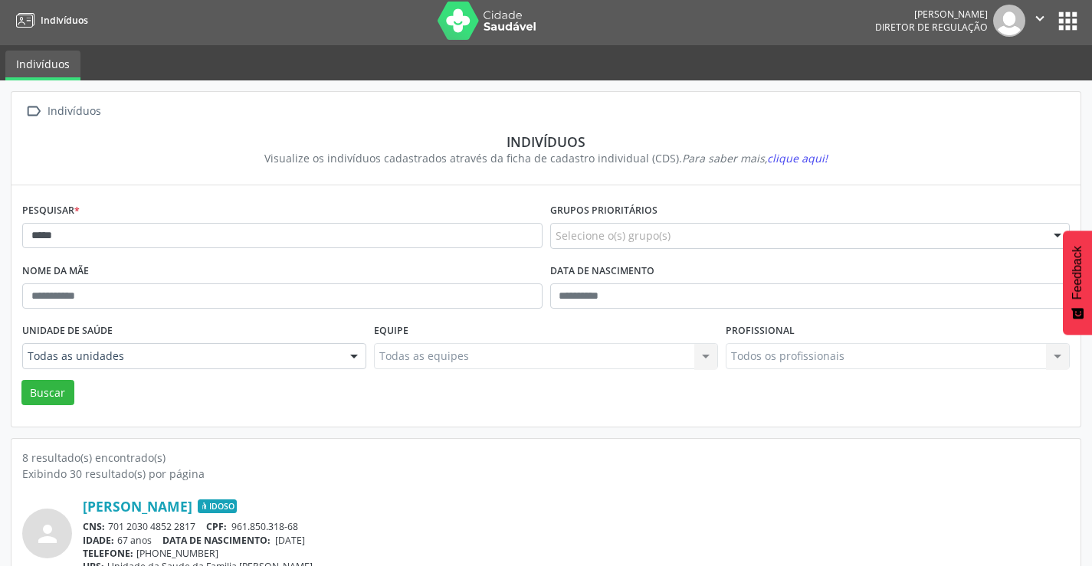
scroll to position [0, 0]
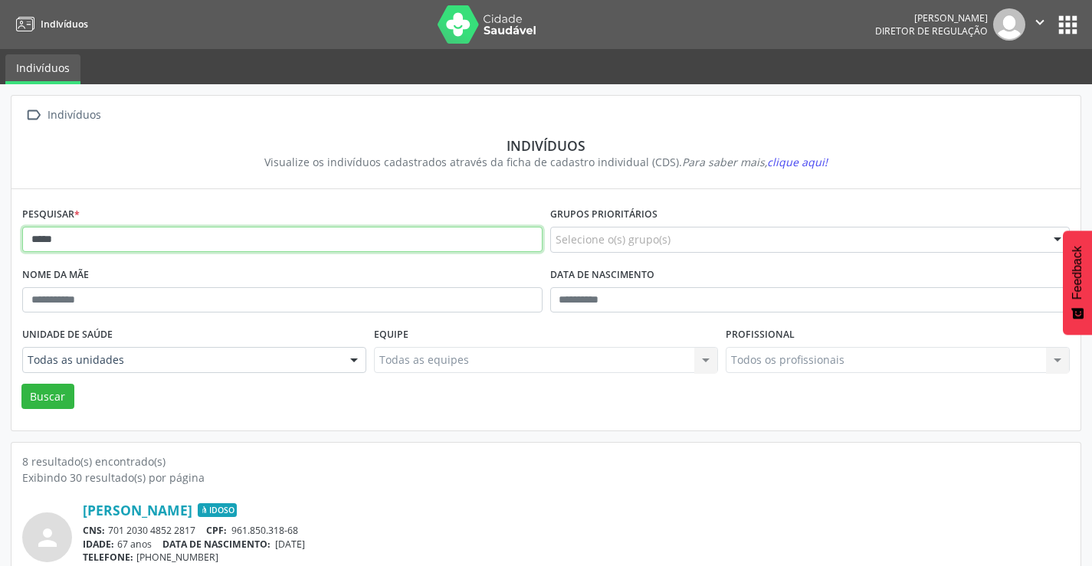
click at [117, 249] on input "*****" at bounding box center [282, 240] width 520 height 26
type input "*"
click at [21, 384] on button "Buscar" at bounding box center [47, 397] width 53 height 26
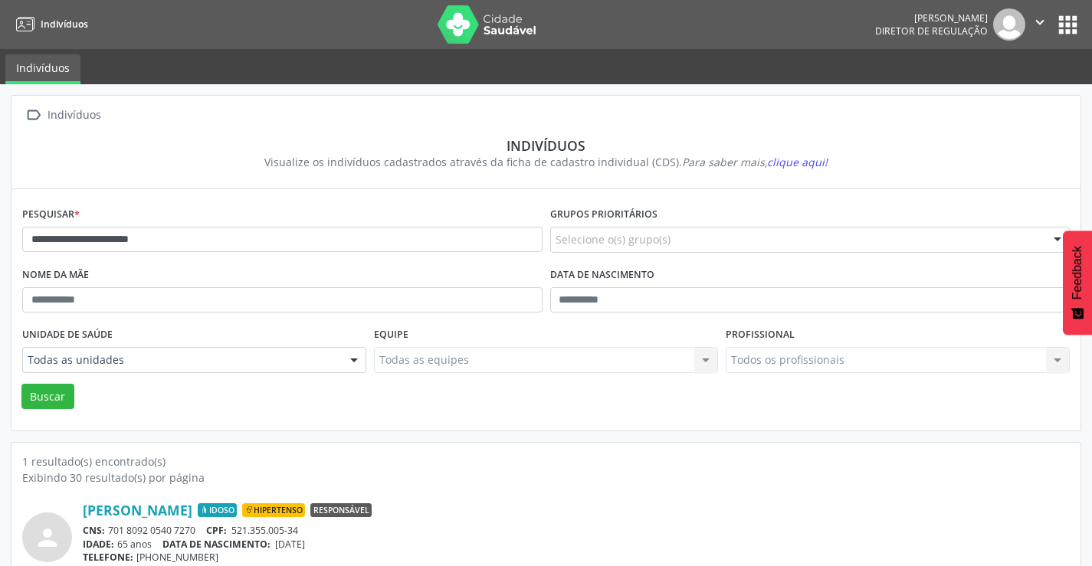
scroll to position [59, 0]
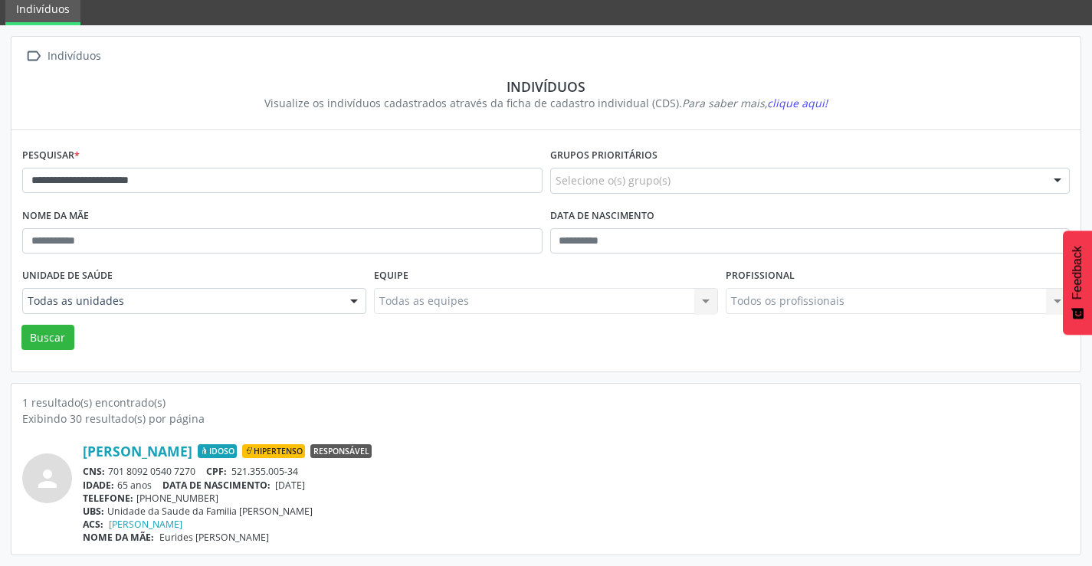
drag, startPoint x: 201, startPoint y: 469, endPoint x: 110, endPoint y: 466, distance: 91.2
click at [110, 466] on div "CNS: 701 8092 0540 7270 CPF: 521.355.005-34" at bounding box center [576, 471] width 987 height 13
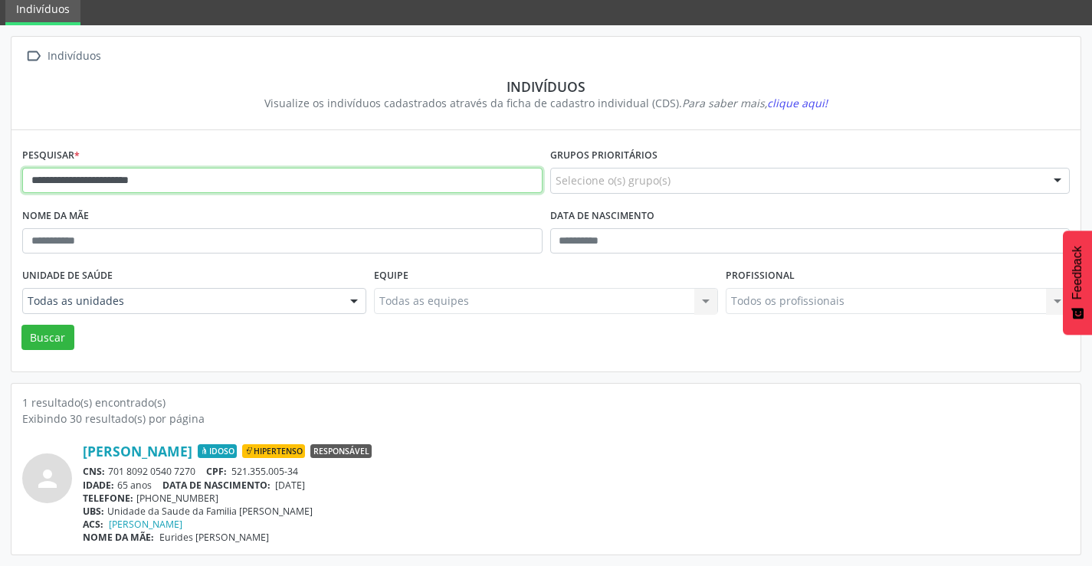
click at [190, 179] on input "**********" at bounding box center [282, 181] width 520 height 26
type input "*"
click at [21, 325] on button "Buscar" at bounding box center [47, 338] width 53 height 26
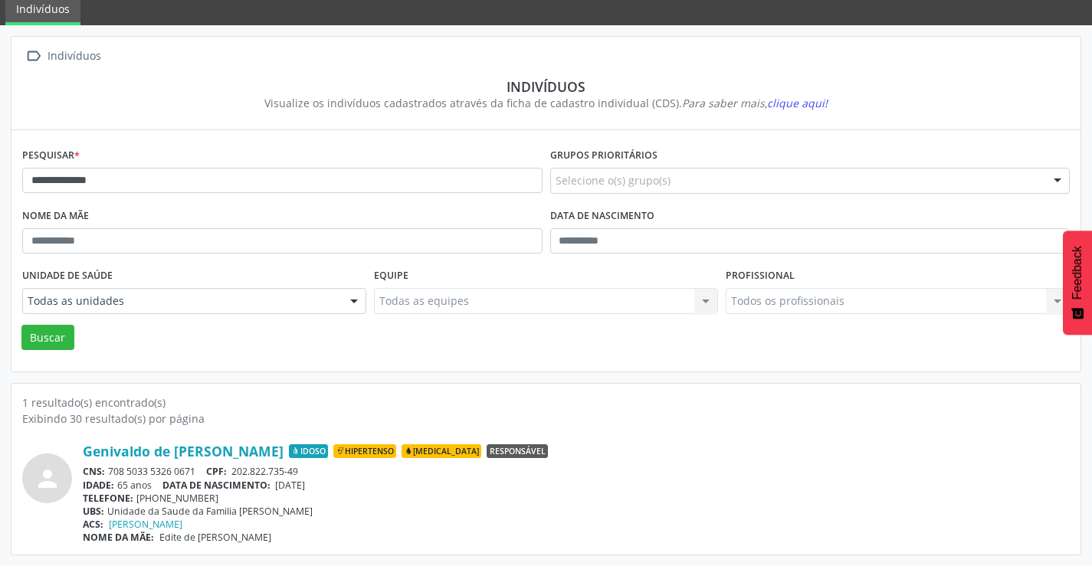
drag, startPoint x: 198, startPoint y: 467, endPoint x: 110, endPoint y: 473, distance: 88.3
click at [110, 473] on div "CNS: 708 5033 5326 0671 CPF: 202.822.735-49" at bounding box center [576, 471] width 987 height 13
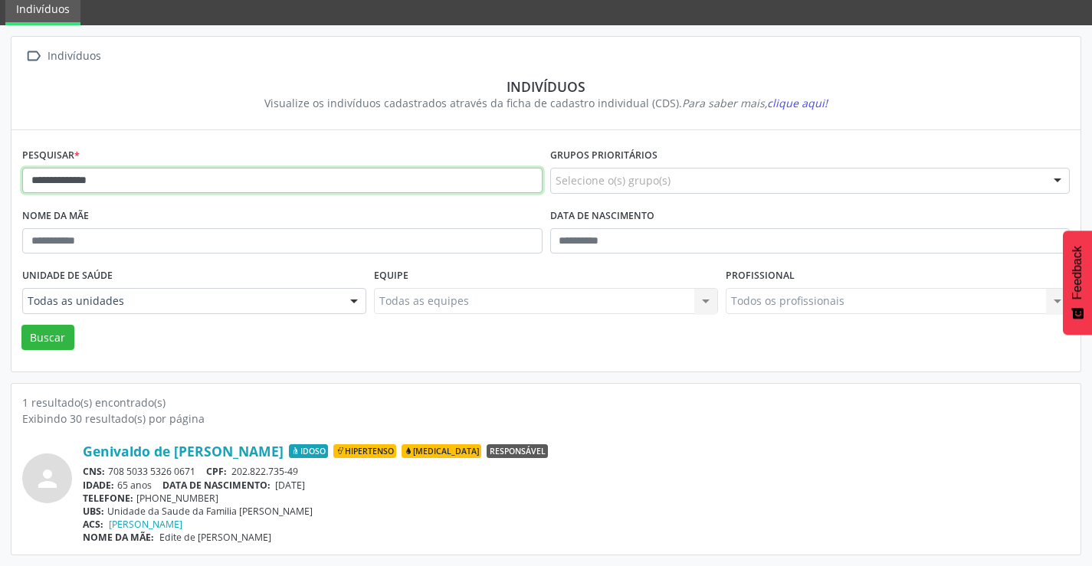
click at [157, 179] on input "**********" at bounding box center [282, 181] width 520 height 26
type input "*"
click at [21, 325] on button "Buscar" at bounding box center [47, 338] width 53 height 26
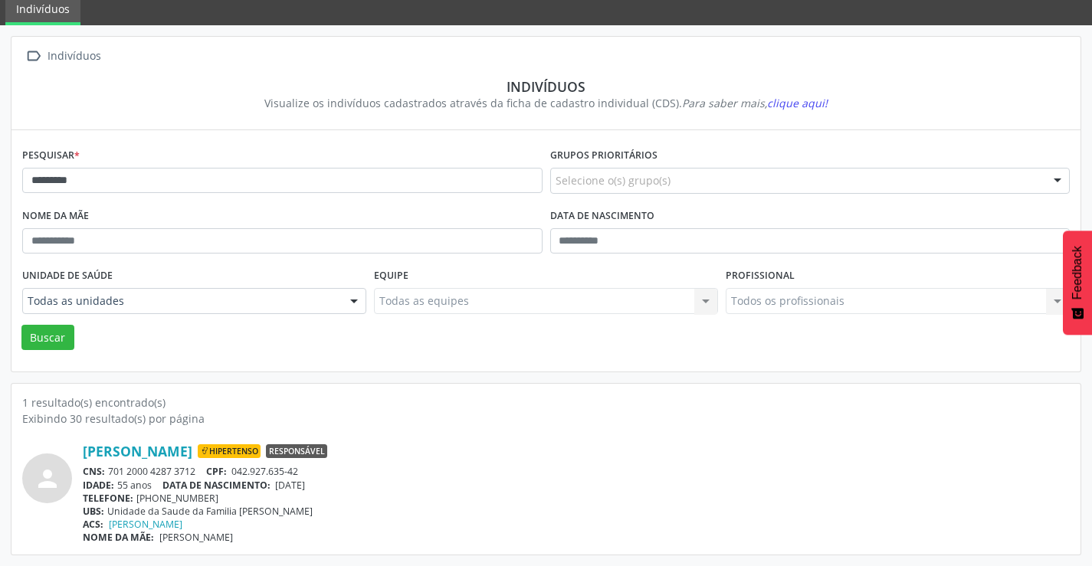
drag, startPoint x: 197, startPoint y: 474, endPoint x: 113, endPoint y: 474, distance: 84.3
click at [113, 474] on div "CNS: 701 2000 4287 3712 CPF: 042.927.635-42" at bounding box center [576, 471] width 987 height 13
drag, startPoint x: 523, startPoint y: 482, endPoint x: 264, endPoint y: 462, distance: 259.8
click at [506, 474] on div "Marcos Oliveira Sousa Hipertenso Responsável CNS: 701 2000 4287 3712 CPF: 042.9…" at bounding box center [576, 493] width 987 height 101
click at [202, 468] on div "CNS: 701 2000 4287 3712 CPF: 042.927.635-42" at bounding box center [576, 471] width 987 height 13
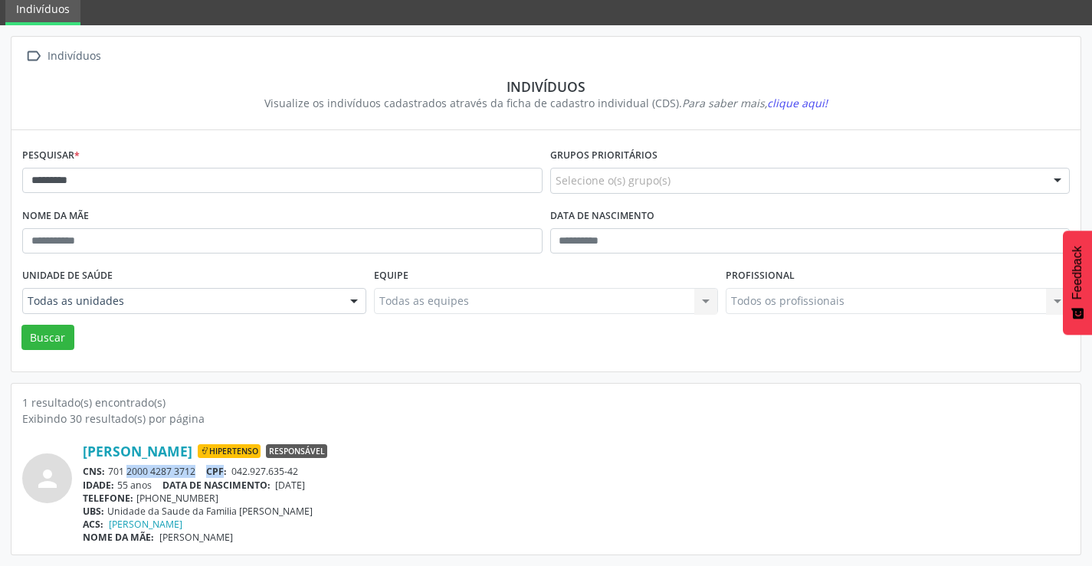
drag, startPoint x: 202, startPoint y: 468, endPoint x: 118, endPoint y: 474, distance: 84.5
click at [117, 474] on div "CNS: 701 2000 4287 3712 CPF: 042.927.635-42" at bounding box center [576, 471] width 987 height 13
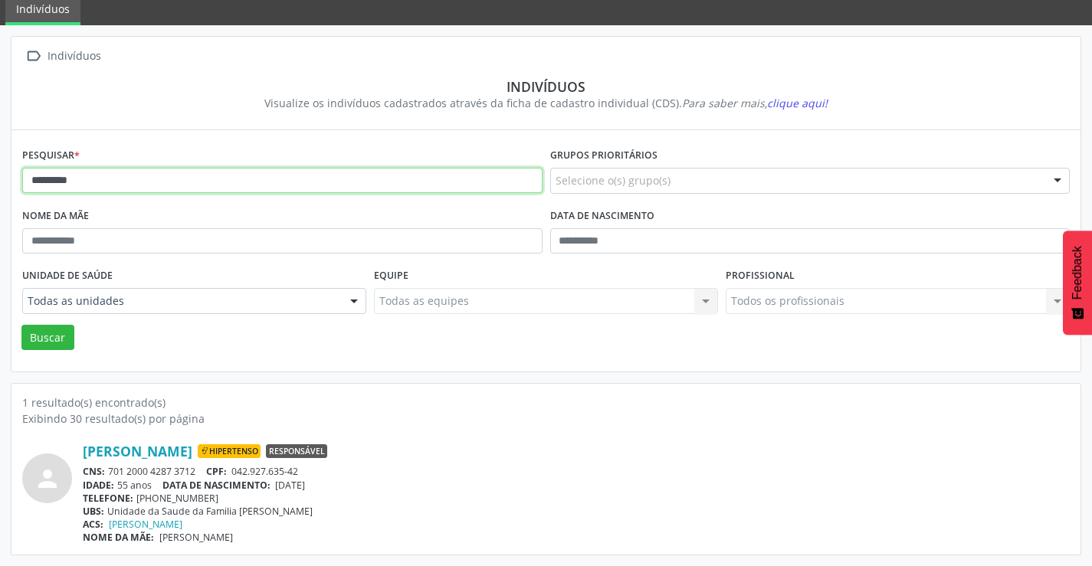
click at [123, 189] on input "*********" at bounding box center [282, 181] width 520 height 26
type input "*"
click at [21, 325] on button "Buscar" at bounding box center [47, 338] width 53 height 26
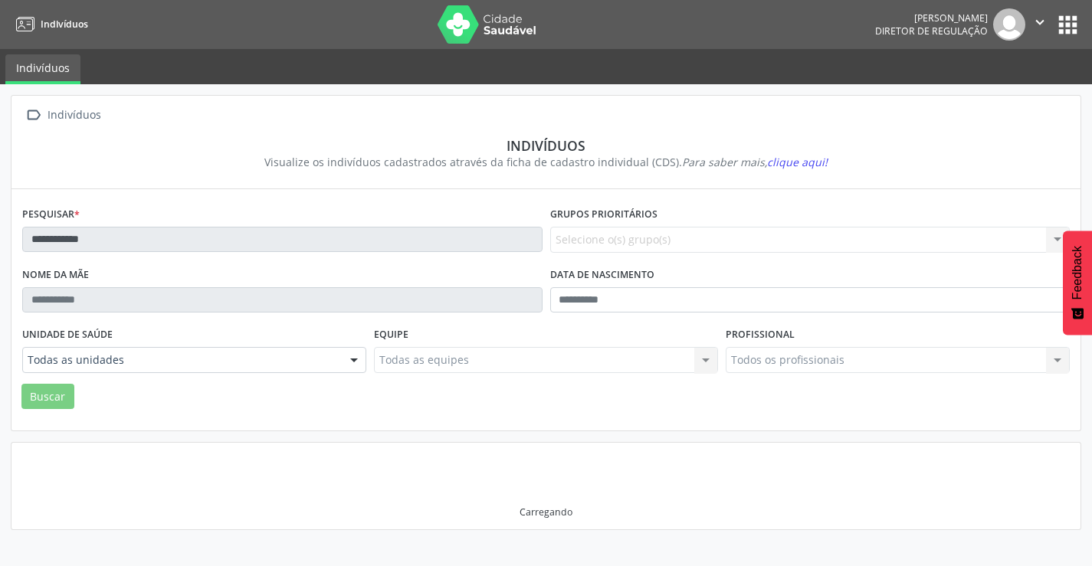
scroll to position [0, 0]
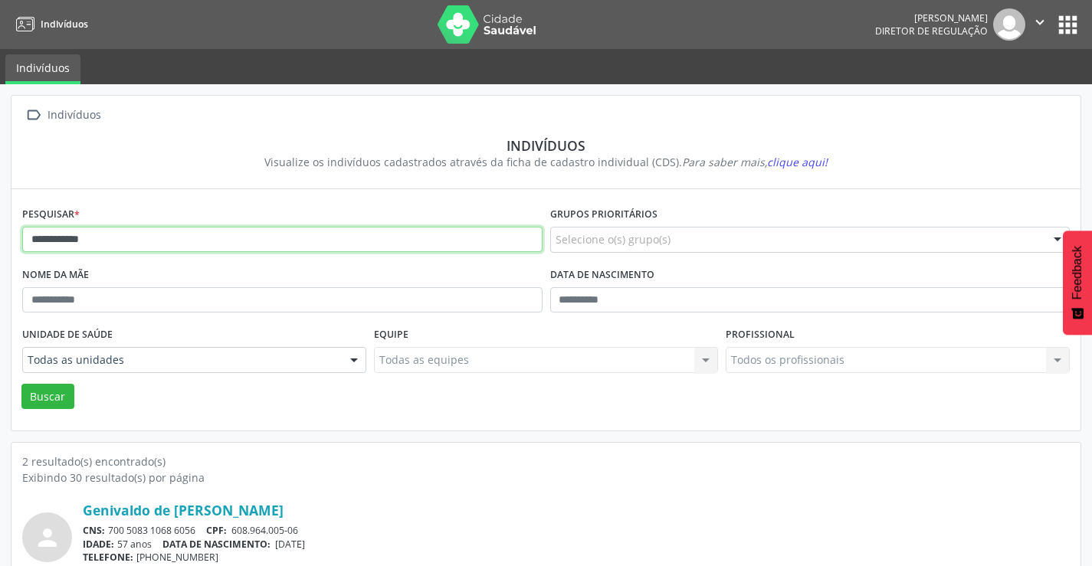
click at [109, 232] on input "**********" at bounding box center [282, 240] width 520 height 26
click at [21, 384] on button "Buscar" at bounding box center [47, 397] width 53 height 26
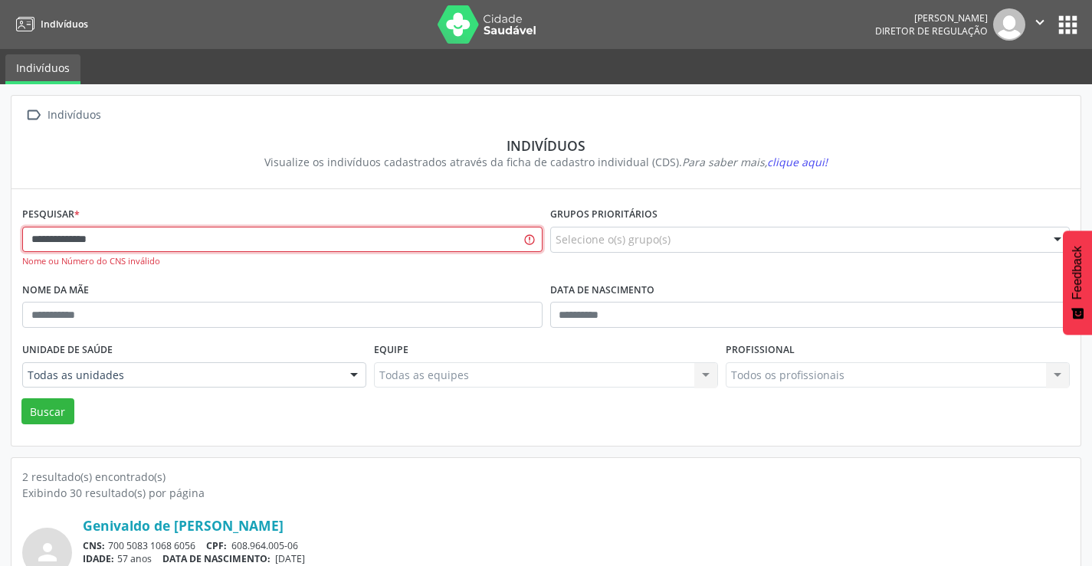
click at [21, 399] on button "Buscar" at bounding box center [47, 412] width 53 height 26
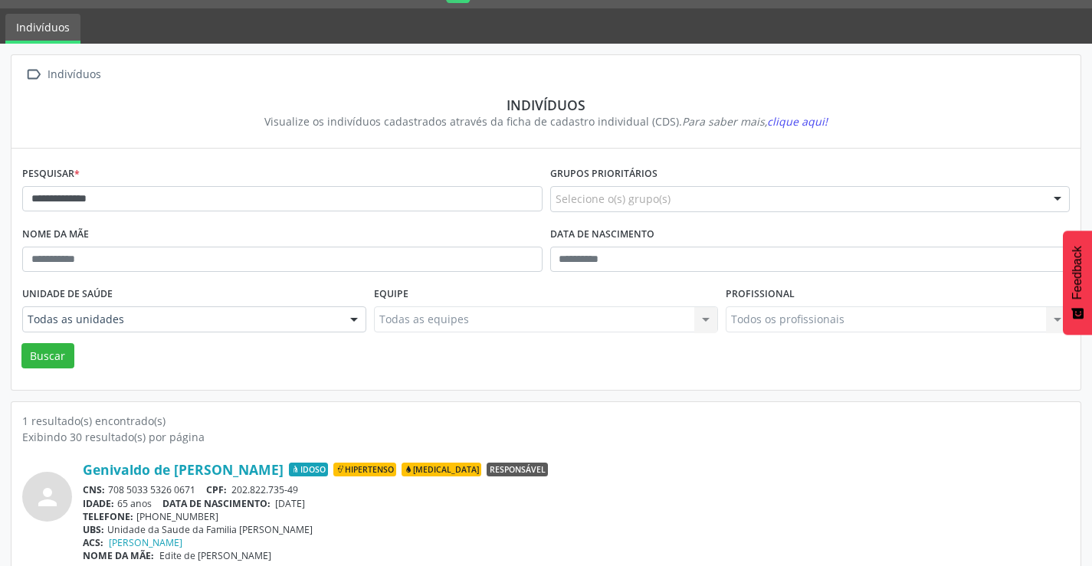
scroll to position [59, 0]
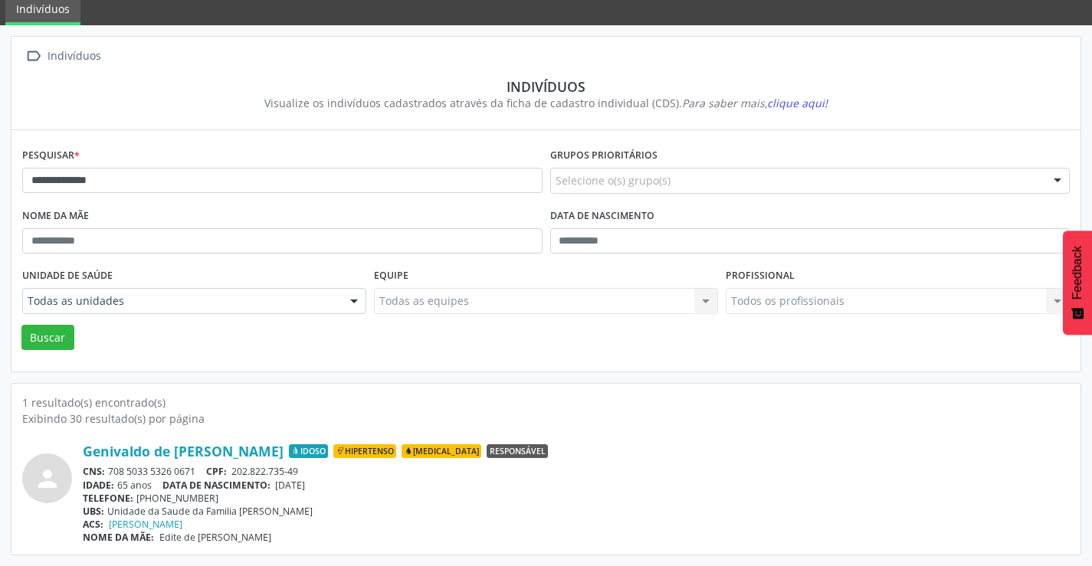
drag, startPoint x: 198, startPoint y: 474, endPoint x: 107, endPoint y: 474, distance: 91.2
click at [107, 474] on div "CNS: 708 5033 5326 0671 CPF: 202.822.735-49" at bounding box center [576, 471] width 987 height 13
click at [174, 166] on div "**********" at bounding box center [282, 174] width 528 height 61
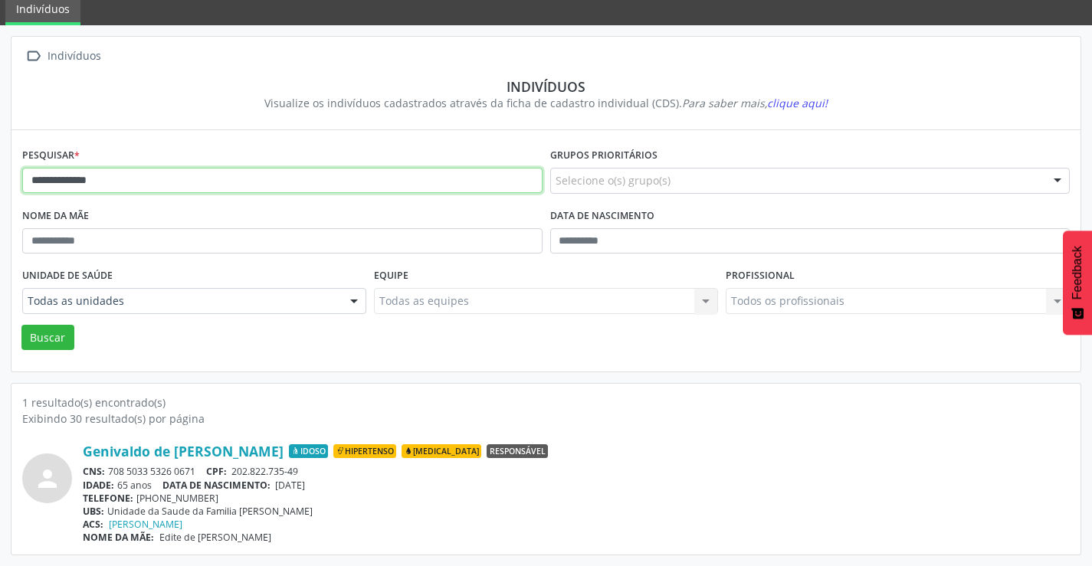
click at [167, 186] on input "**********" at bounding box center [282, 181] width 520 height 26
type input "*"
click at [21, 325] on button "Buscar" at bounding box center [47, 338] width 53 height 26
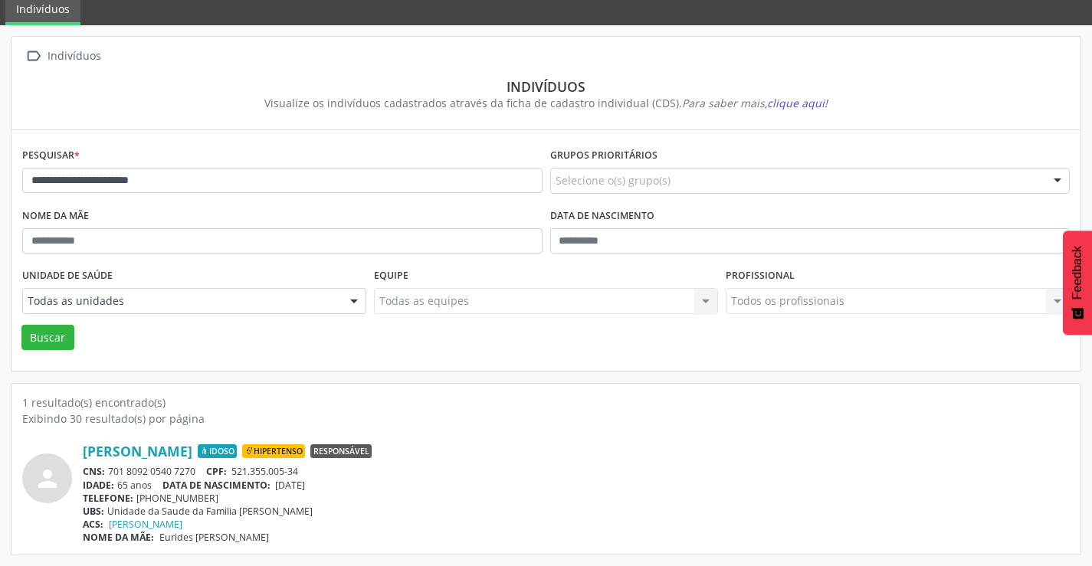
drag, startPoint x: 205, startPoint y: 468, endPoint x: 108, endPoint y: 471, distance: 96.6
click at [108, 471] on div "CNS: 701 8092 0540 7270 CPF: 521.355.005-34" at bounding box center [576, 471] width 987 height 13
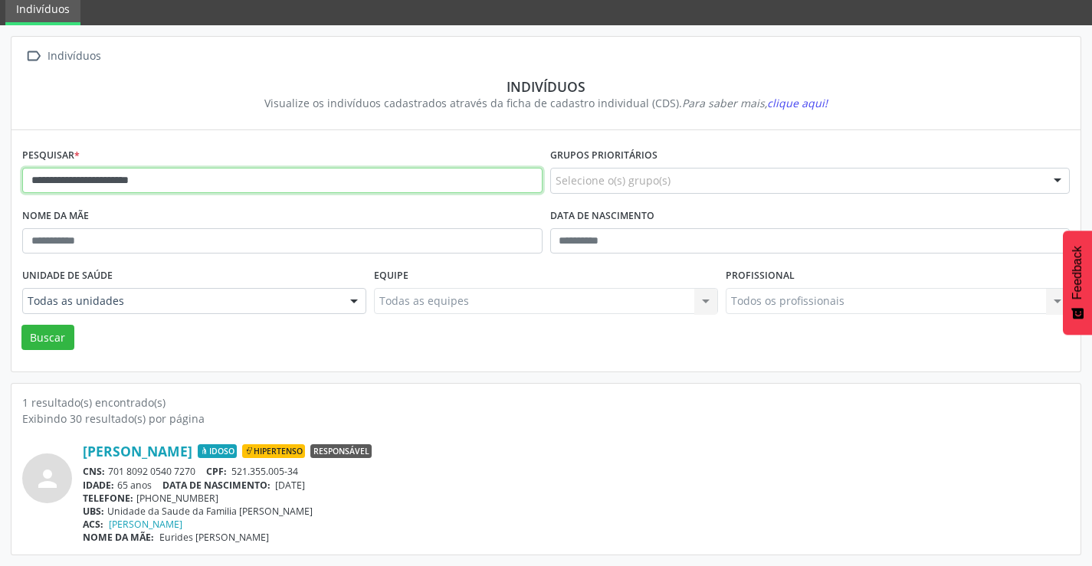
click at [219, 174] on input "**********" at bounding box center [282, 181] width 520 height 26
click at [21, 325] on button "Buscar" at bounding box center [47, 338] width 53 height 26
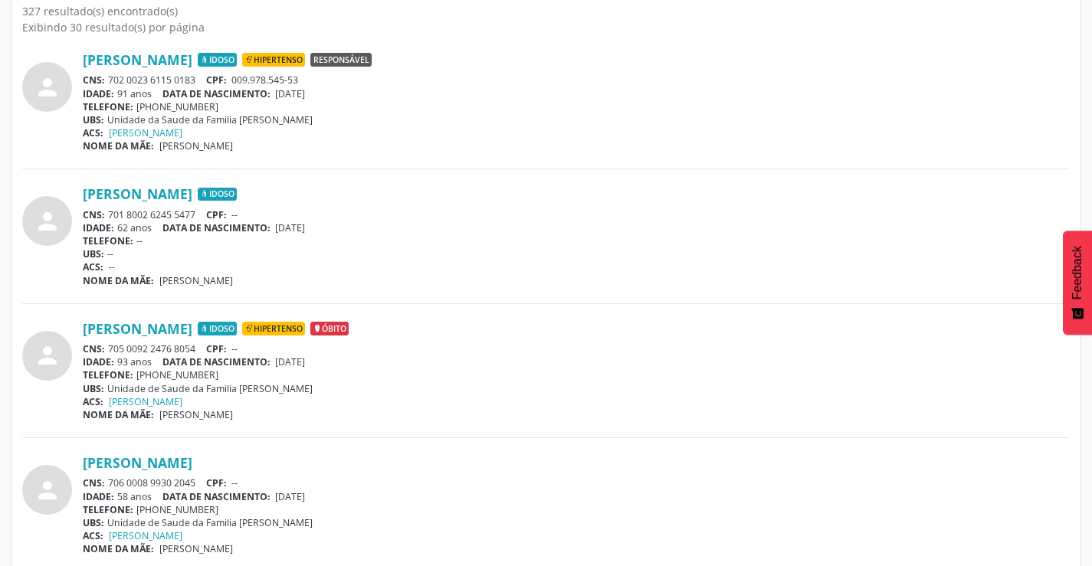
scroll to position [460, 0]
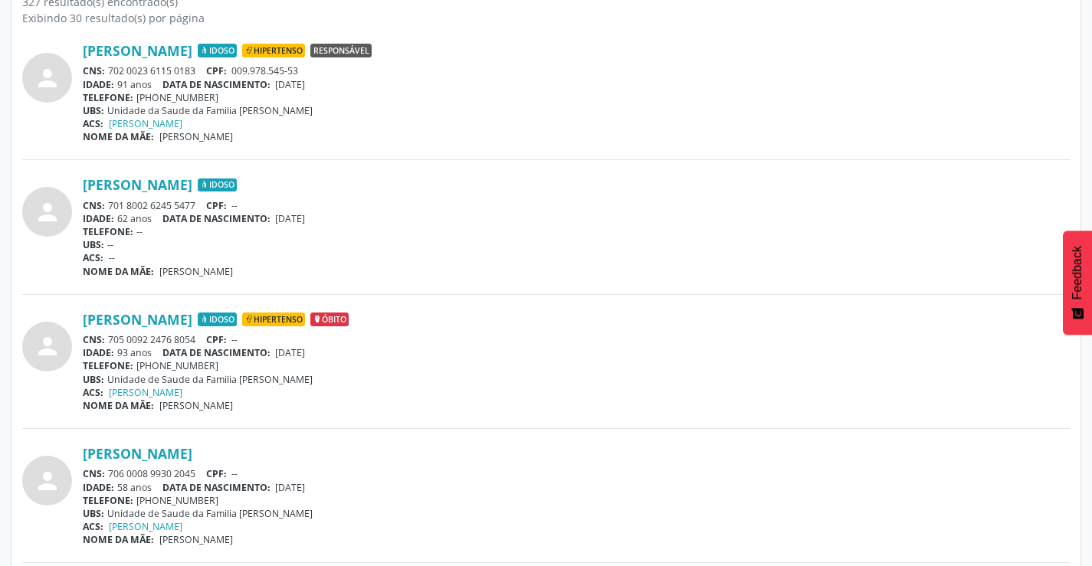
drag, startPoint x: 198, startPoint y: 338, endPoint x: 109, endPoint y: 341, distance: 89.7
click at [109, 341] on div "CNS: 705 0092 2476 8054 CPF: --" at bounding box center [576, 339] width 987 height 13
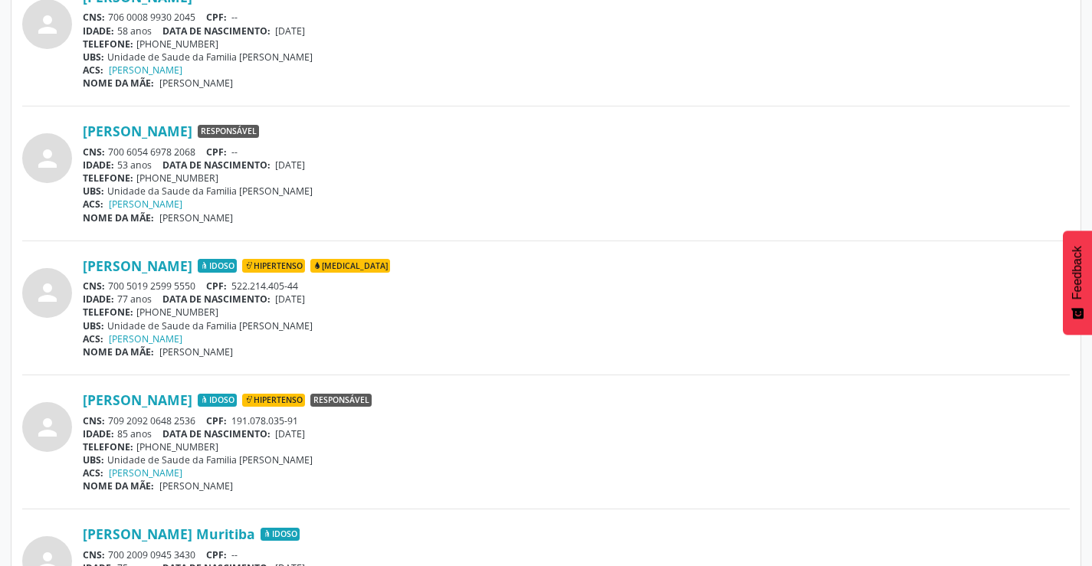
scroll to position [920, 0]
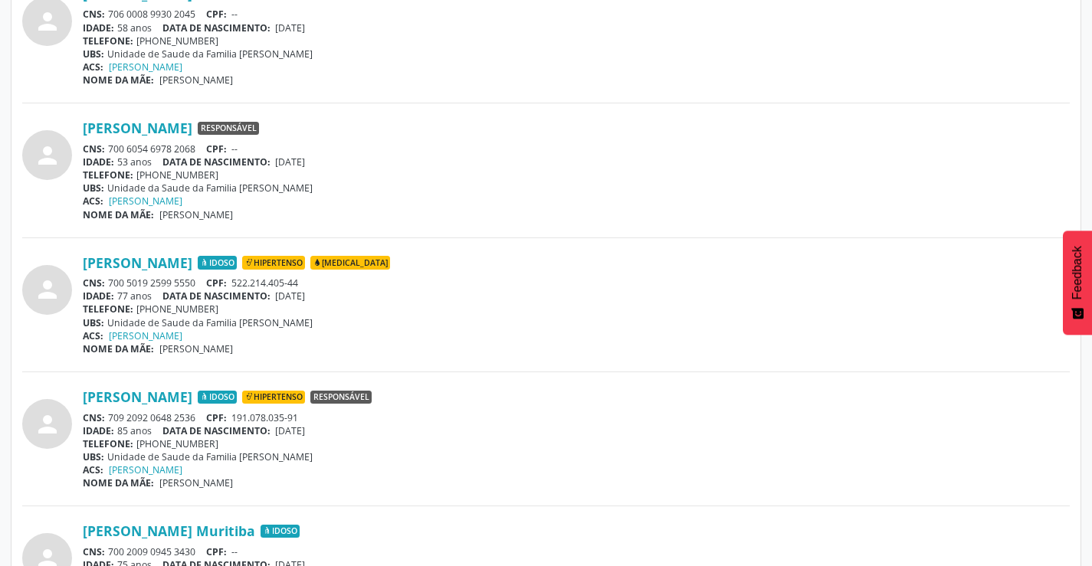
drag, startPoint x: 207, startPoint y: 280, endPoint x: 108, endPoint y: 282, distance: 98.9
click at [108, 282] on div "CNS: 700 5019 2599 5550 CPF: 522.214.405-44" at bounding box center [576, 283] width 987 height 13
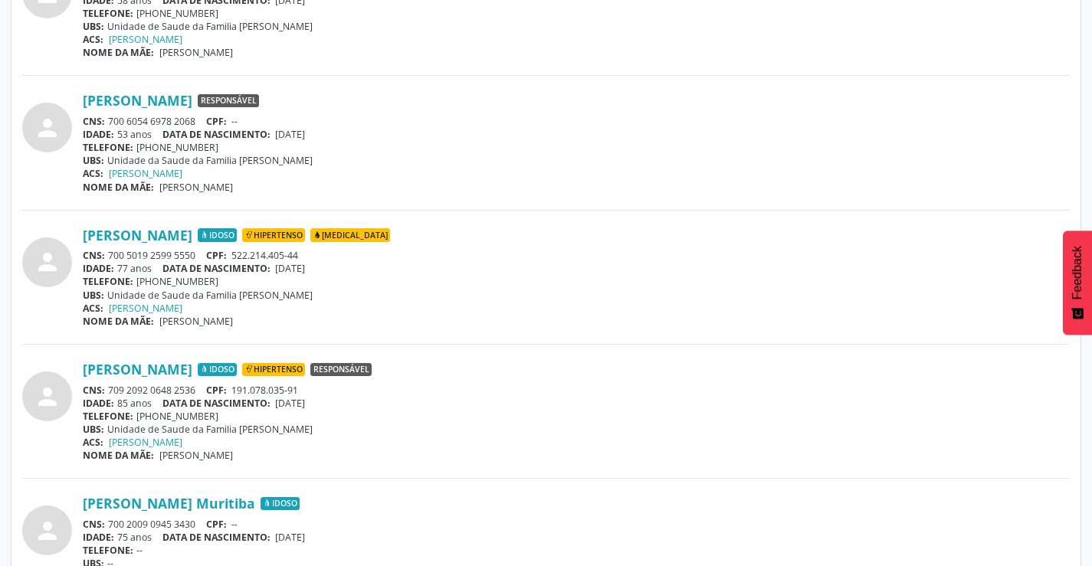
scroll to position [996, 0]
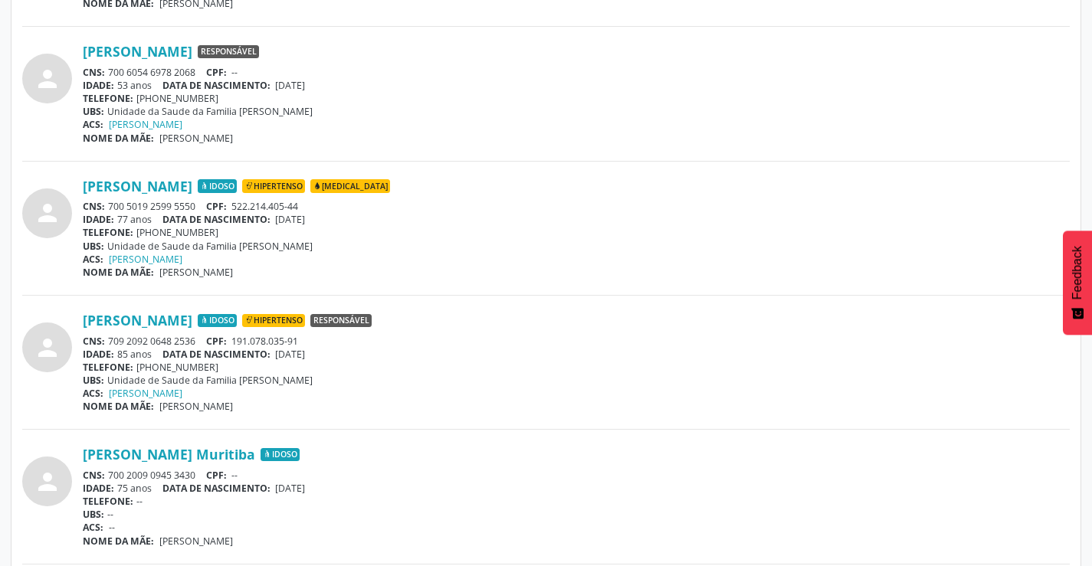
drag, startPoint x: 202, startPoint y: 340, endPoint x: 108, endPoint y: 334, distance: 93.7
click at [108, 335] on div "CNS: 709 2092 0648 2536 CPF: 191.078.035-91" at bounding box center [576, 341] width 987 height 13
drag, startPoint x: 103, startPoint y: 337, endPoint x: 433, endPoint y: 365, distance: 331.5
click at [503, 378] on div "UBS: Unidade de Saude da Familia Gerolino Jose de Oliveira" at bounding box center [576, 380] width 987 height 13
drag, startPoint x: 202, startPoint y: 343, endPoint x: 109, endPoint y: 341, distance: 93.5
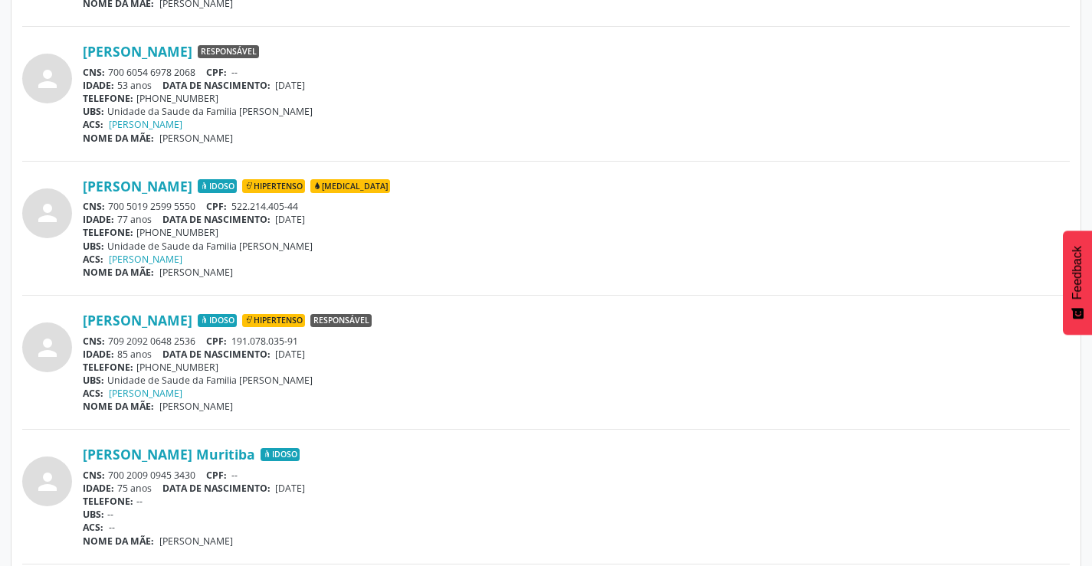
click at [109, 341] on div "CNS: 709 2092 0648 2536 CPF: 191.078.035-91" at bounding box center [576, 341] width 987 height 13
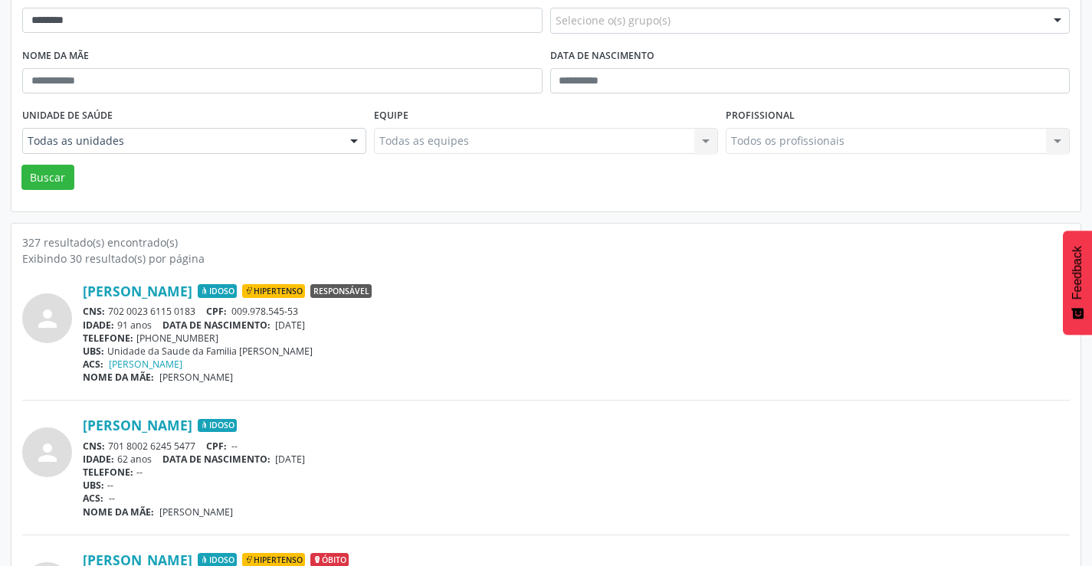
scroll to position [0, 0]
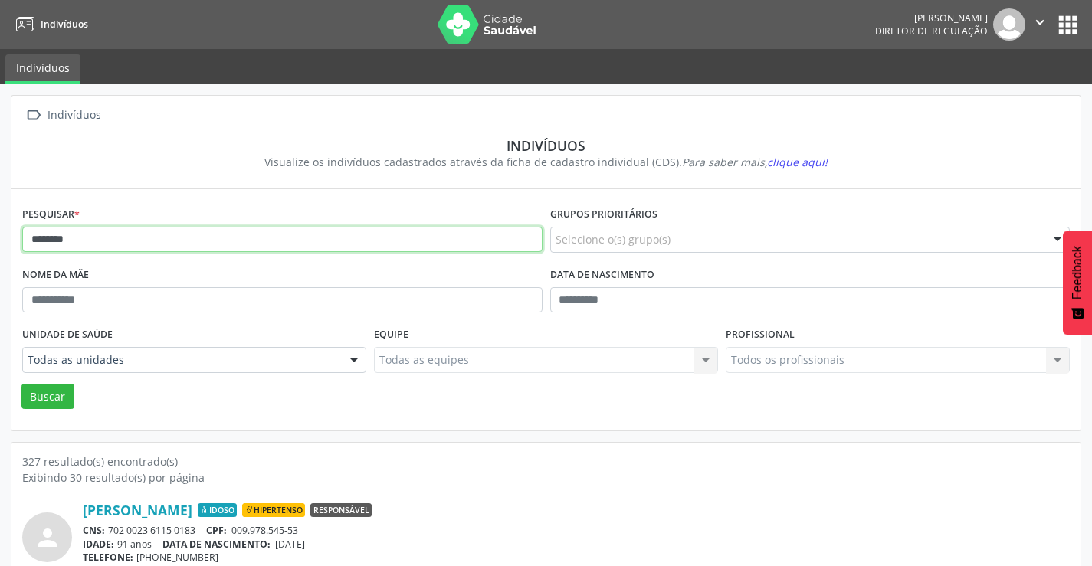
click at [93, 242] on input "*******" at bounding box center [282, 240] width 520 height 26
click at [21, 384] on button "Buscar" at bounding box center [47, 397] width 53 height 26
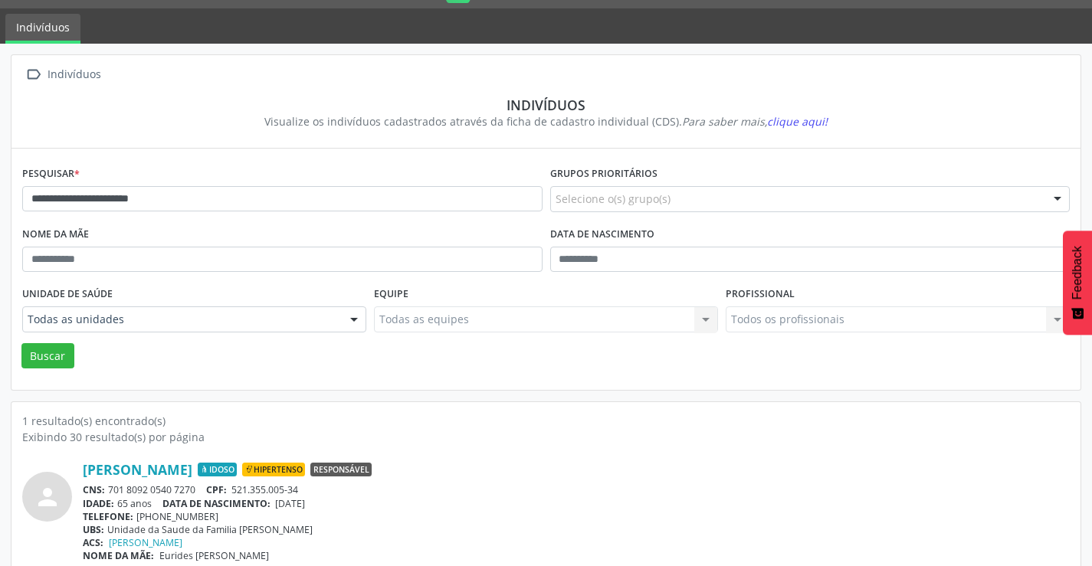
scroll to position [59, 0]
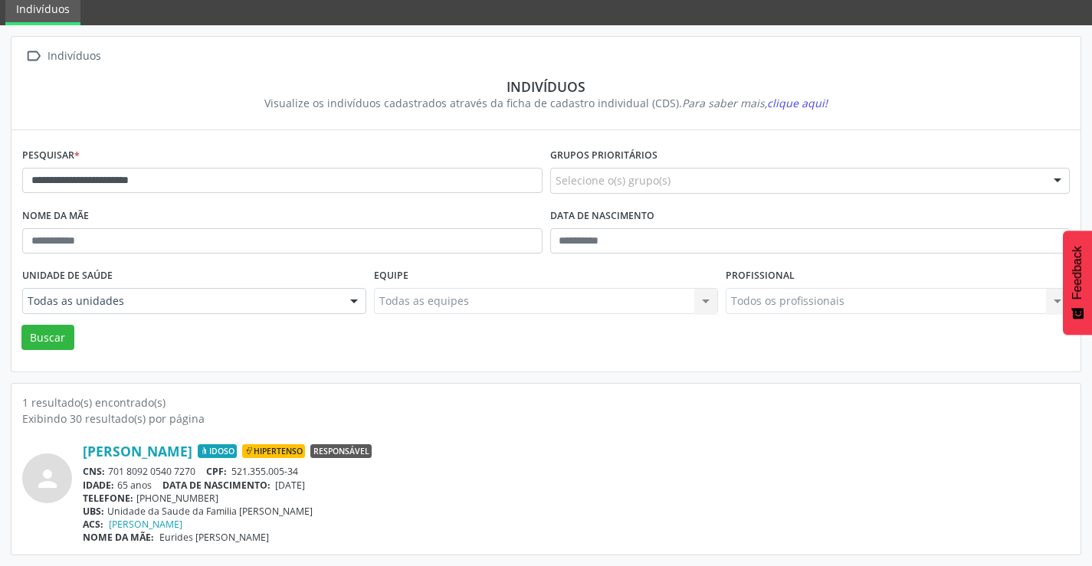
drag, startPoint x: 205, startPoint y: 467, endPoint x: 107, endPoint y: 469, distance: 97.4
click at [107, 469] on div "CNS: 701 8092 0540 7270 CPF: 521.355.005-34" at bounding box center [576, 471] width 987 height 13
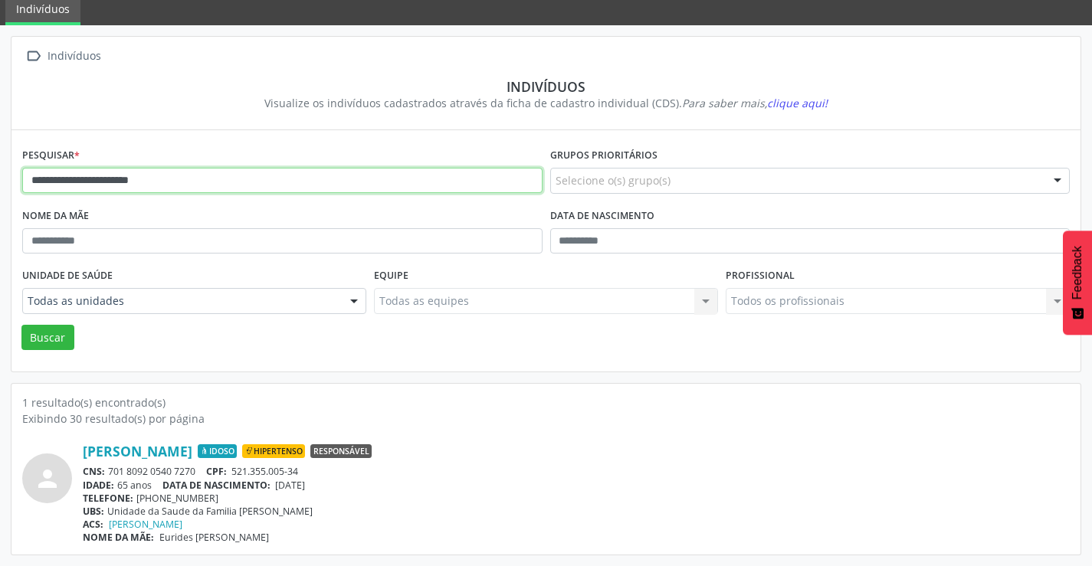
click at [200, 176] on input "**********" at bounding box center [282, 181] width 520 height 26
type input "*"
click at [21, 325] on button "Buscar" at bounding box center [47, 338] width 53 height 26
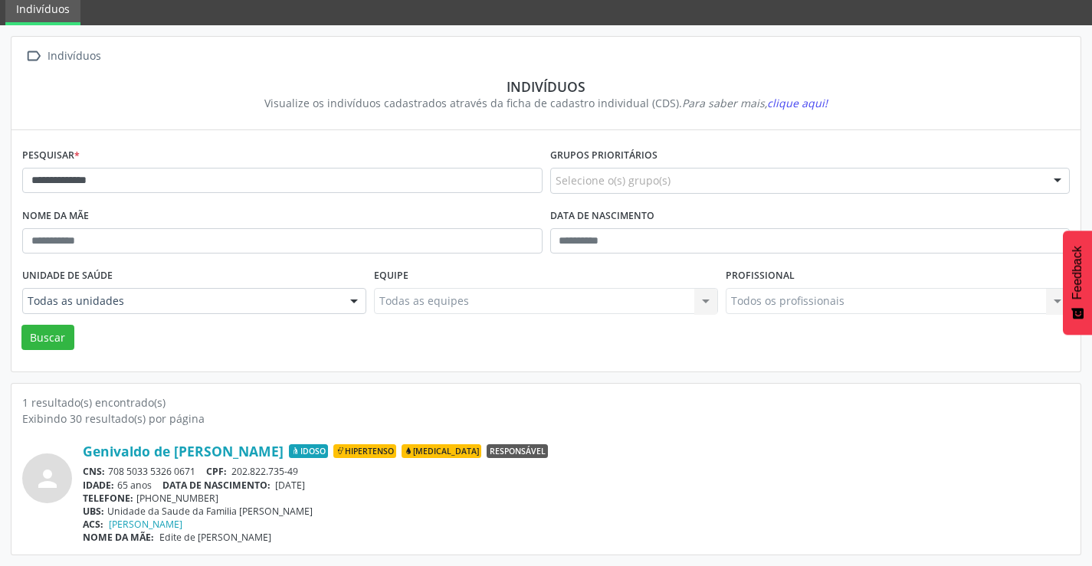
drag, startPoint x: 204, startPoint y: 471, endPoint x: 110, endPoint y: 473, distance: 93.5
click at [110, 473] on div "CNS: 708 5033 5326 0671 CPF: 202.822.735-49" at bounding box center [576, 471] width 987 height 13
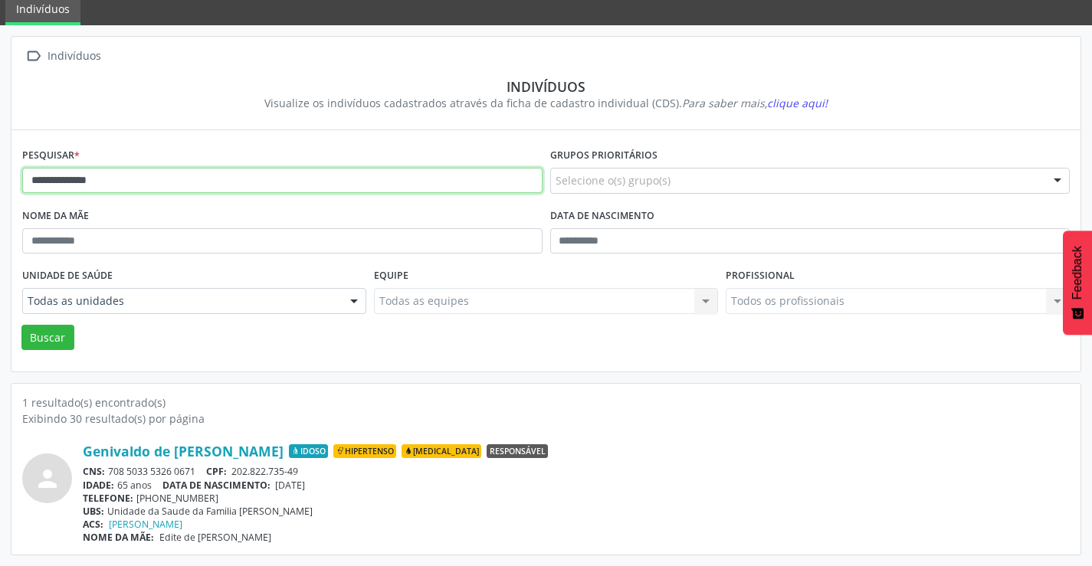
click at [176, 186] on input "**********" at bounding box center [282, 181] width 520 height 26
type input "*"
click at [21, 325] on button "Buscar" at bounding box center [47, 338] width 53 height 26
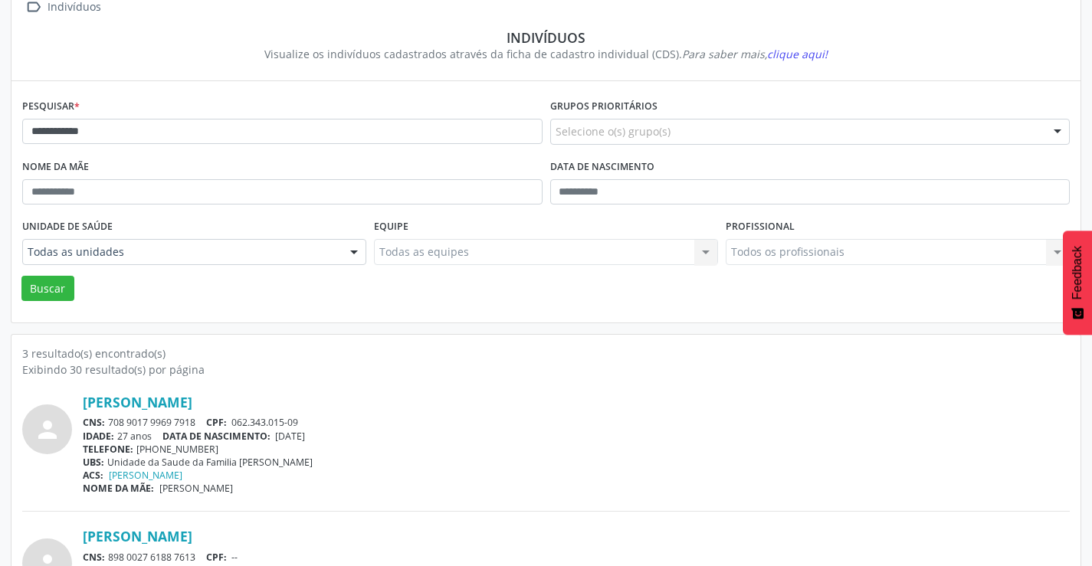
scroll to position [98, 0]
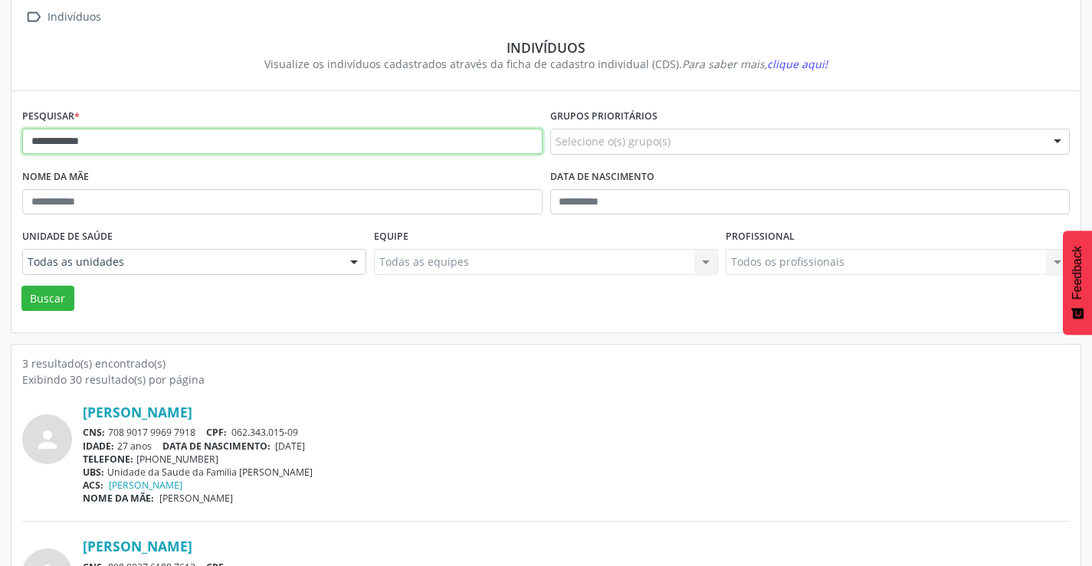
click at [84, 142] on input "**********" at bounding box center [282, 142] width 520 height 26
click at [118, 142] on input "**********" at bounding box center [282, 142] width 520 height 26
click at [21, 286] on button "Buscar" at bounding box center [47, 299] width 53 height 26
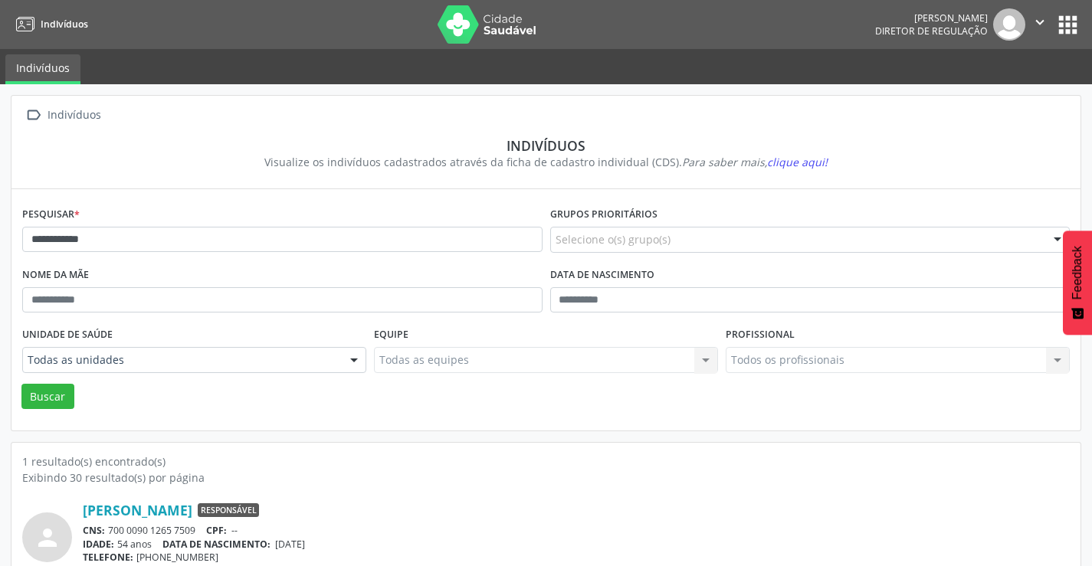
scroll to position [59, 0]
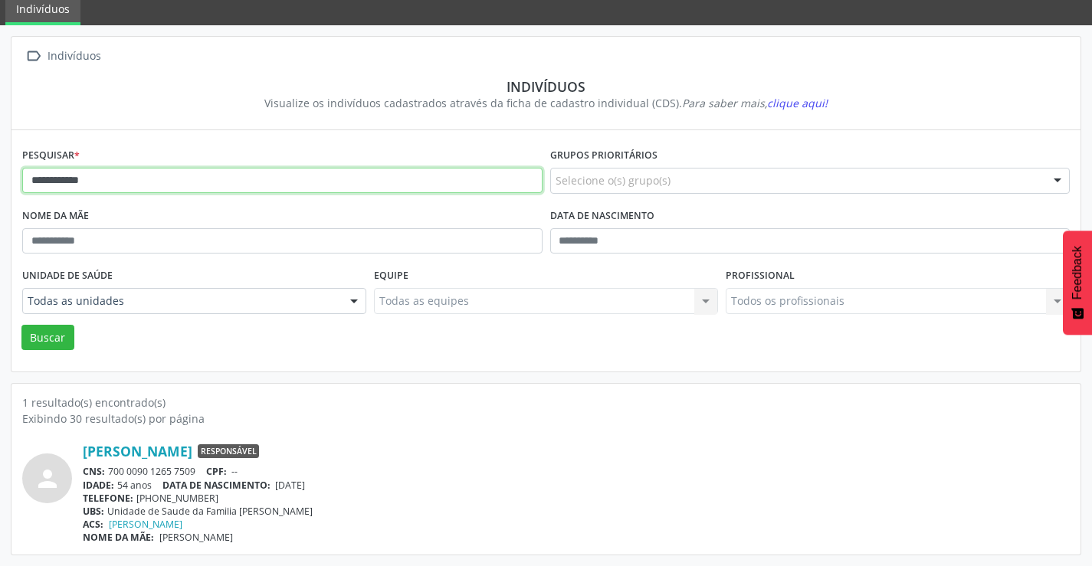
click at [130, 179] on input "**********" at bounding box center [282, 181] width 520 height 26
click at [21, 325] on button "Buscar" at bounding box center [47, 338] width 53 height 26
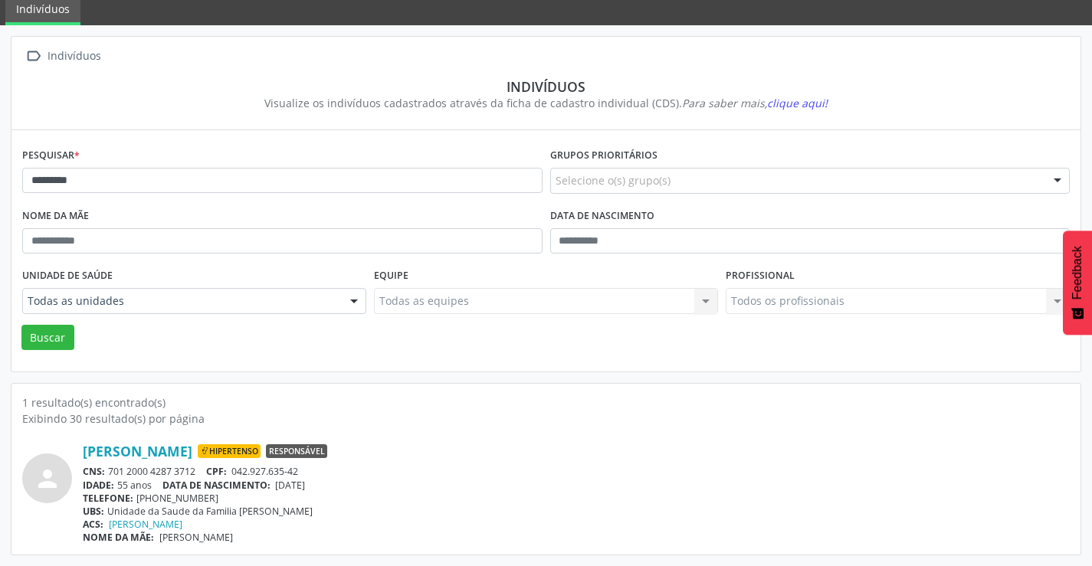
drag, startPoint x: 198, startPoint y: 471, endPoint x: 112, endPoint y: 464, distance: 86.1
click at [112, 464] on div "Marcos Oliveira Sousa Hipertenso Responsável CNS: 701 2000 4287 3712 CPF: 042.9…" at bounding box center [576, 493] width 987 height 101
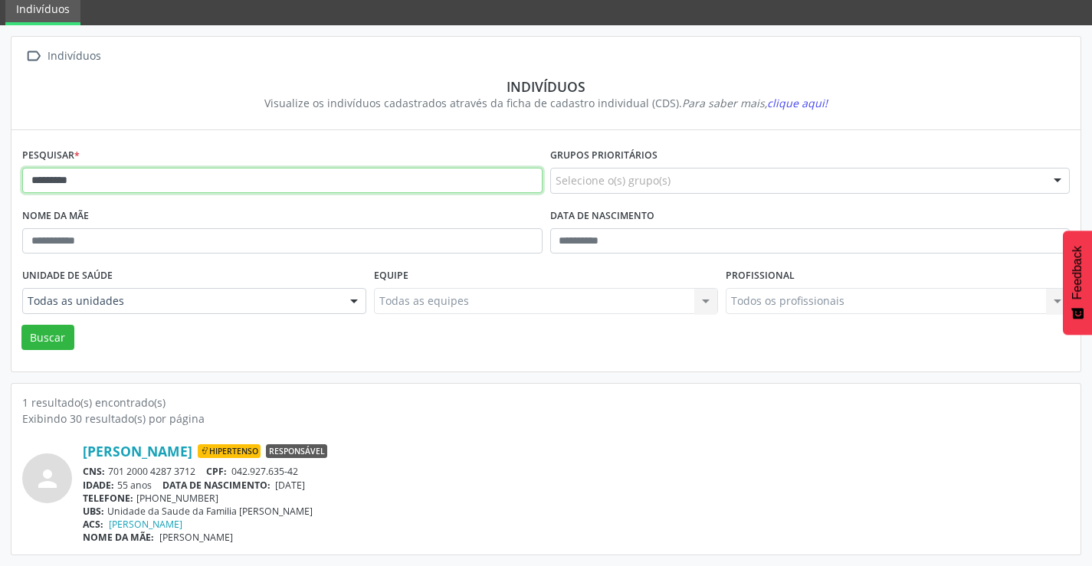
click at [266, 182] on input "*********" at bounding box center [282, 181] width 520 height 26
type input "*"
click at [21, 325] on button "Buscar" at bounding box center [47, 338] width 53 height 26
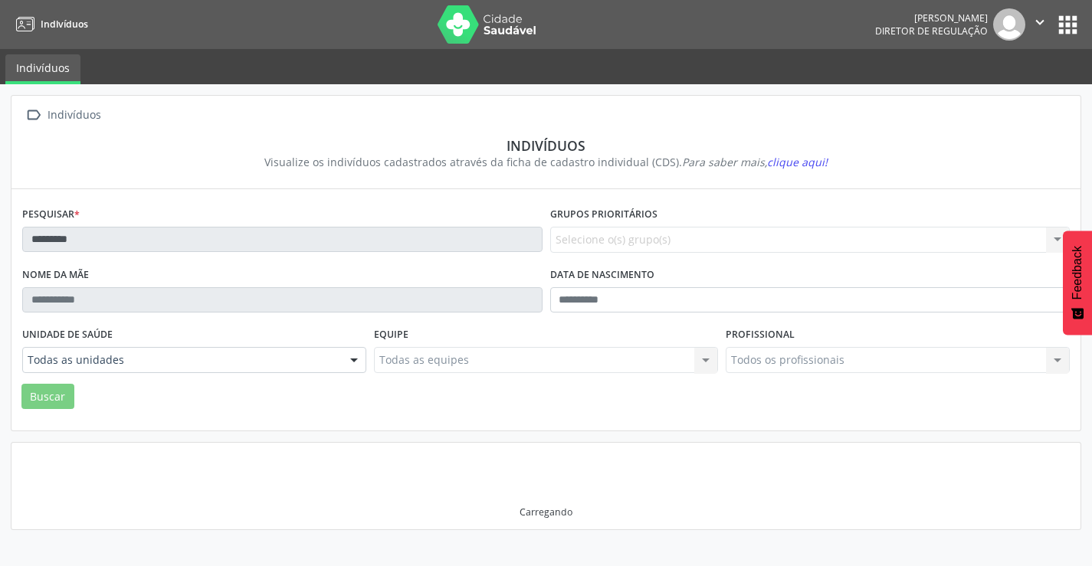
scroll to position [0, 0]
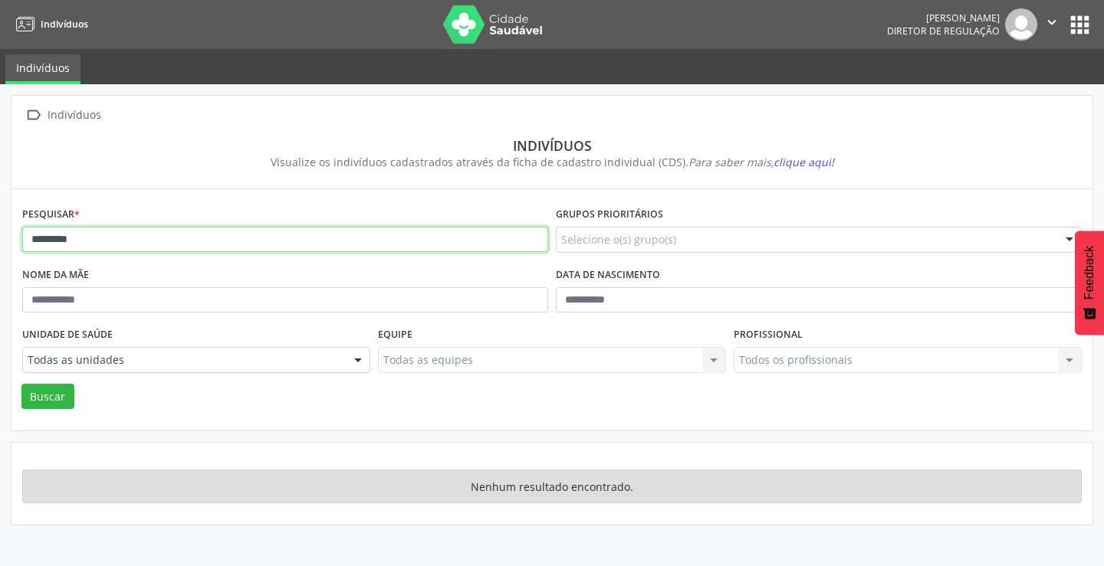
click at [194, 235] on input "*********" at bounding box center [285, 240] width 526 height 26
click at [21, 384] on button "Buscar" at bounding box center [47, 397] width 53 height 26
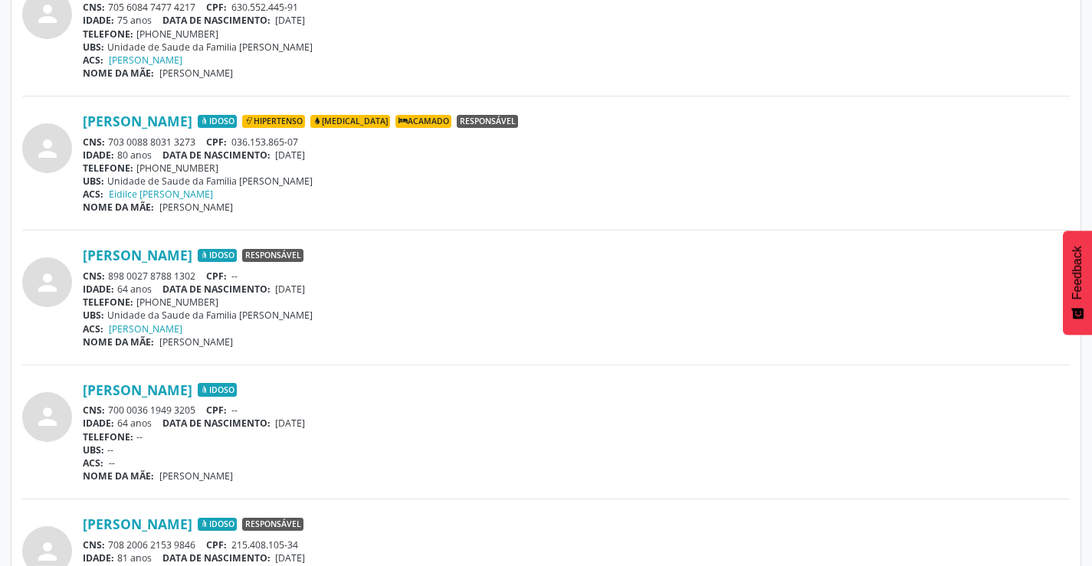
scroll to position [1609, 0]
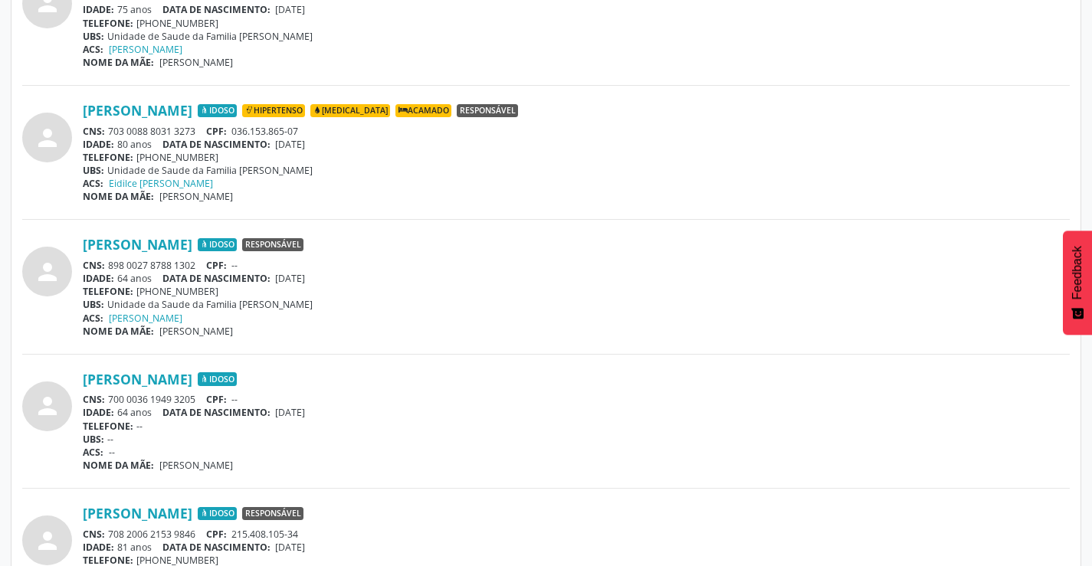
drag, startPoint x: 199, startPoint y: 129, endPoint x: 110, endPoint y: 130, distance: 88.9
click at [110, 130] on div "CNS: 703 0088 8031 3273 CPF: 036.153.865-07" at bounding box center [576, 131] width 987 height 13
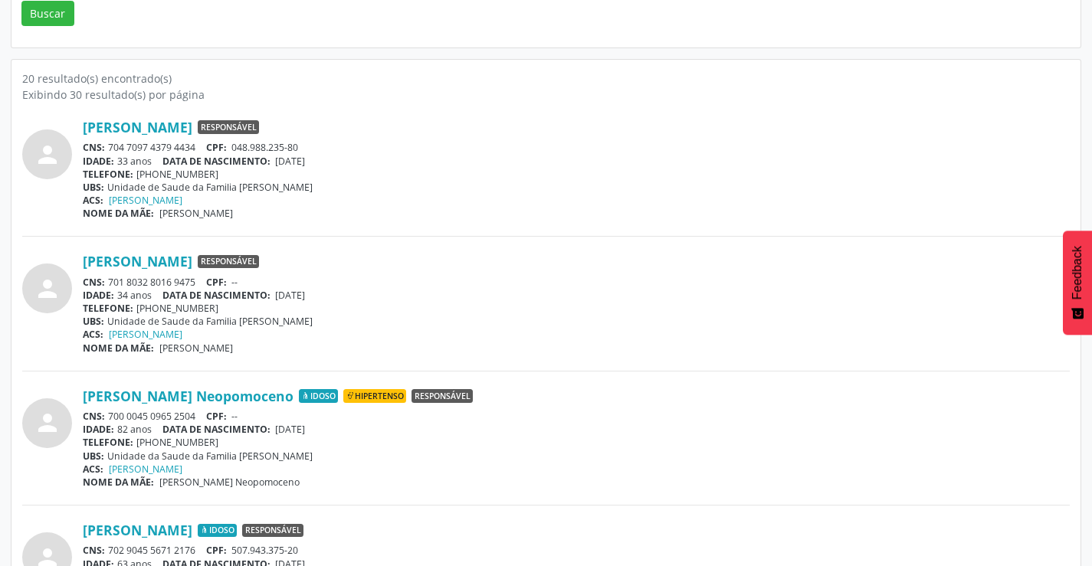
scroll to position [0, 0]
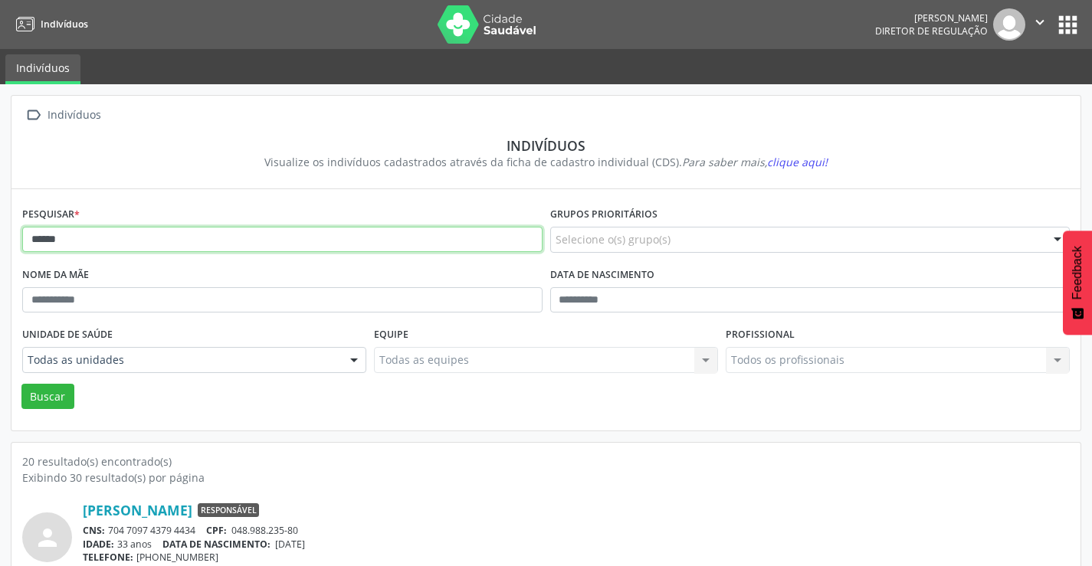
click at [76, 235] on input "******" at bounding box center [282, 240] width 520 height 26
type input "*"
click at [21, 384] on button "Buscar" at bounding box center [47, 397] width 53 height 26
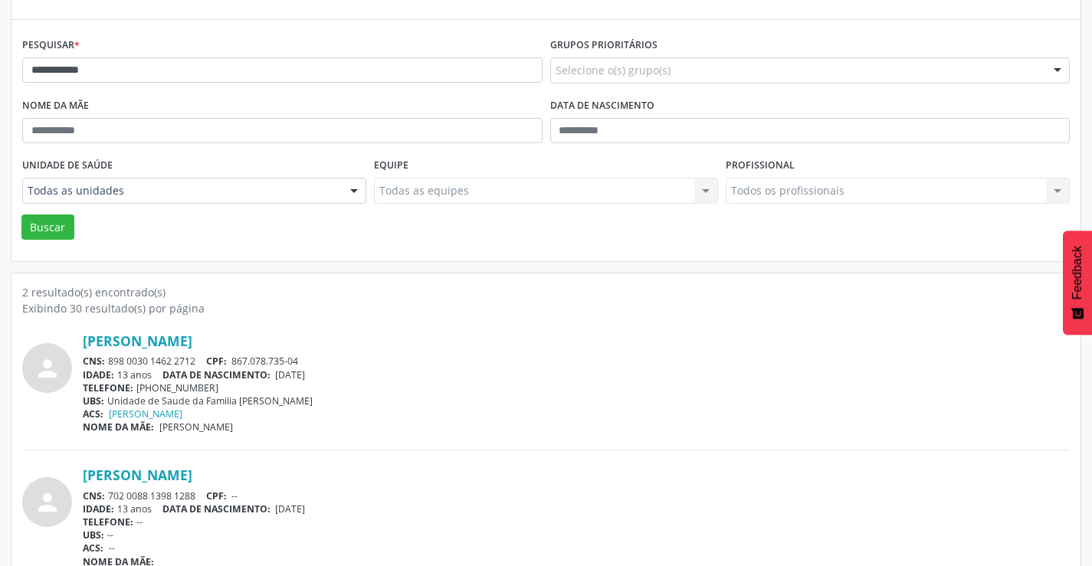
scroll to position [194, 0]
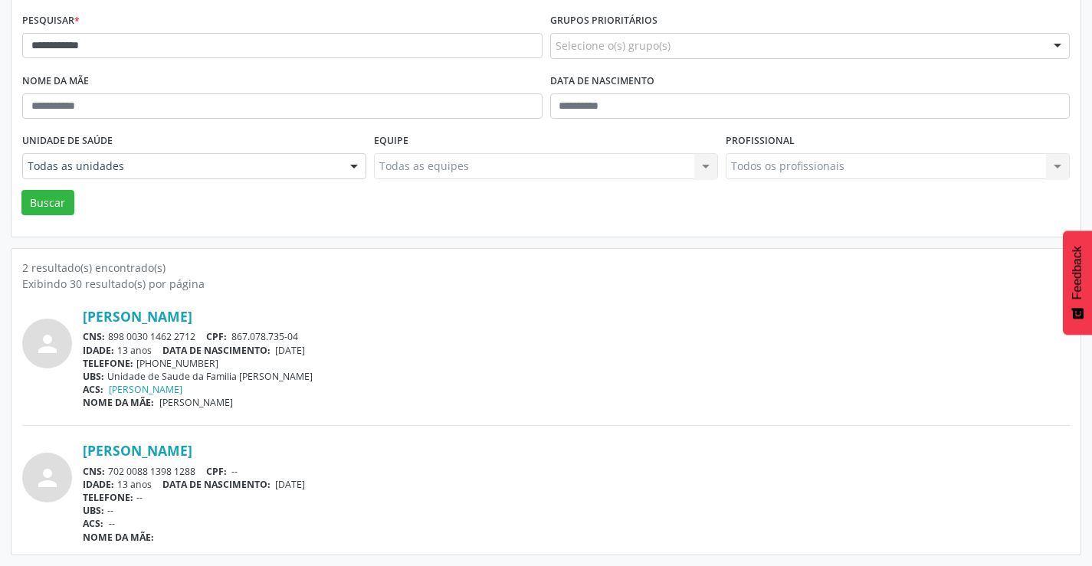
drag, startPoint x: 198, startPoint y: 337, endPoint x: 113, endPoint y: 336, distance: 84.3
click at [107, 341] on div "CNS: 898 0030 1462 2712 CPF: 867.078.735-04" at bounding box center [576, 336] width 987 height 13
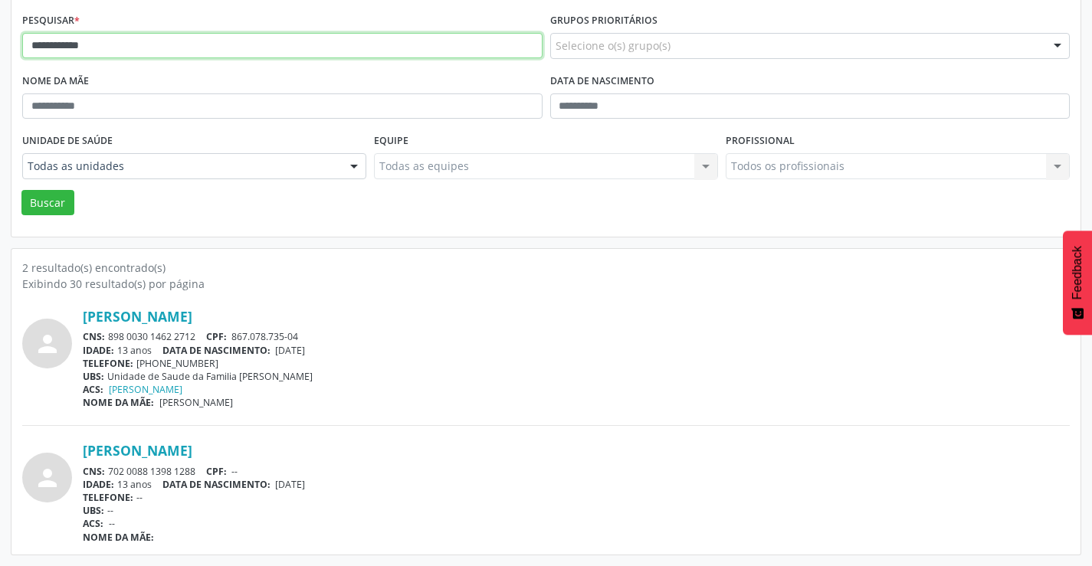
click at [144, 41] on input "**********" at bounding box center [282, 46] width 520 height 26
type input "*"
click at [21, 190] on button "Buscar" at bounding box center [47, 203] width 53 height 26
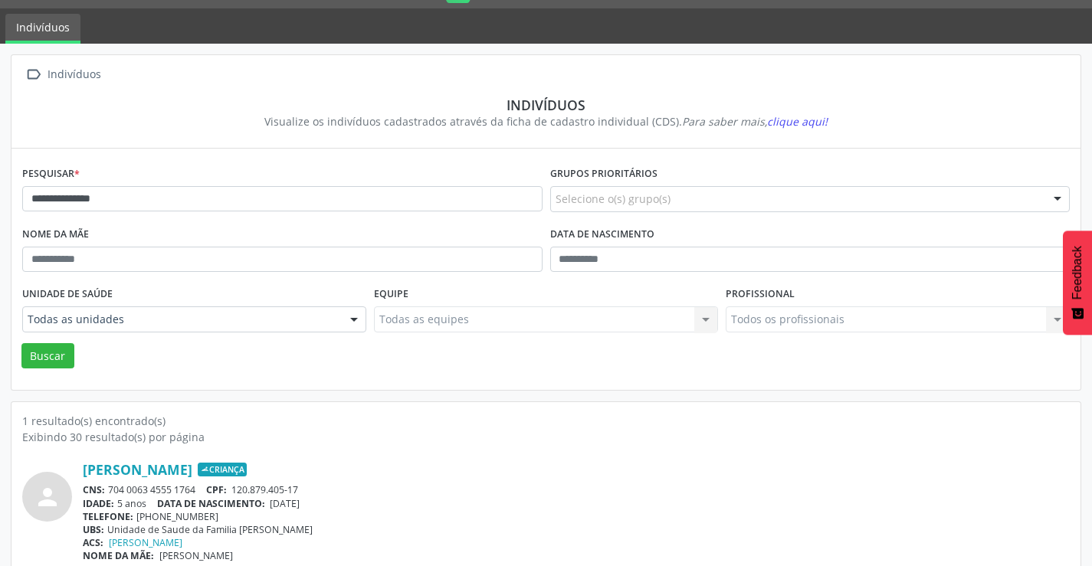
scroll to position [59, 0]
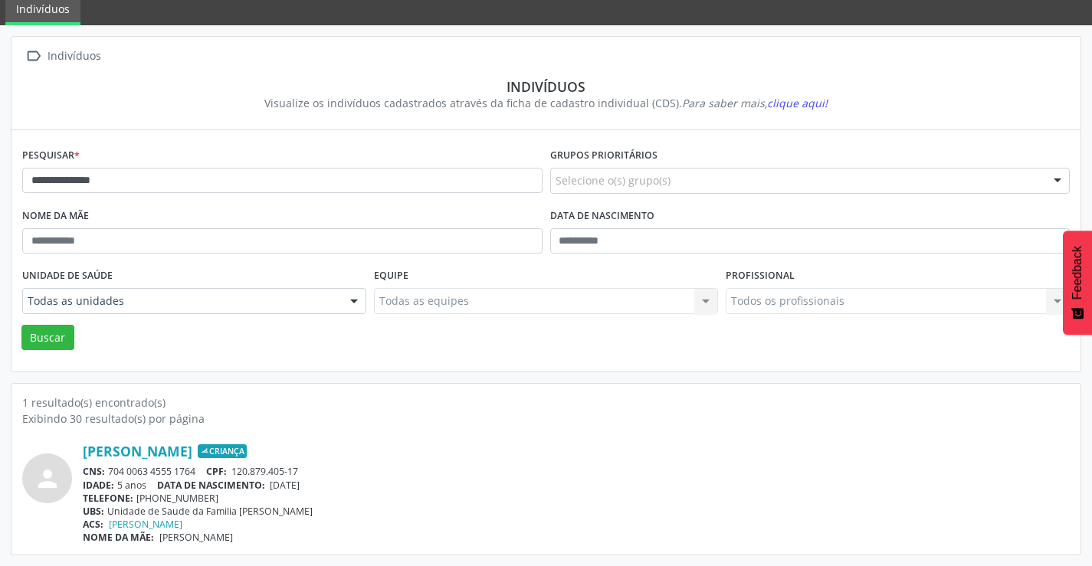
drag, startPoint x: 198, startPoint y: 466, endPoint x: 108, endPoint y: 471, distance: 90.5
click at [108, 471] on div "CNS: 704 0063 4555 1764 CPF: 120.879.405-17" at bounding box center [576, 471] width 987 height 13
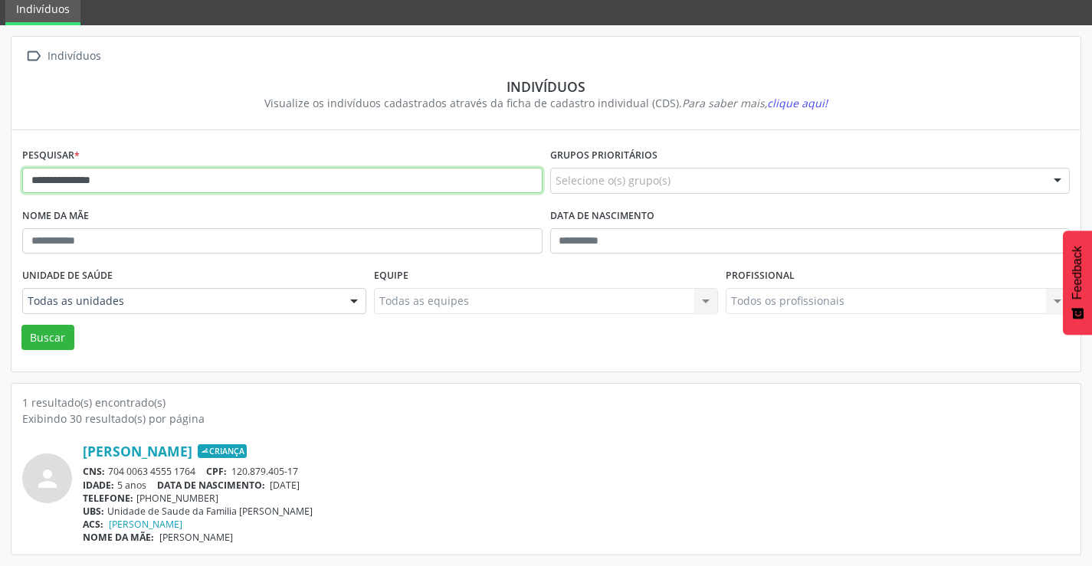
click at [133, 178] on input "**********" at bounding box center [282, 181] width 520 height 26
type input "*"
click at [21, 325] on button "Buscar" at bounding box center [47, 338] width 53 height 26
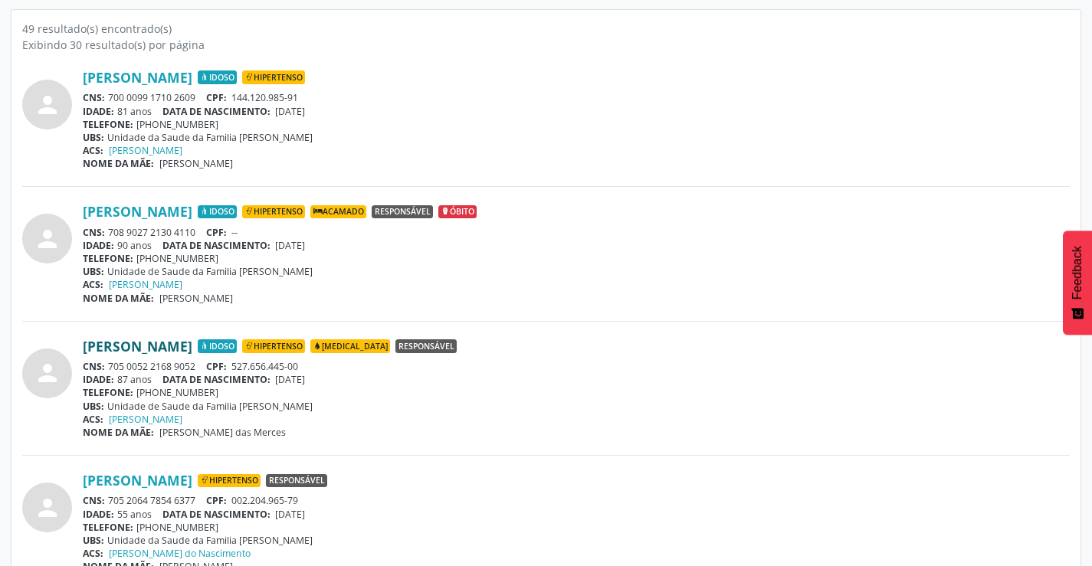
scroll to position [460, 0]
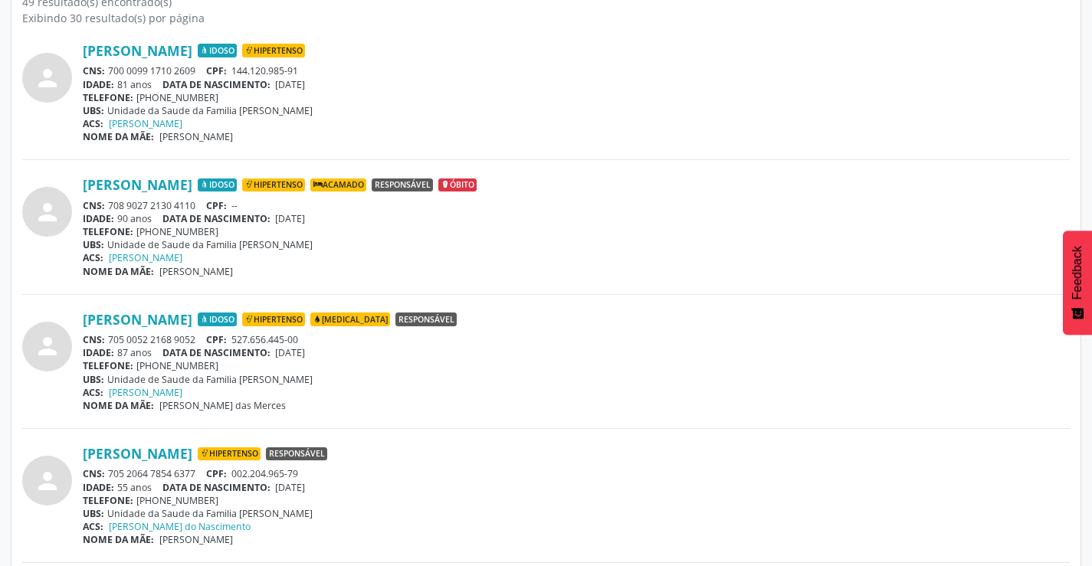
drag, startPoint x: 197, startPoint y: 337, endPoint x: 112, endPoint y: 343, distance: 85.3
click at [112, 343] on div "CNS: 705 0052 2168 9052 CPF: 527.656.445-00" at bounding box center [576, 339] width 987 height 13
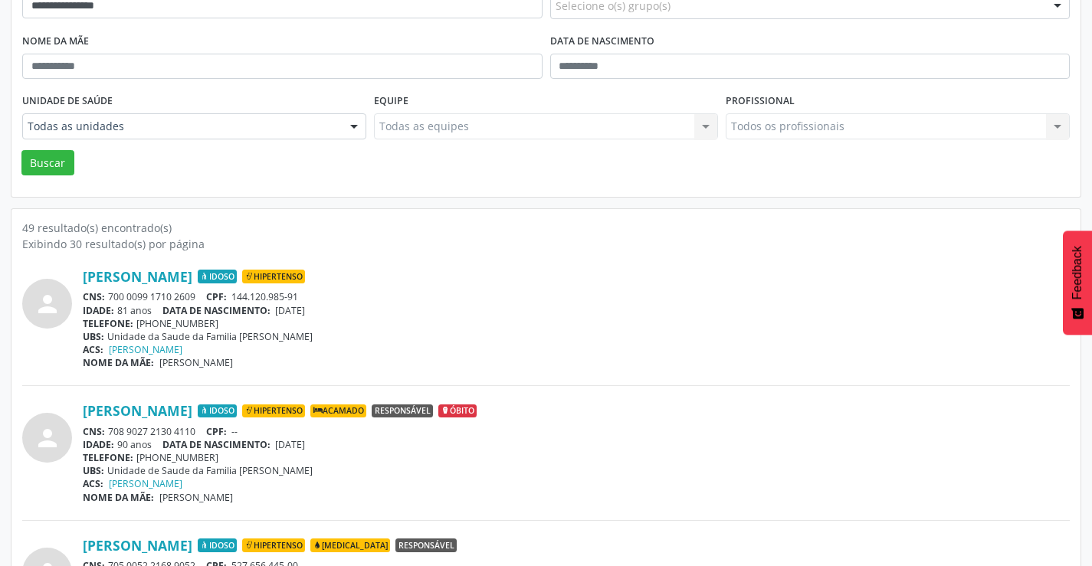
scroll to position [0, 0]
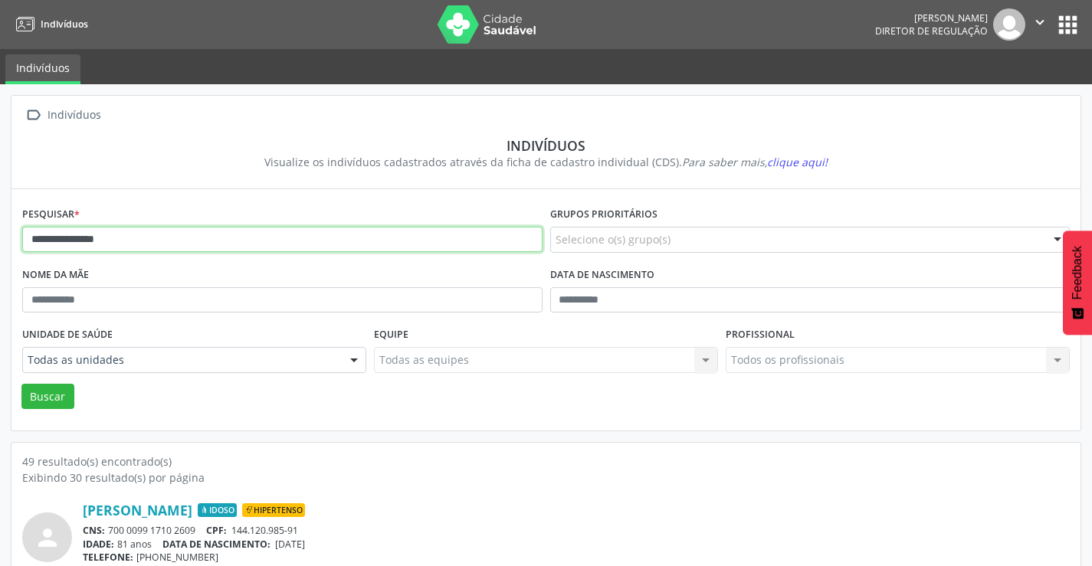
click at [123, 237] on input "**********" at bounding box center [282, 240] width 520 height 26
type input "*"
click at [21, 384] on button "Buscar" at bounding box center [47, 397] width 53 height 26
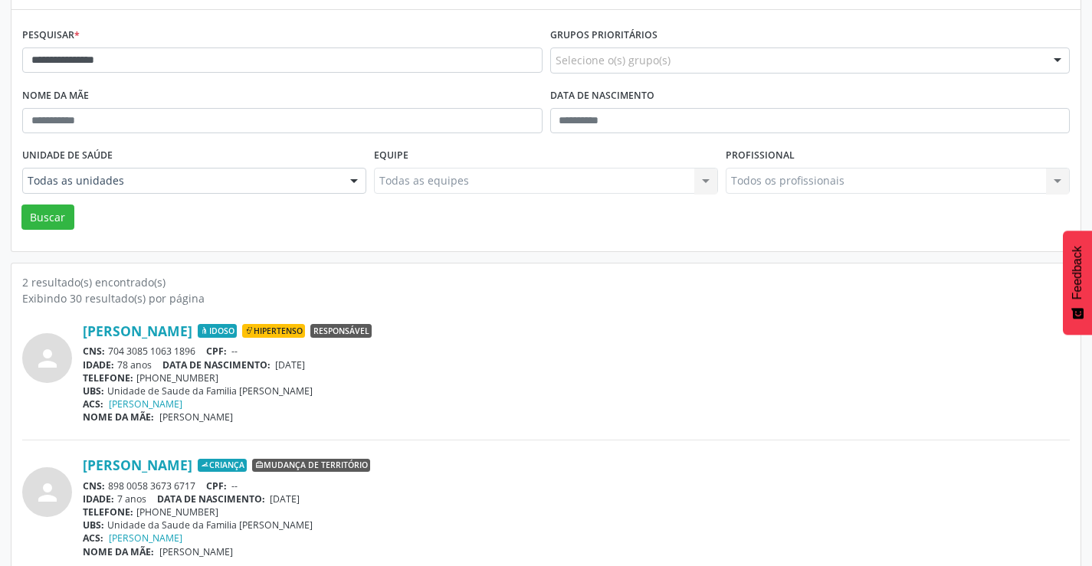
scroll to position [194, 0]
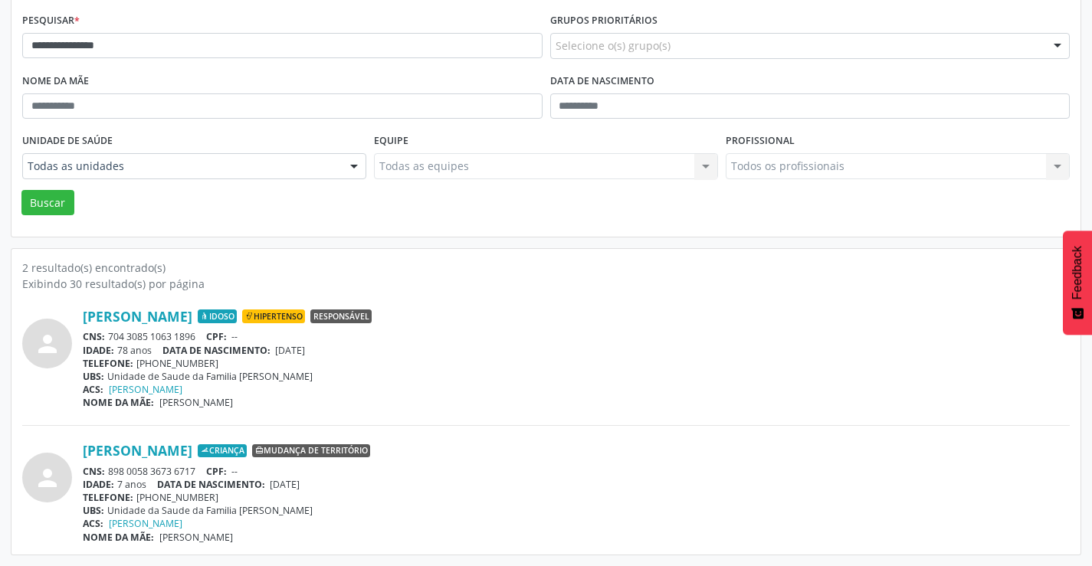
drag, startPoint x: 198, startPoint y: 471, endPoint x: 104, endPoint y: 467, distance: 94.3
click at [104, 467] on div "CNS: 898 0058 3673 6717 CPF: --" at bounding box center [576, 471] width 987 height 13
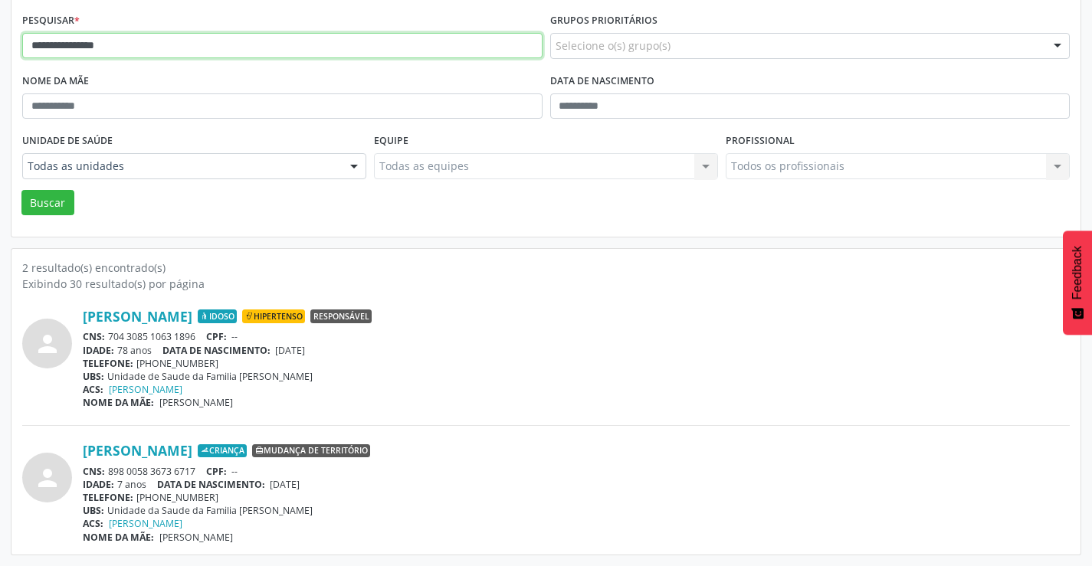
click at [146, 40] on input "**********" at bounding box center [282, 46] width 520 height 26
type input "*"
click at [21, 190] on button "Buscar" at bounding box center [47, 203] width 53 height 26
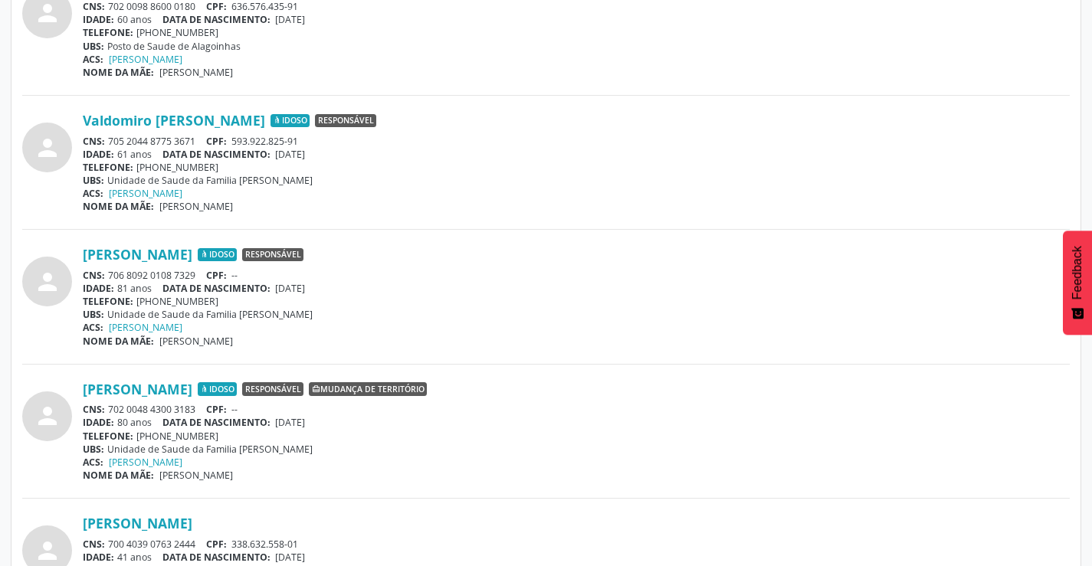
scroll to position [1226, 0]
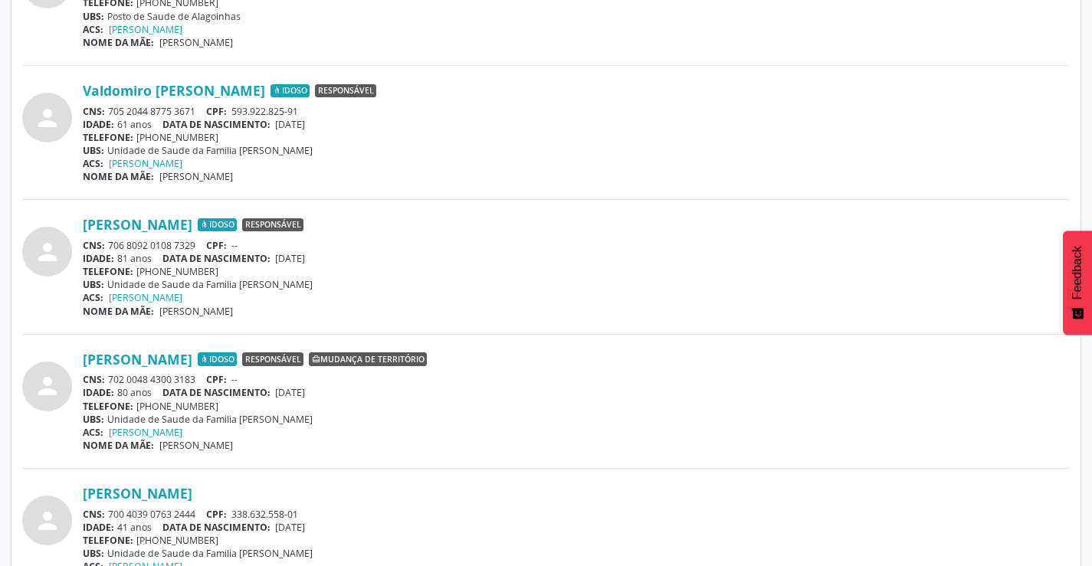
drag, startPoint x: 204, startPoint y: 241, endPoint x: 109, endPoint y: 241, distance: 95.0
click at [109, 241] on div "CNS: 706 8092 0108 7329 CPF: --" at bounding box center [576, 245] width 987 height 13
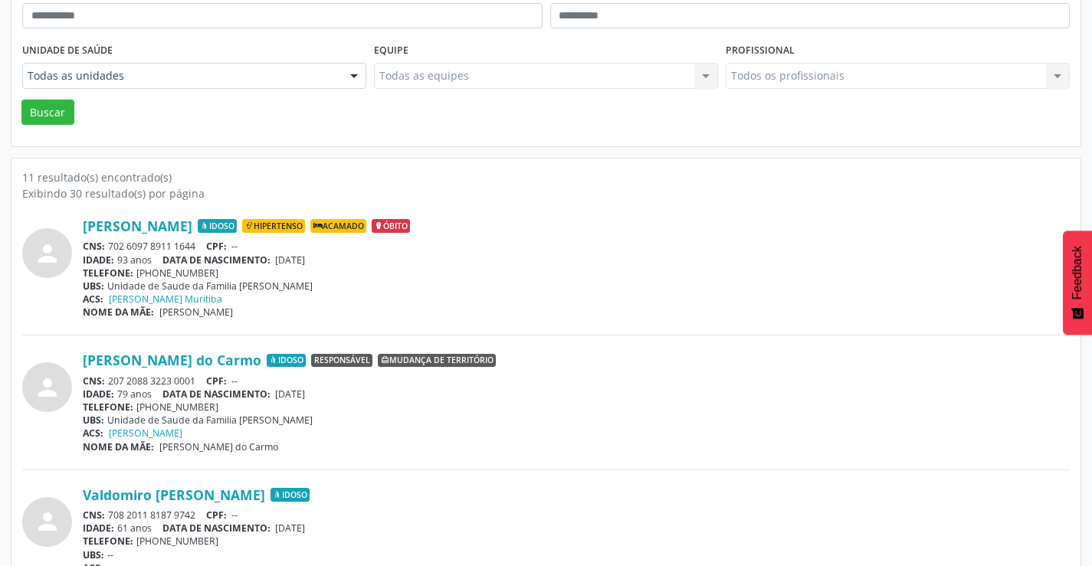
scroll to position [0, 0]
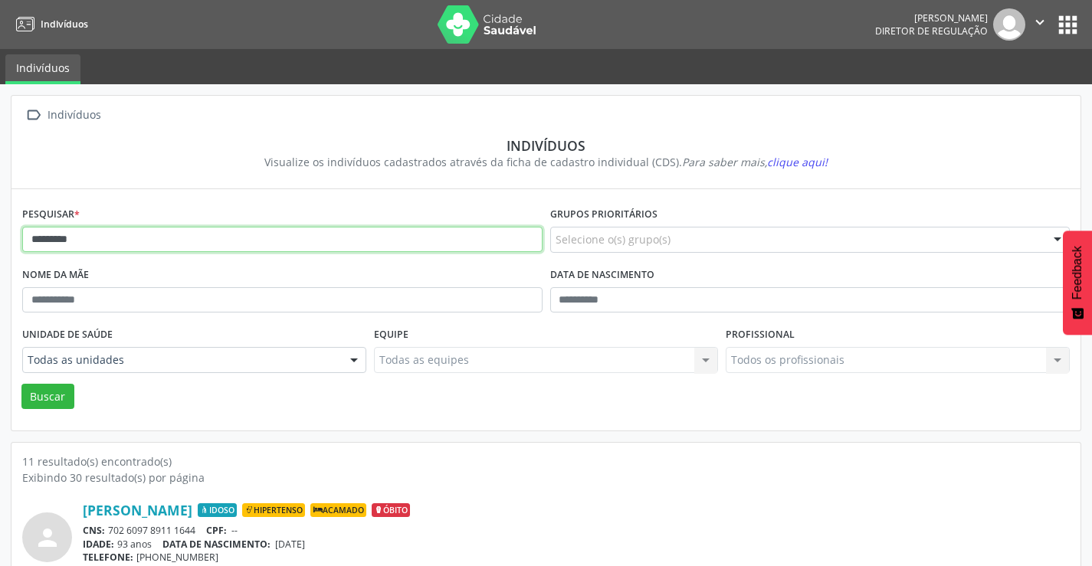
click at [96, 238] on input "*********" at bounding box center [282, 240] width 520 height 26
type input "*"
click at [21, 384] on button "Buscar" at bounding box center [47, 397] width 53 height 26
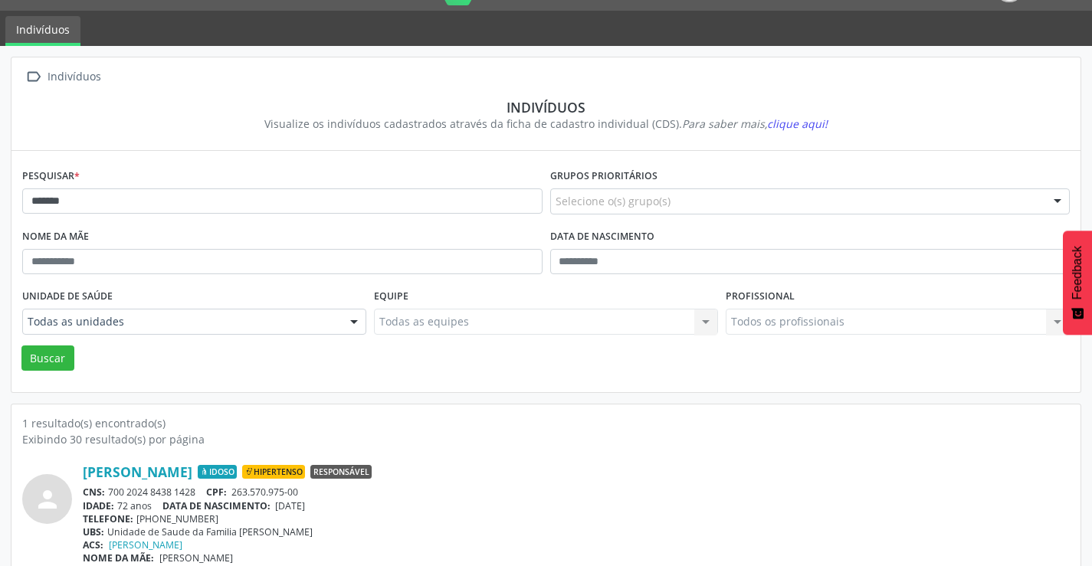
scroll to position [59, 0]
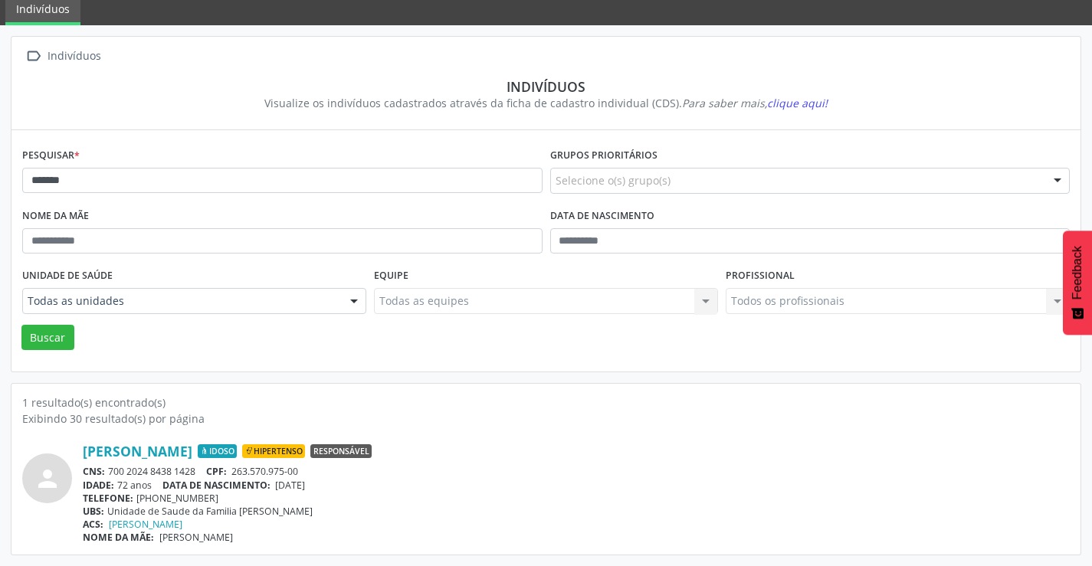
drag, startPoint x: 203, startPoint y: 468, endPoint x: 113, endPoint y: 471, distance: 90.5
click at [113, 471] on div "CNS: 700 2024 8438 1428 CPF: 263.570.975-00" at bounding box center [576, 471] width 987 height 13
click at [111, 471] on div "CNS: 700 2024 8438 1428 CPF: 263.570.975-00" at bounding box center [576, 471] width 987 height 13
drag, startPoint x: 202, startPoint y: 466, endPoint x: 113, endPoint y: 464, distance: 89.7
click at [110, 466] on div "CNS: 700 2024 8438 1428 CPF: 263.570.975-00" at bounding box center [576, 471] width 987 height 13
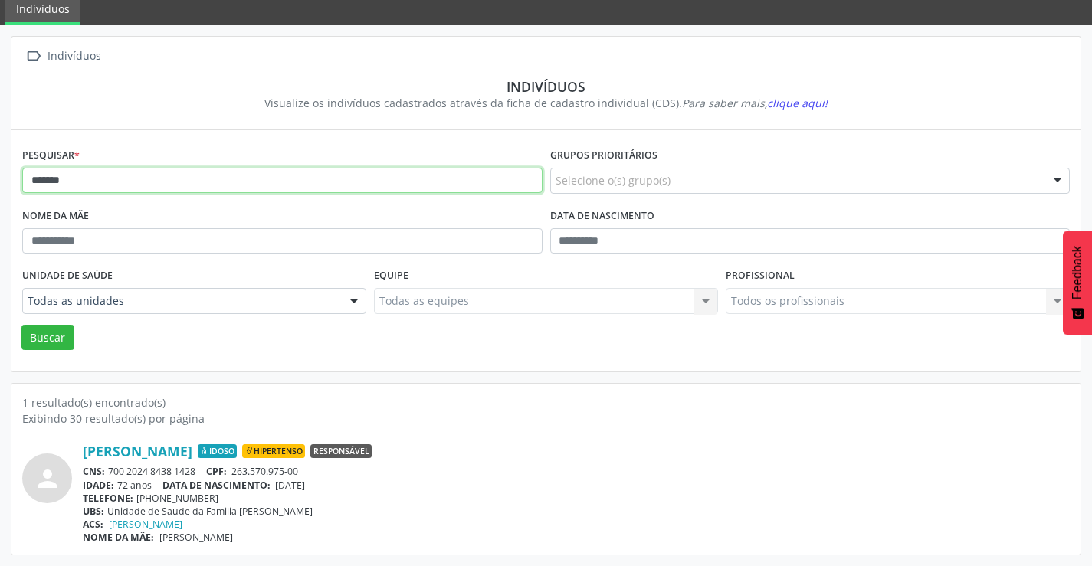
click at [165, 185] on input "*******" at bounding box center [282, 181] width 520 height 26
type input "*"
click at [21, 325] on button "Buscar" at bounding box center [47, 338] width 53 height 26
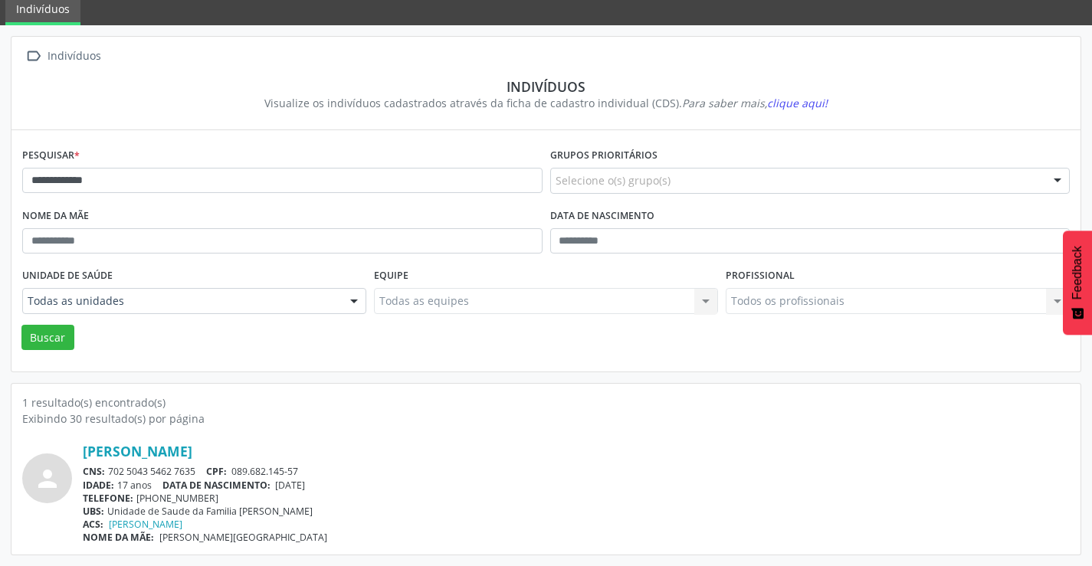
drag, startPoint x: 197, startPoint y: 473, endPoint x: 108, endPoint y: 472, distance: 88.9
click at [108, 472] on div "CNS: 702 5043 5462 7635 CPF: 089.682.145-57" at bounding box center [576, 471] width 987 height 13
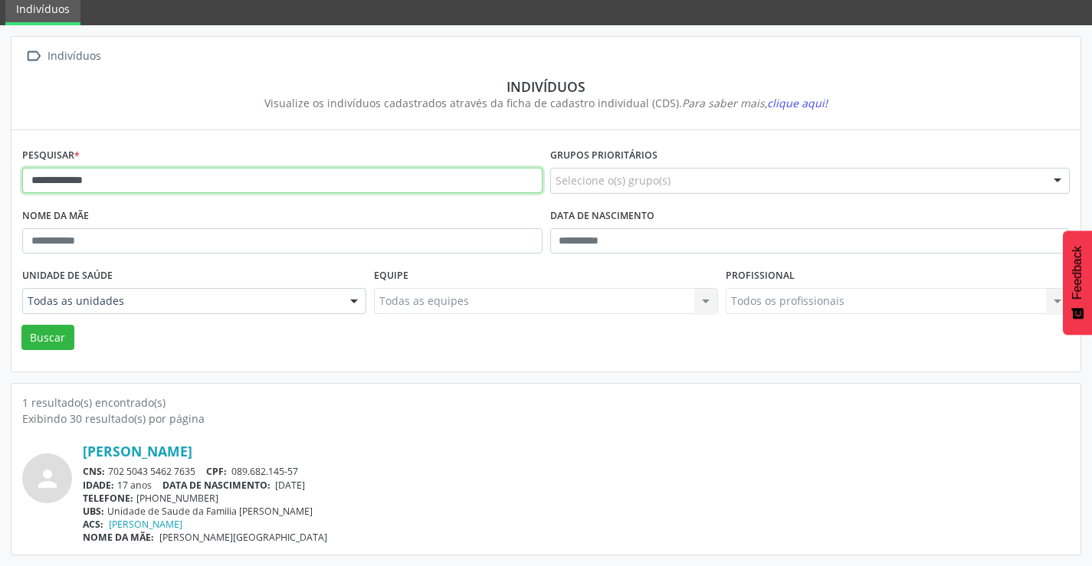
click at [101, 179] on input "**********" at bounding box center [282, 181] width 520 height 26
type input "*"
click at [21, 325] on button "Buscar" at bounding box center [47, 338] width 53 height 26
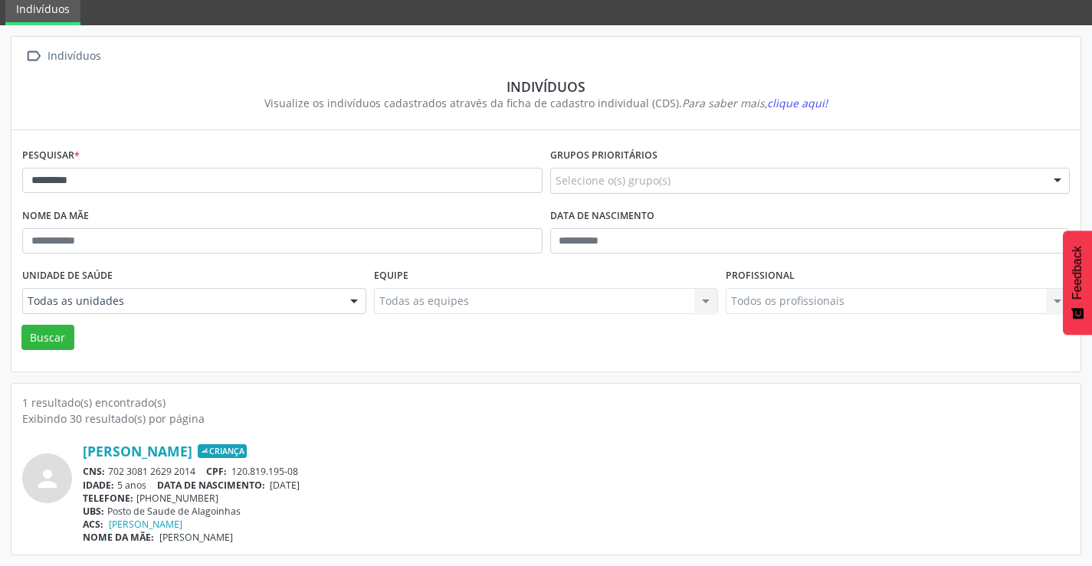
drag, startPoint x: 201, startPoint y: 469, endPoint x: 108, endPoint y: 471, distance: 92.7
click at [108, 471] on div "CNS: 702 3081 2629 2014 CPF: 120.819.195-08" at bounding box center [576, 471] width 987 height 13
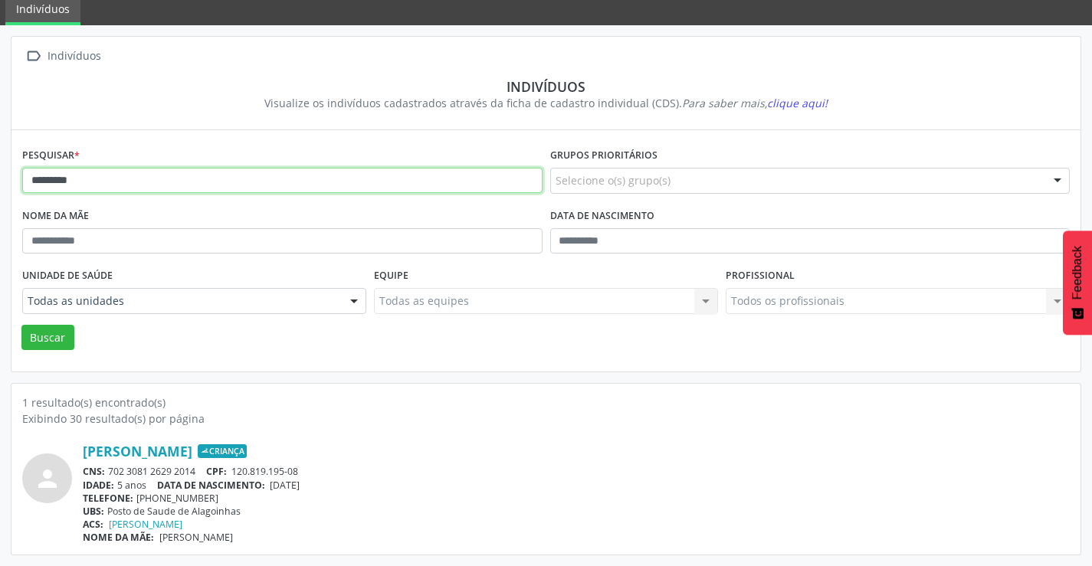
click at [85, 179] on input "*********" at bounding box center [282, 181] width 520 height 26
type input "*"
type input "********"
click at [21, 325] on button "Buscar" at bounding box center [47, 338] width 53 height 26
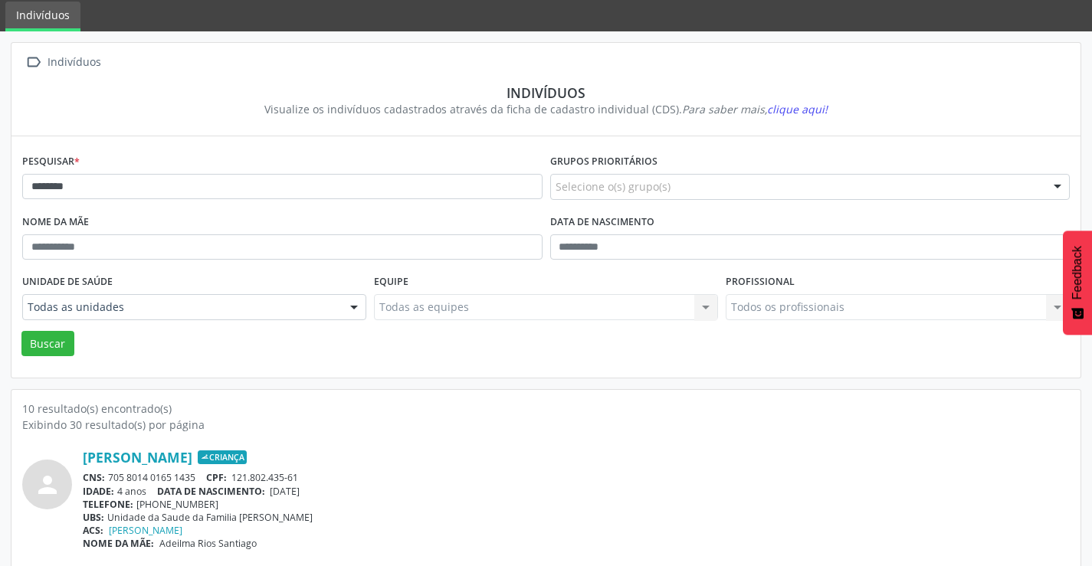
scroll to position [230, 0]
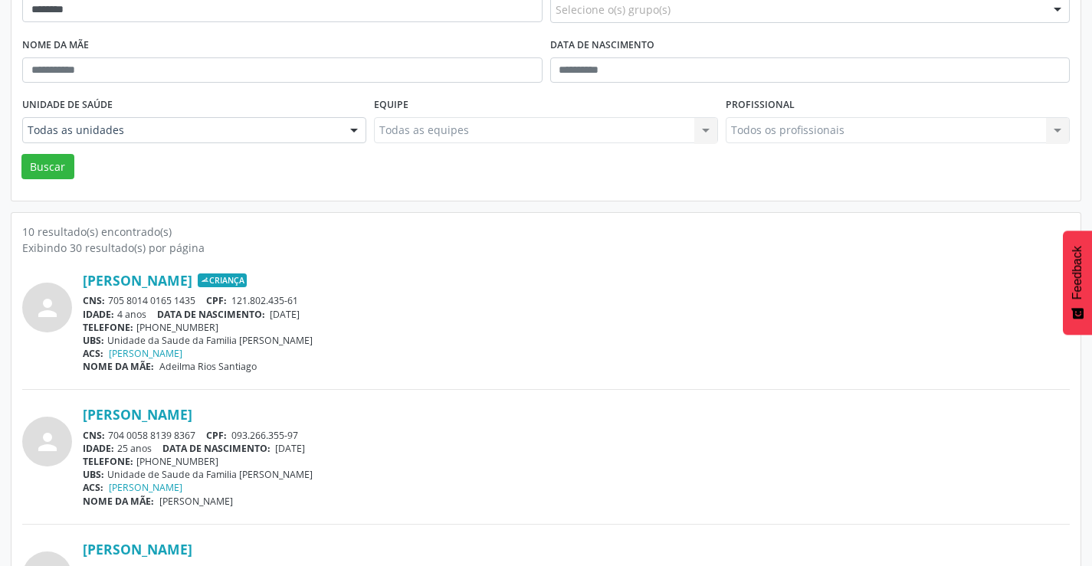
drag, startPoint x: 201, startPoint y: 296, endPoint x: 111, endPoint y: 298, distance: 89.7
click at [111, 298] on div "CNS: 705 8014 0165 1435 CPF: 121.802.435-61" at bounding box center [576, 300] width 987 height 13
